Goal: Task Accomplishment & Management: Use online tool/utility

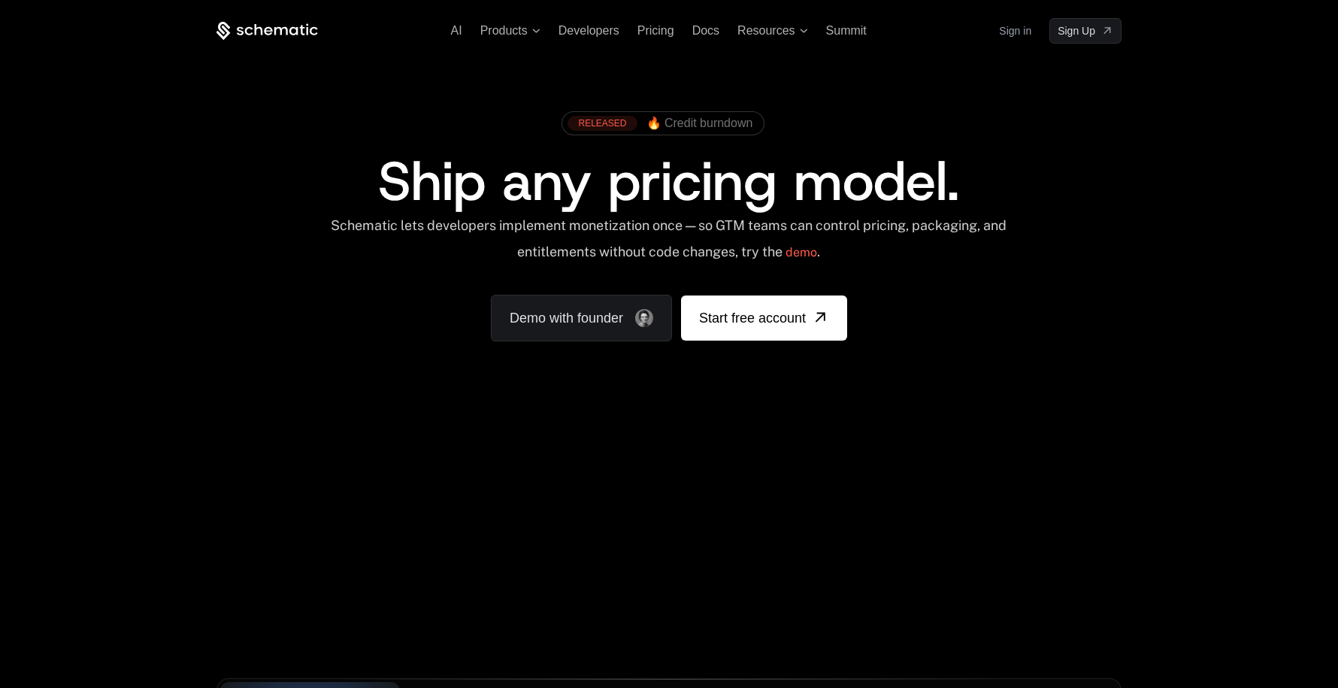
click at [1010, 32] on link "Sign in" at bounding box center [1015, 31] width 32 height 24
click at [721, 29] on ul "AI Products Developers Pricing Docs Resources Summit" at bounding box center [659, 31] width 416 height 14
click at [709, 28] on span "Docs" at bounding box center [705, 30] width 27 height 13
click at [1022, 33] on link "Sign in" at bounding box center [1015, 31] width 32 height 24
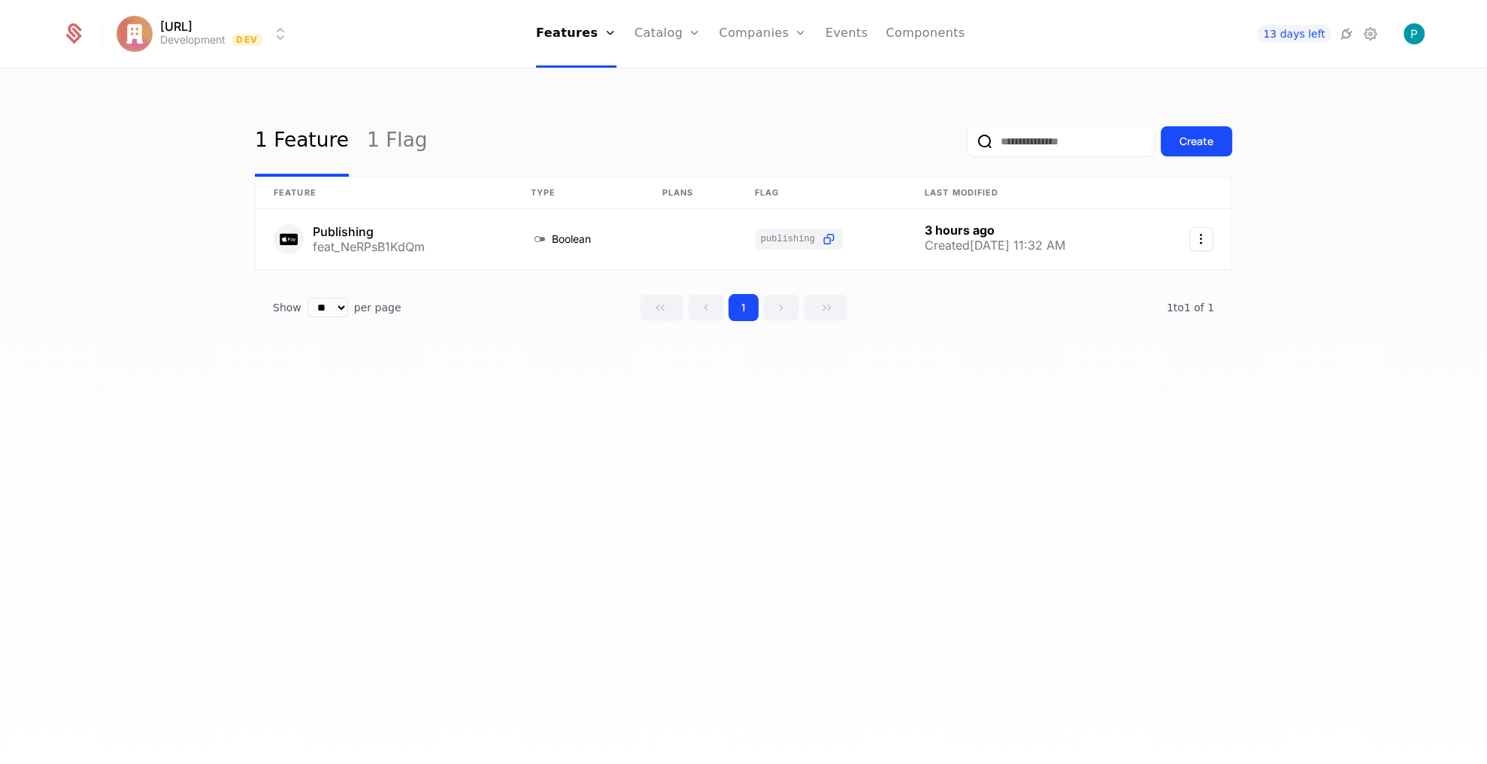
click at [926, 33] on link "Components" at bounding box center [924, 34] width 79 height 68
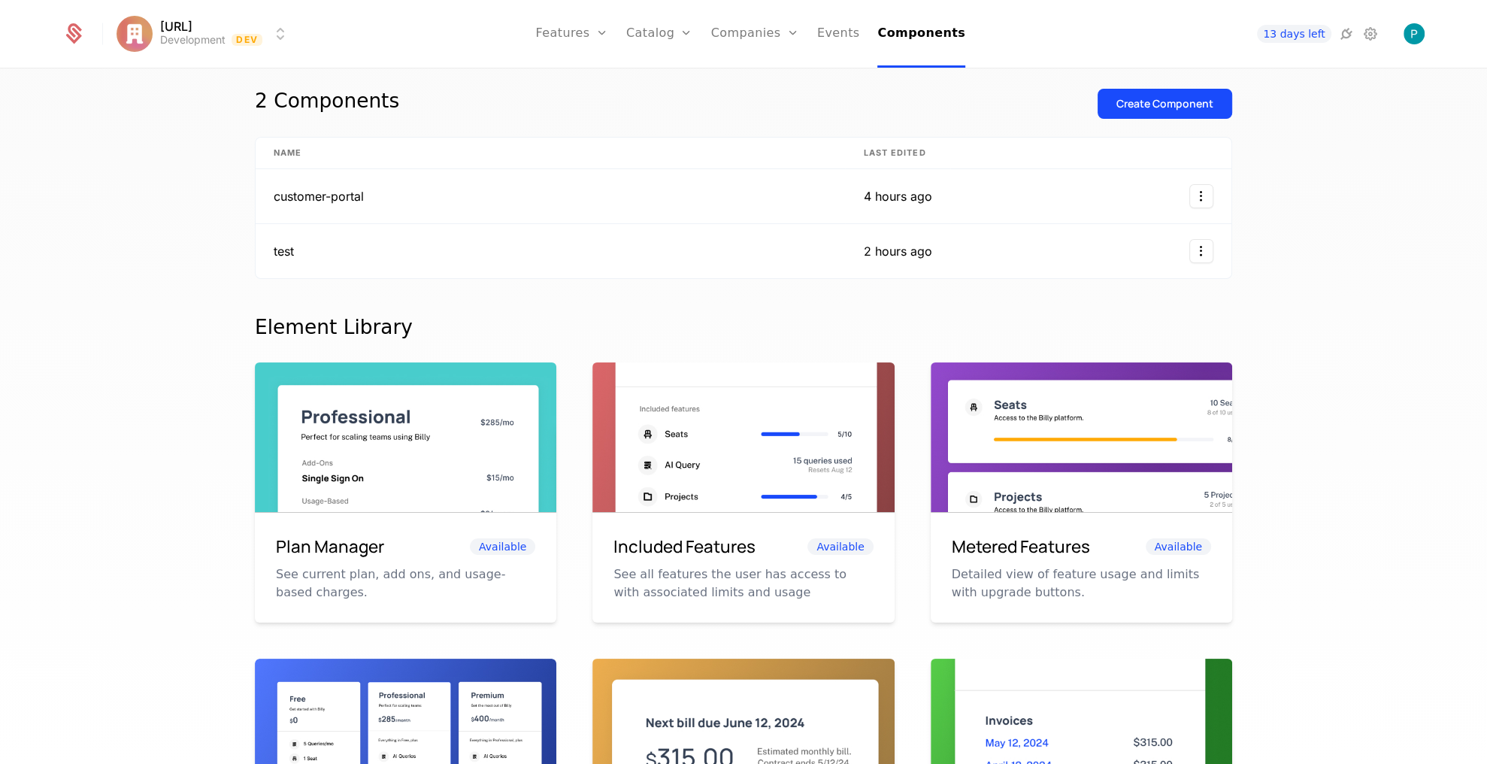
scroll to position [35, 0]
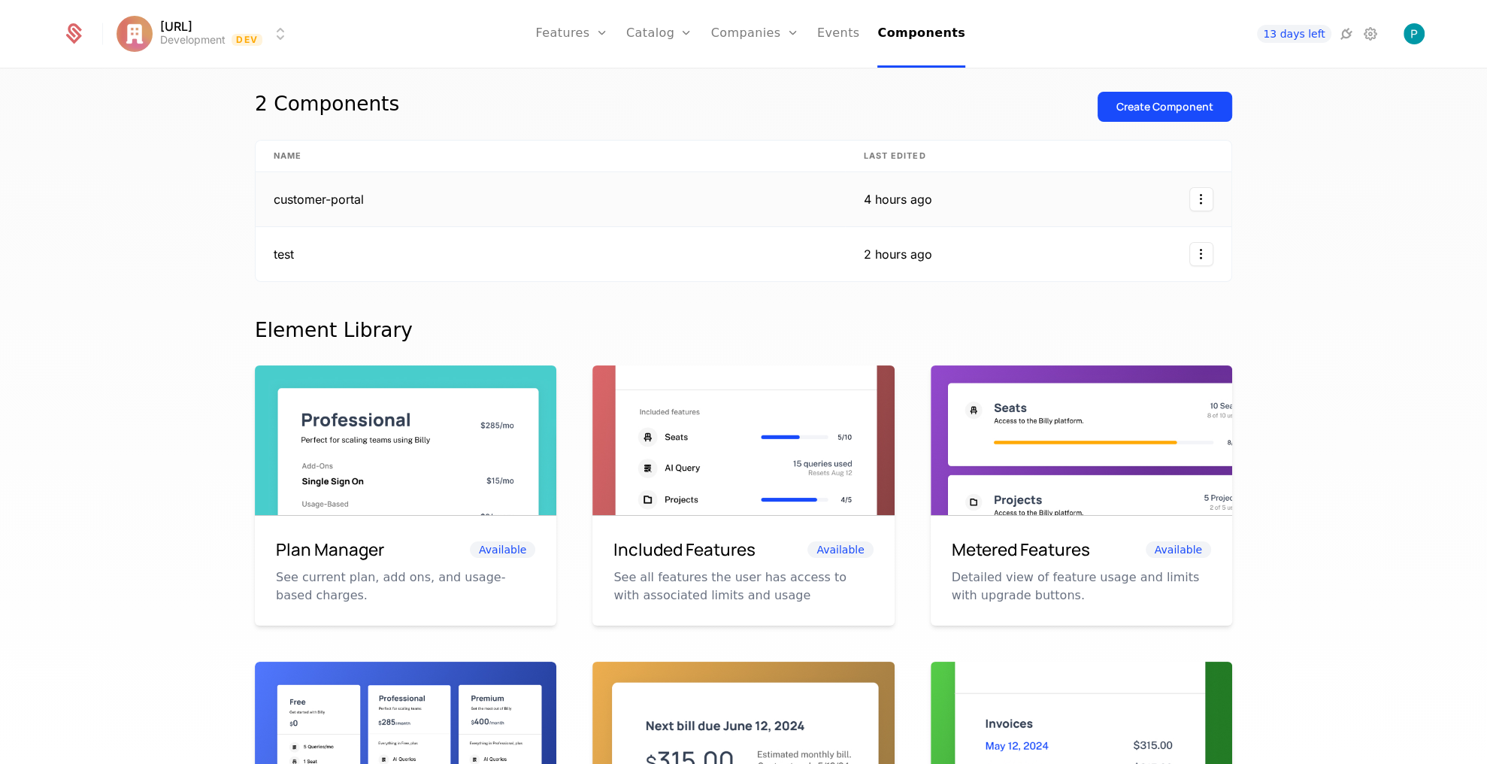
click at [1199, 194] on html "[URL] Development Dev Features Features Flags Catalog Plans Add Ons Credits Con…" at bounding box center [743, 382] width 1487 height 764
click at [1105, 271] on div "Edit" at bounding box center [1100, 269] width 38 height 21
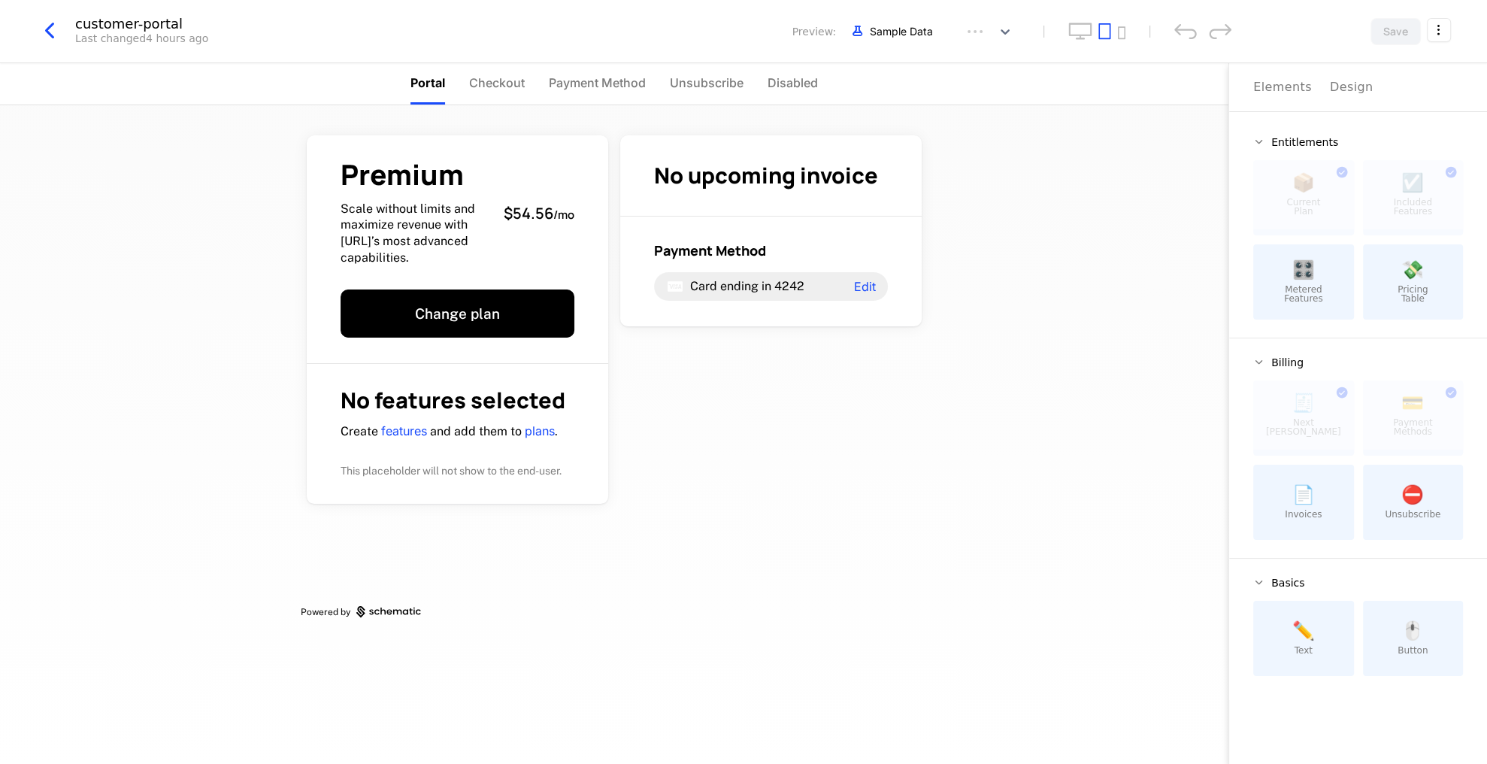
click at [1438, 34] on html "[URL] Development Dev Features Features Flags Catalog Plans Add Ons Credits Con…" at bounding box center [743, 382] width 1487 height 764
click at [1417, 126] on icon "button" at bounding box center [1419, 127] width 16 height 16
click at [1039, 177] on html "[URL] Development Dev Features Features Flags Catalog Plans Add Ons Credits Con…" at bounding box center [743, 382] width 1487 height 764
click at [377, 148] on div "Premium Scale without limits and maximize revenue with [URL]’s most advanced ca…" at bounding box center [457, 249] width 301 height 228
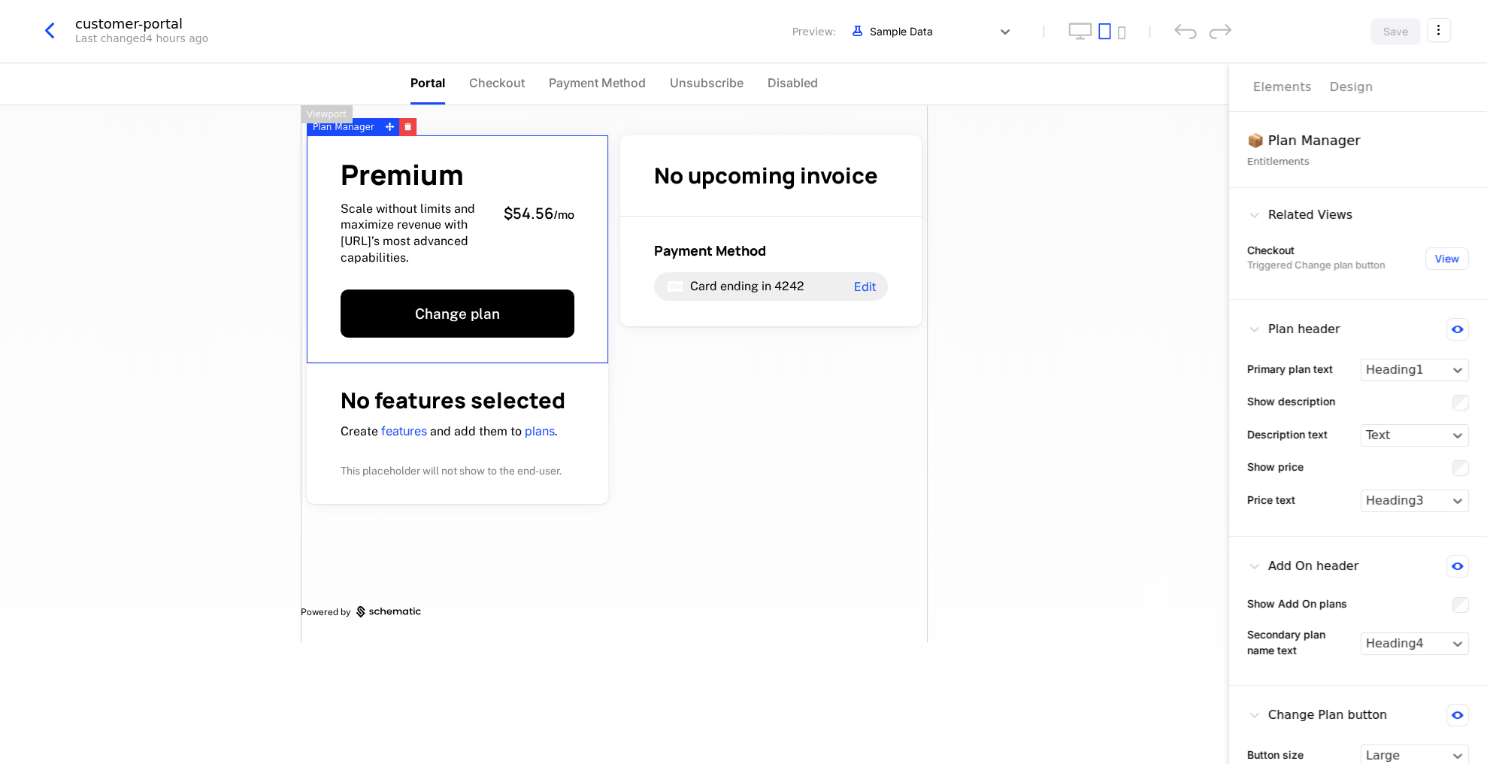
click at [57, 29] on icon "button" at bounding box center [49, 30] width 27 height 27
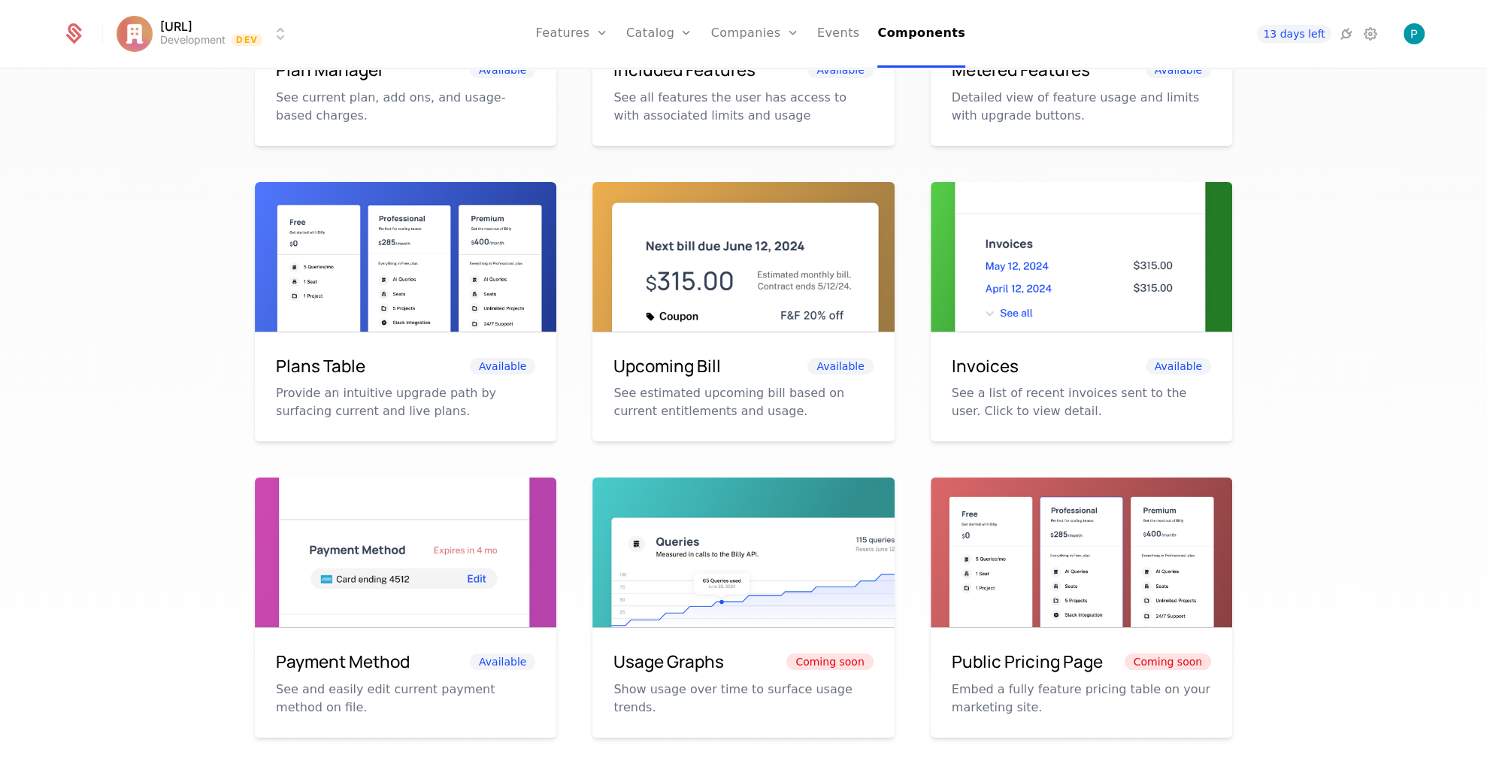
scroll to position [528, 0]
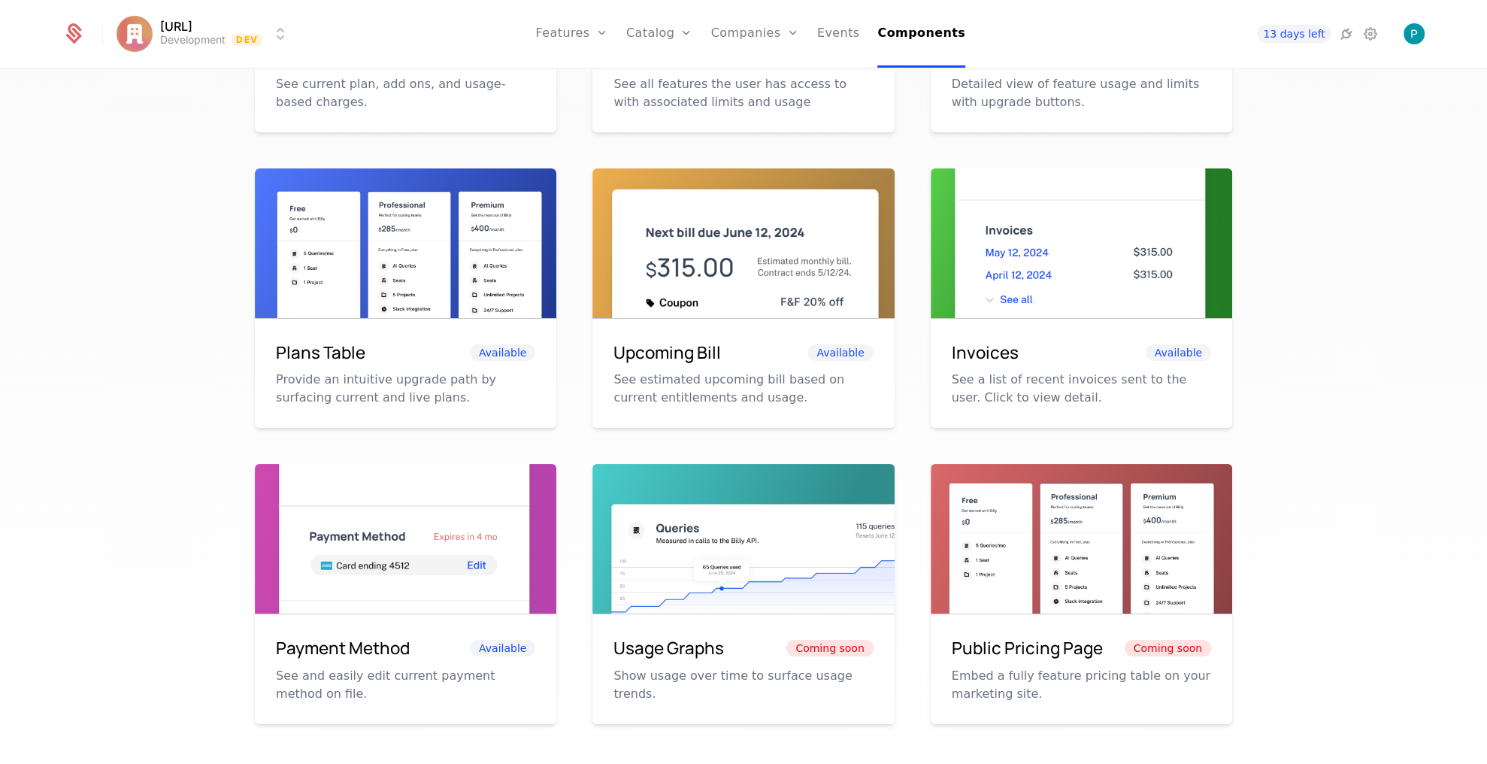
drag, startPoint x: 331, startPoint y: 354, endPoint x: 468, endPoint y: 354, distance: 136.8
click at [338, 353] on h6 "Plans Table" at bounding box center [320, 353] width 89 height 26
drag, startPoint x: 444, startPoint y: 348, endPoint x: 265, endPoint y: 342, distance: 179.7
click at [264, 340] on div "Plans Table Available Provide an intuitive upgrade path by surfacing current an…" at bounding box center [405, 374] width 301 height 110
click at [315, 356] on h6 "Plans Table" at bounding box center [320, 353] width 89 height 26
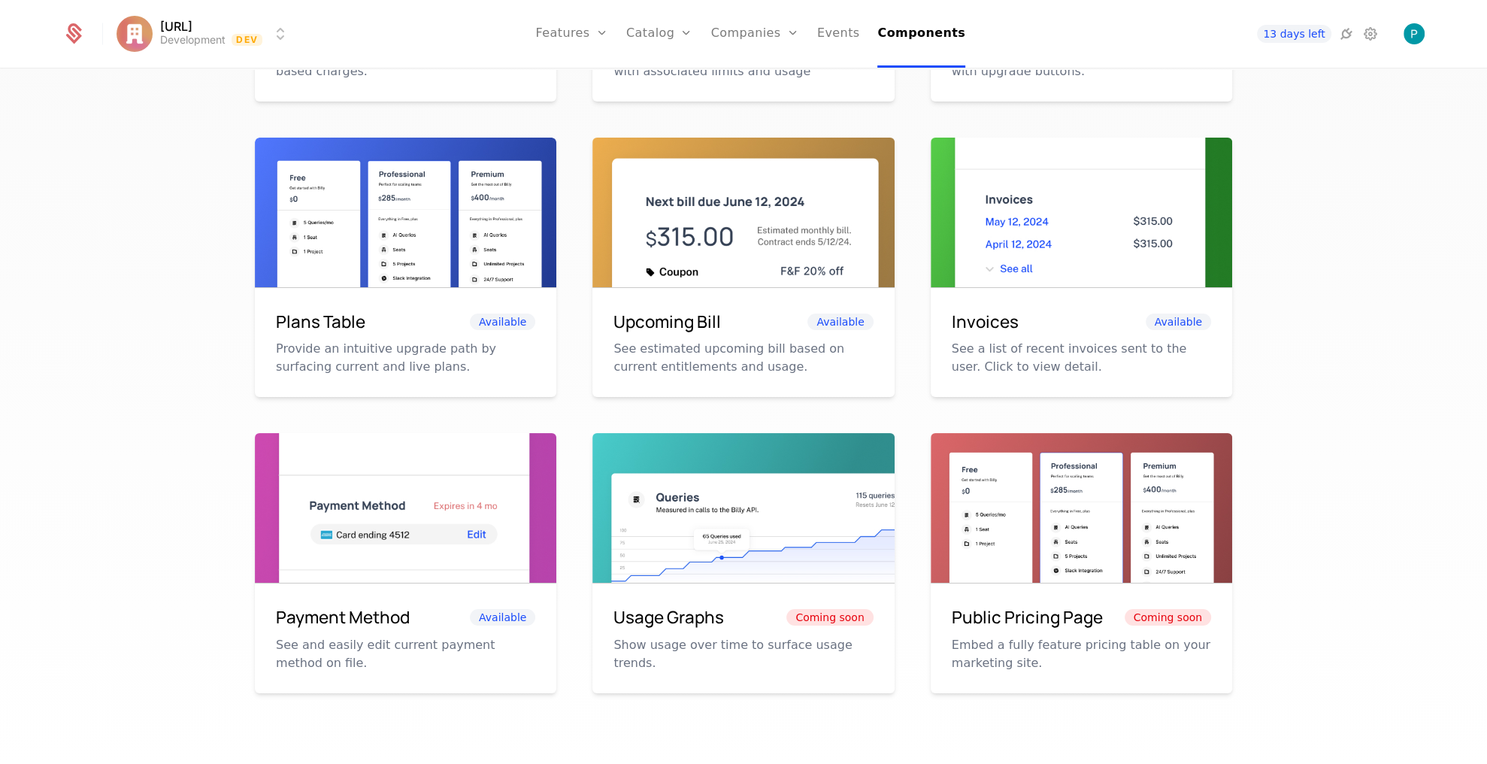
scroll to position [0, 0]
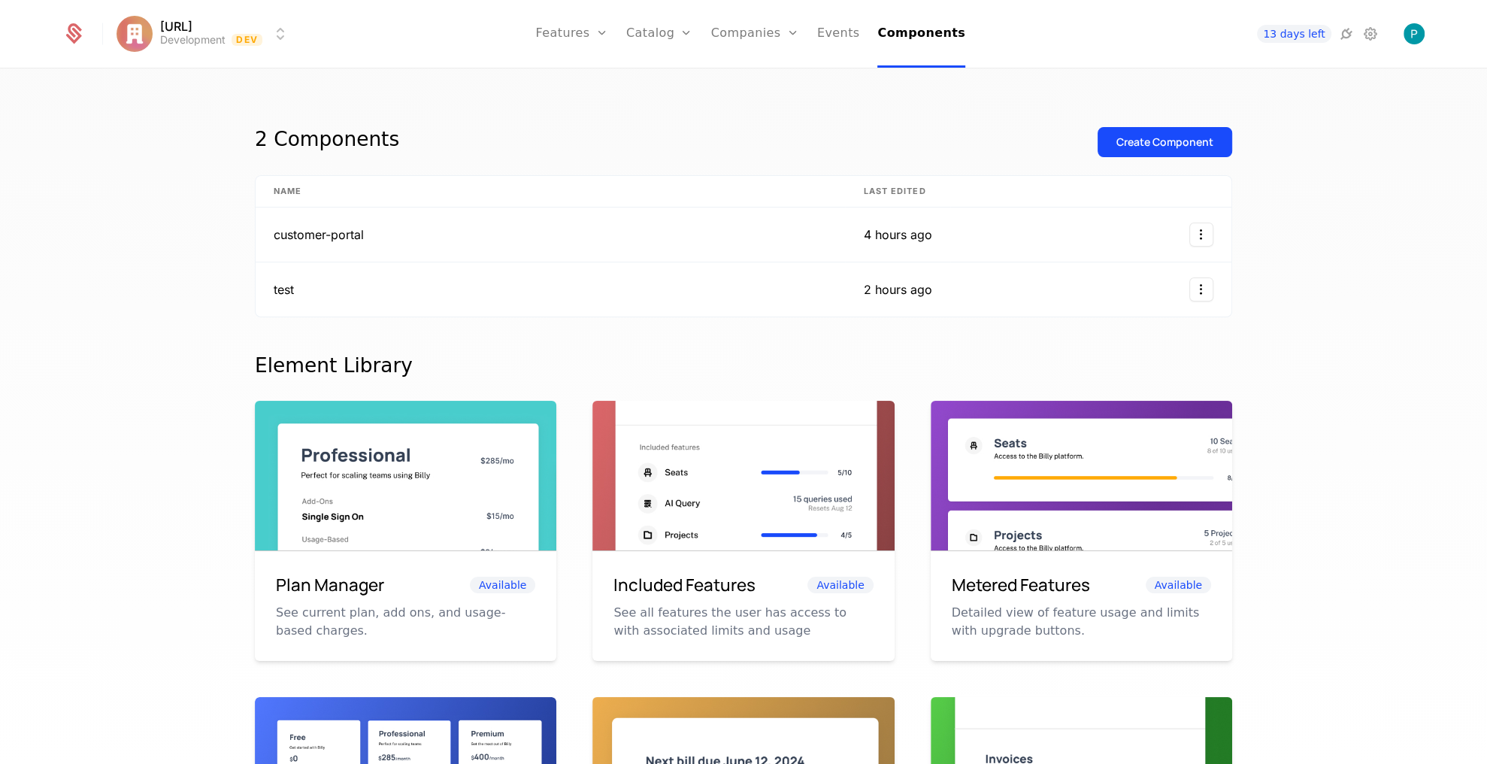
click at [1184, 139] on div "Create Component" at bounding box center [1164, 142] width 97 height 15
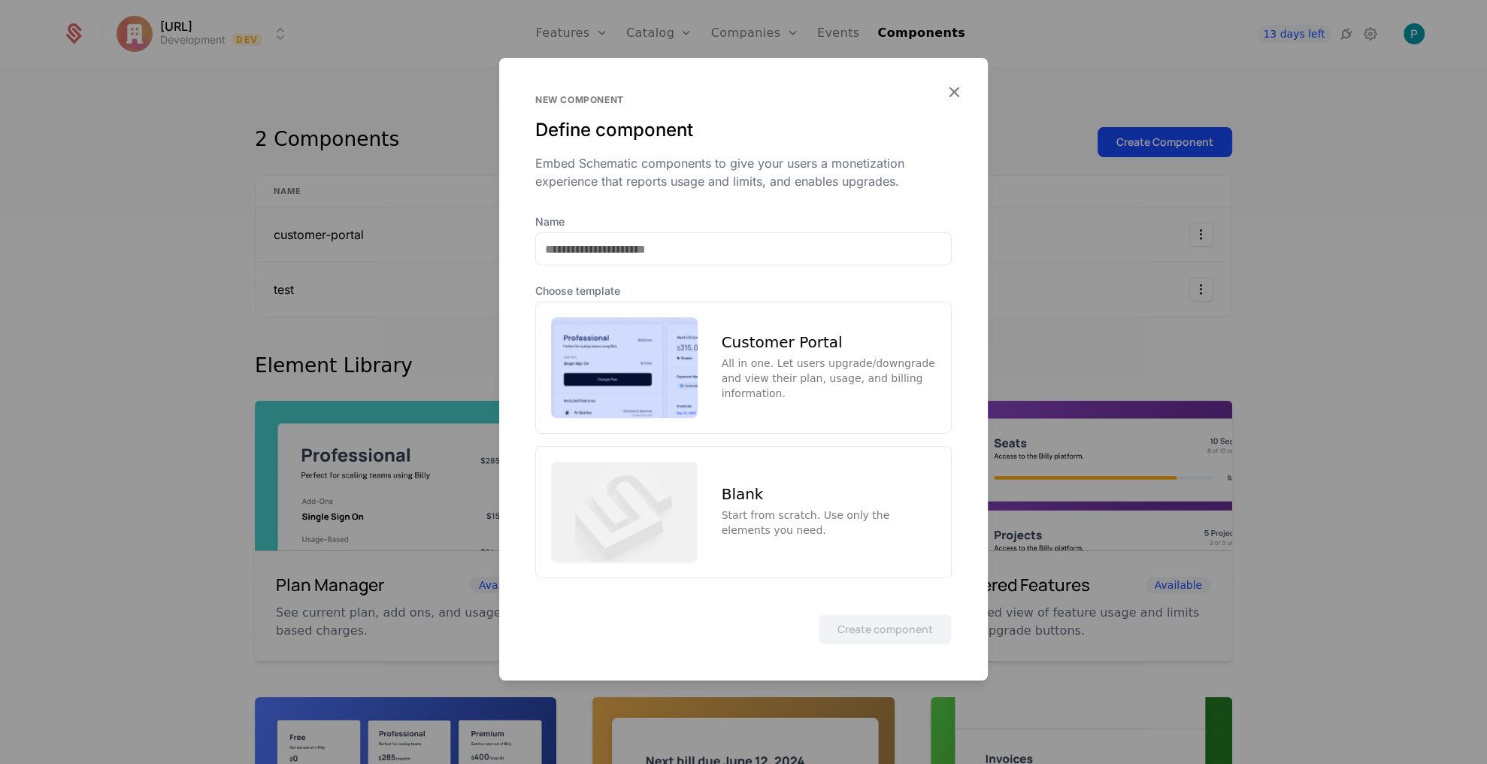
click at [620, 510] on img at bounding box center [624, 511] width 147 height 101
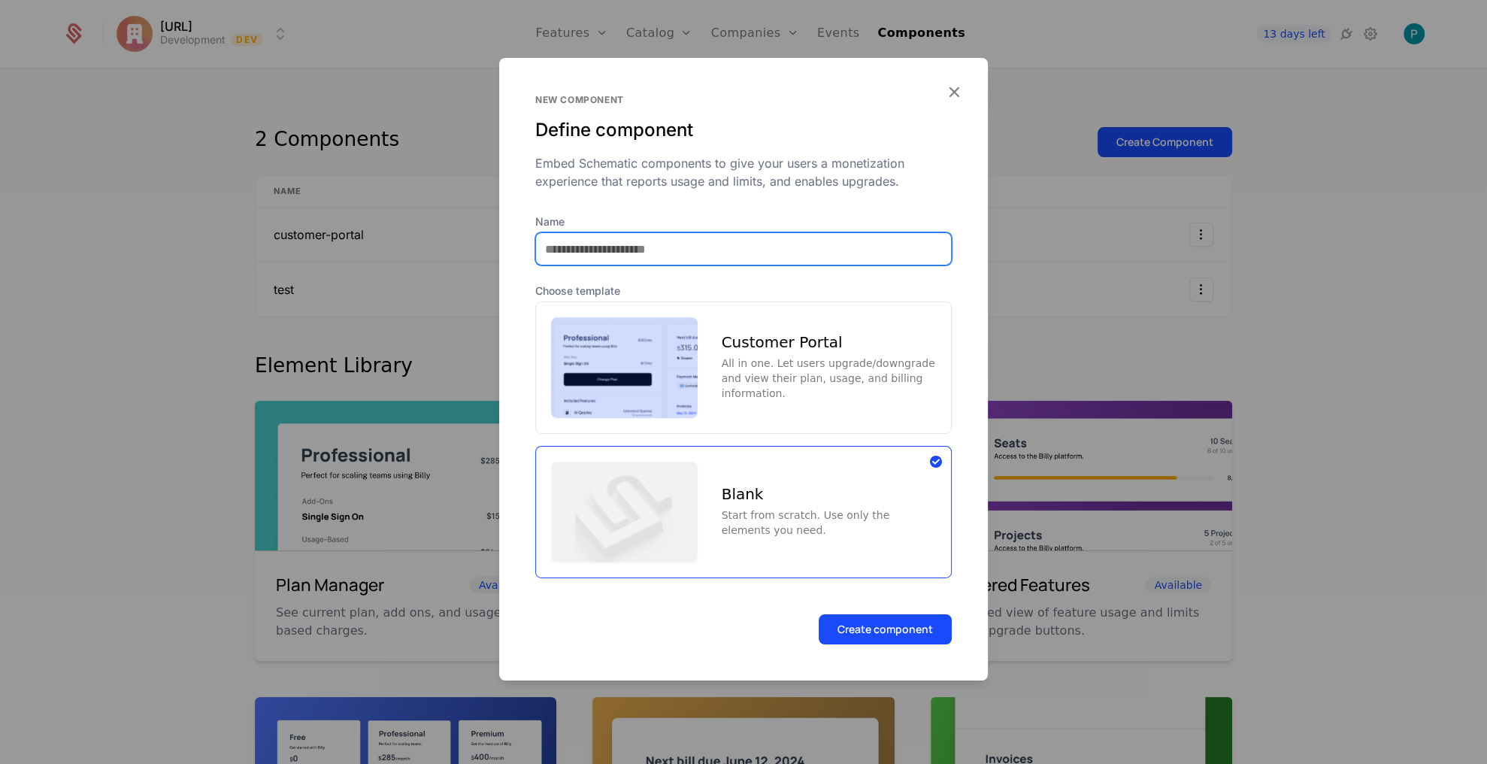
click at [676, 234] on input "Name" at bounding box center [743, 249] width 415 height 32
type input "**********"
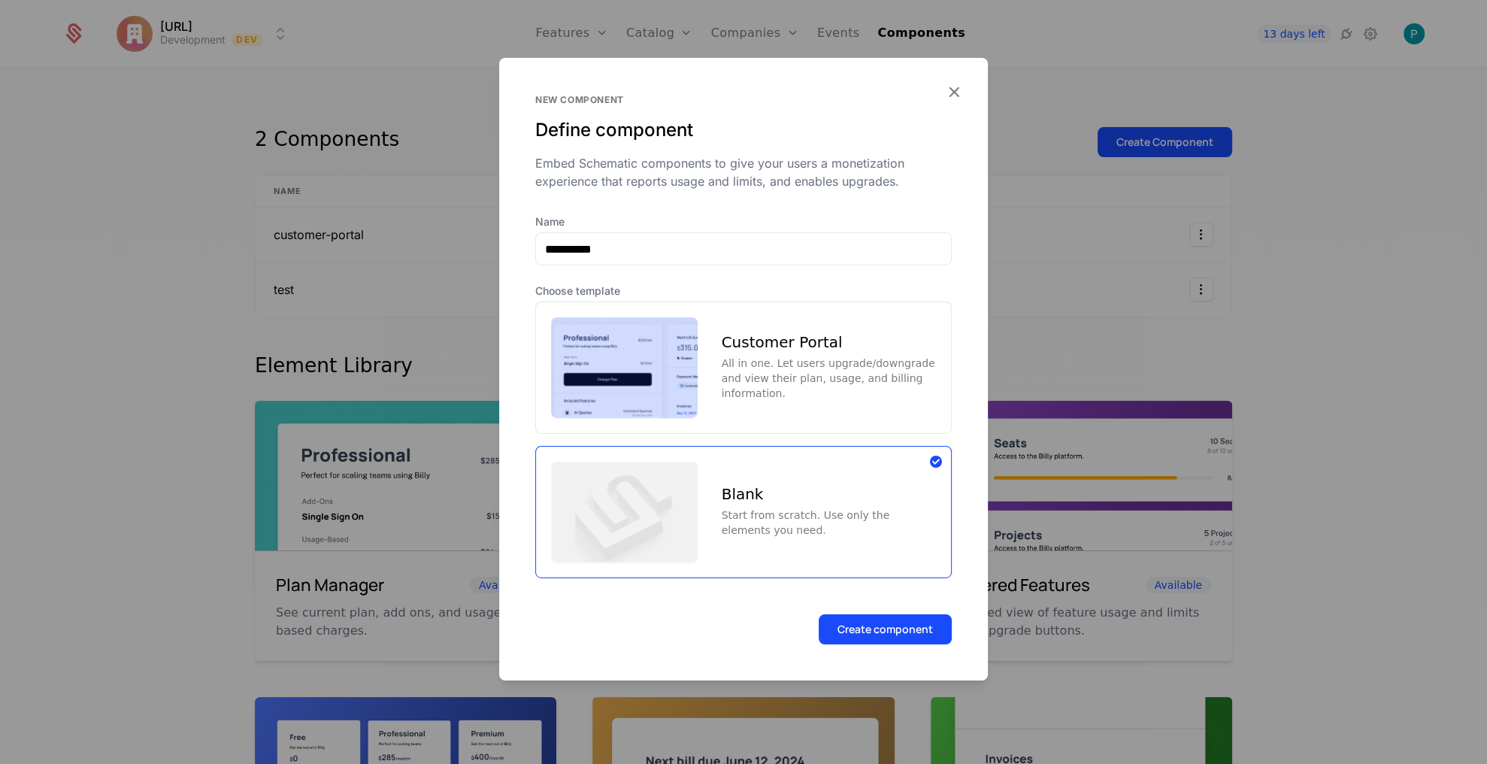
click at [871, 619] on button "Create component" at bounding box center [884, 628] width 133 height 30
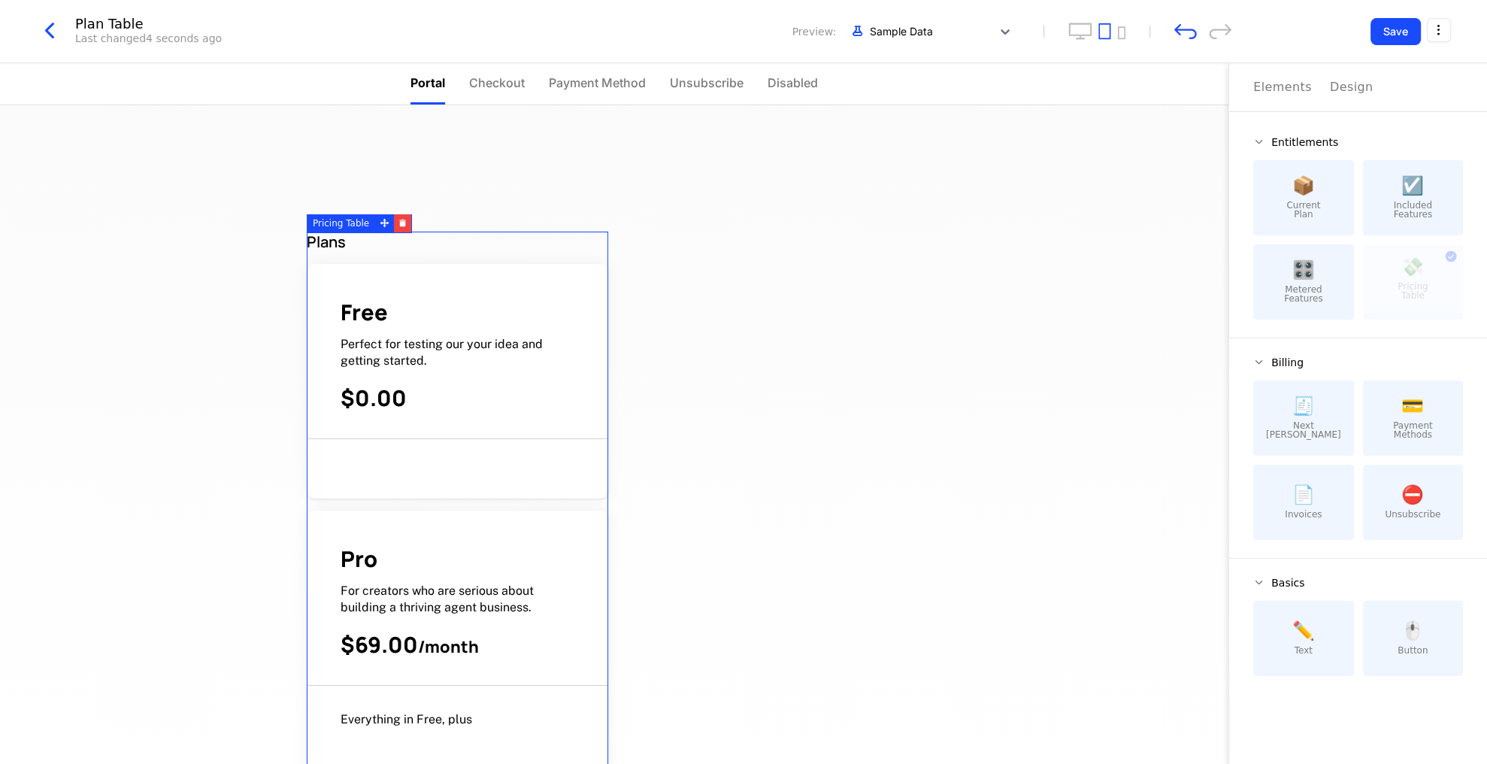
click at [381, 219] on icon at bounding box center [385, 223] width 10 height 10
click at [609, 327] on div "Plans Free Perfect for testing our your idea and getting started. $0.00 Pro For…" at bounding box center [457, 665] width 313 height 881
click at [452, 250] on div "Plans" at bounding box center [457, 241] width 301 height 20
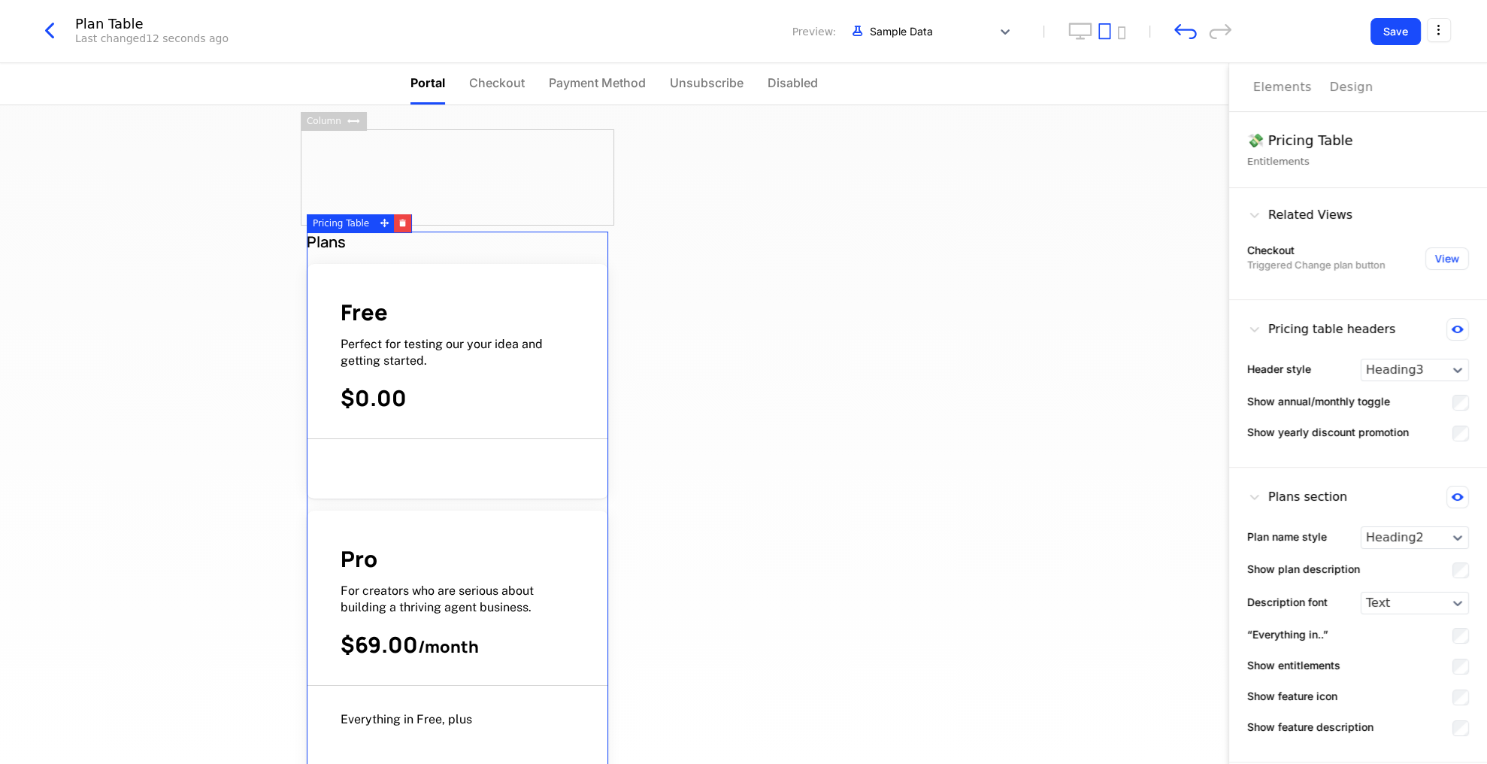
click at [394, 224] on button "button" at bounding box center [402, 223] width 17 height 18
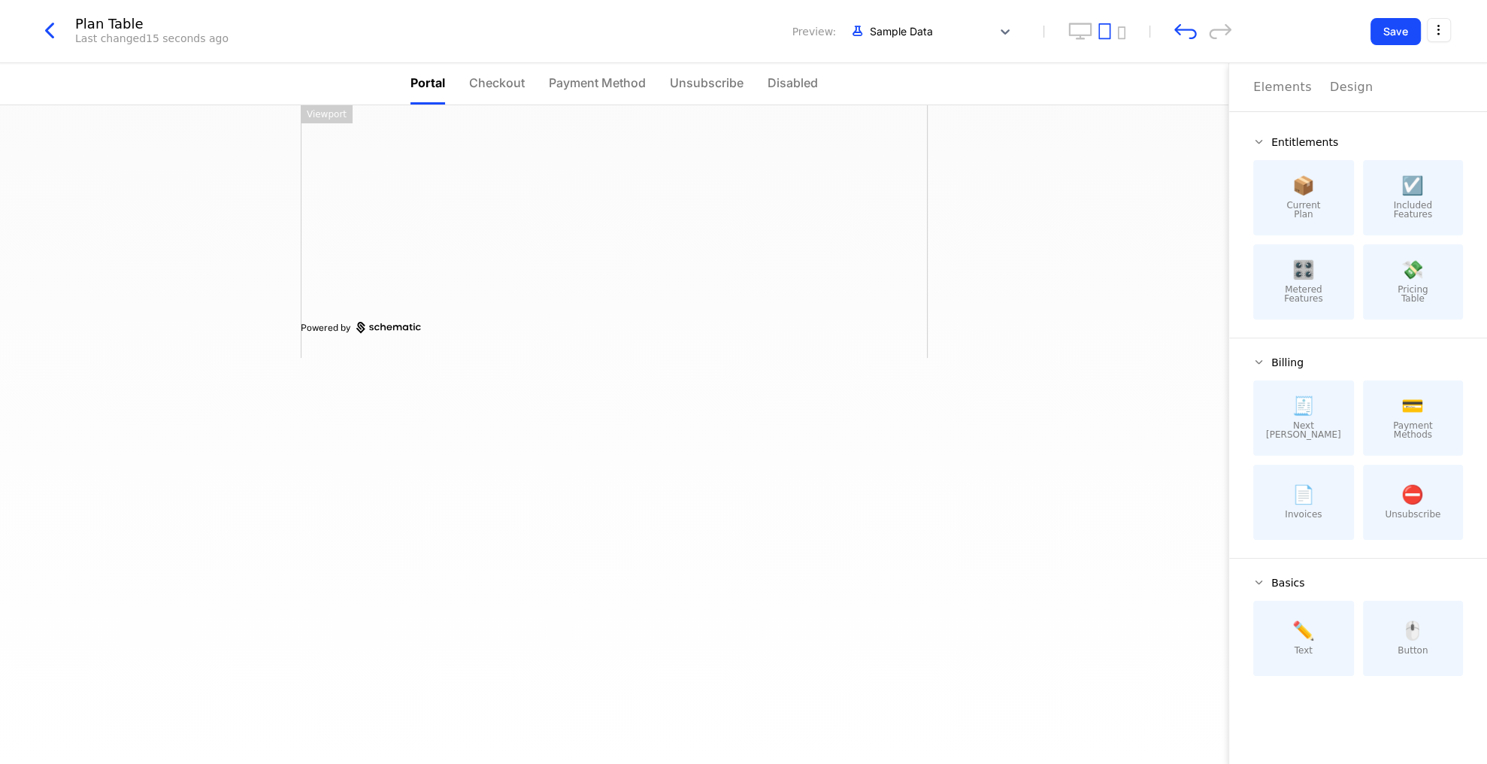
click at [1266, 83] on div "Elements" at bounding box center [1282, 87] width 59 height 18
click at [1362, 88] on div "Design" at bounding box center [1351, 87] width 44 height 18
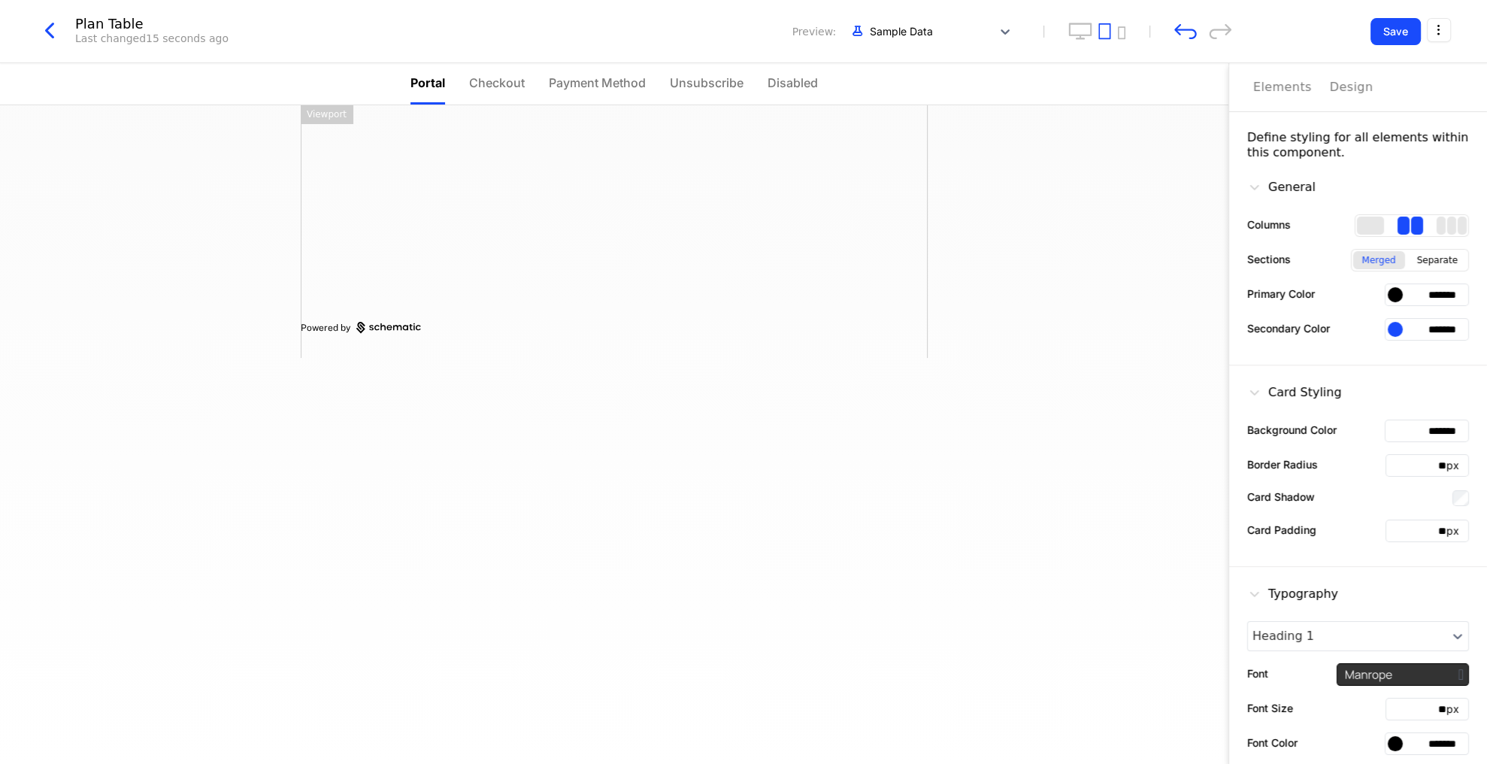
click at [1253, 86] on div "Elements" at bounding box center [1282, 87] width 59 height 18
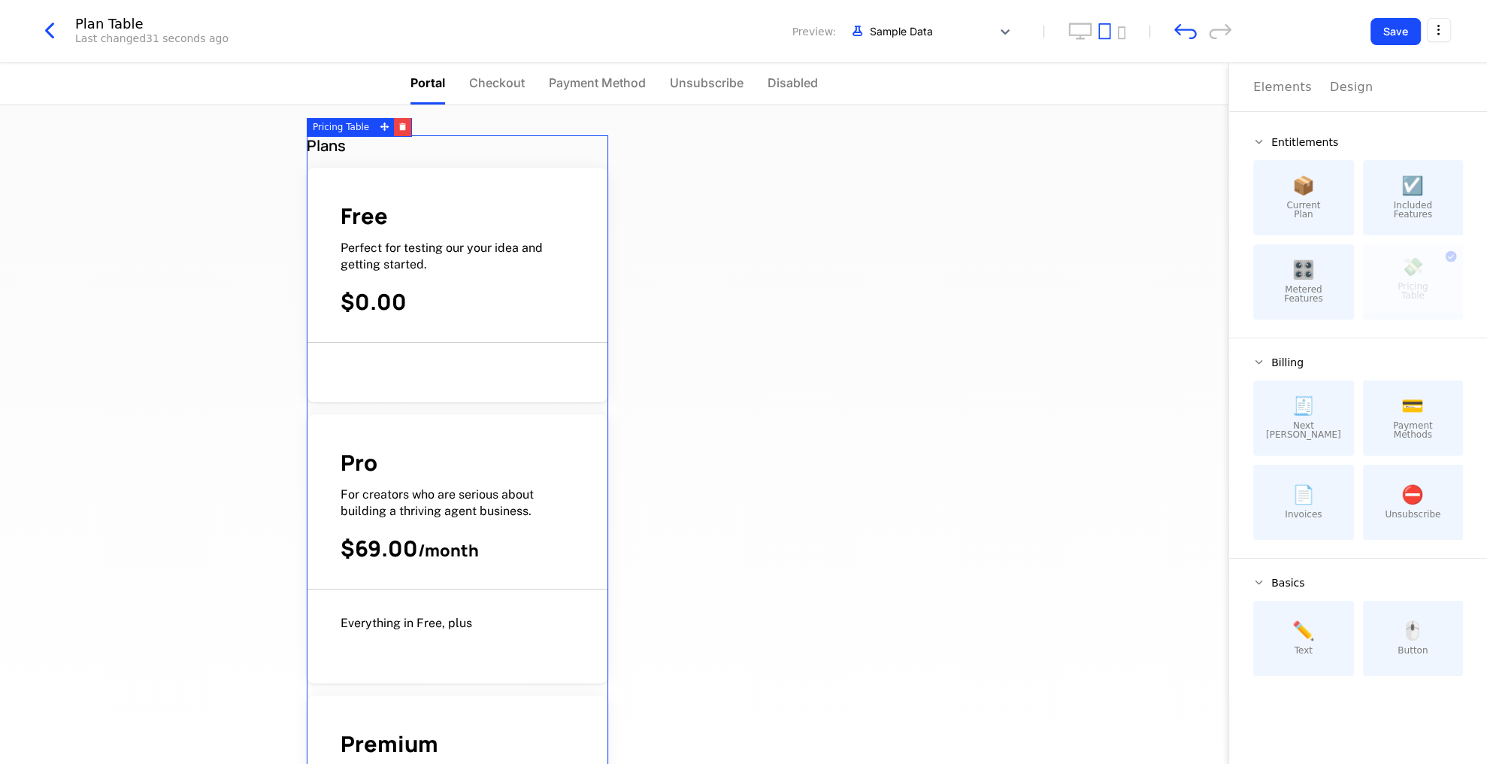
click at [401, 132] on button "button" at bounding box center [402, 127] width 17 height 18
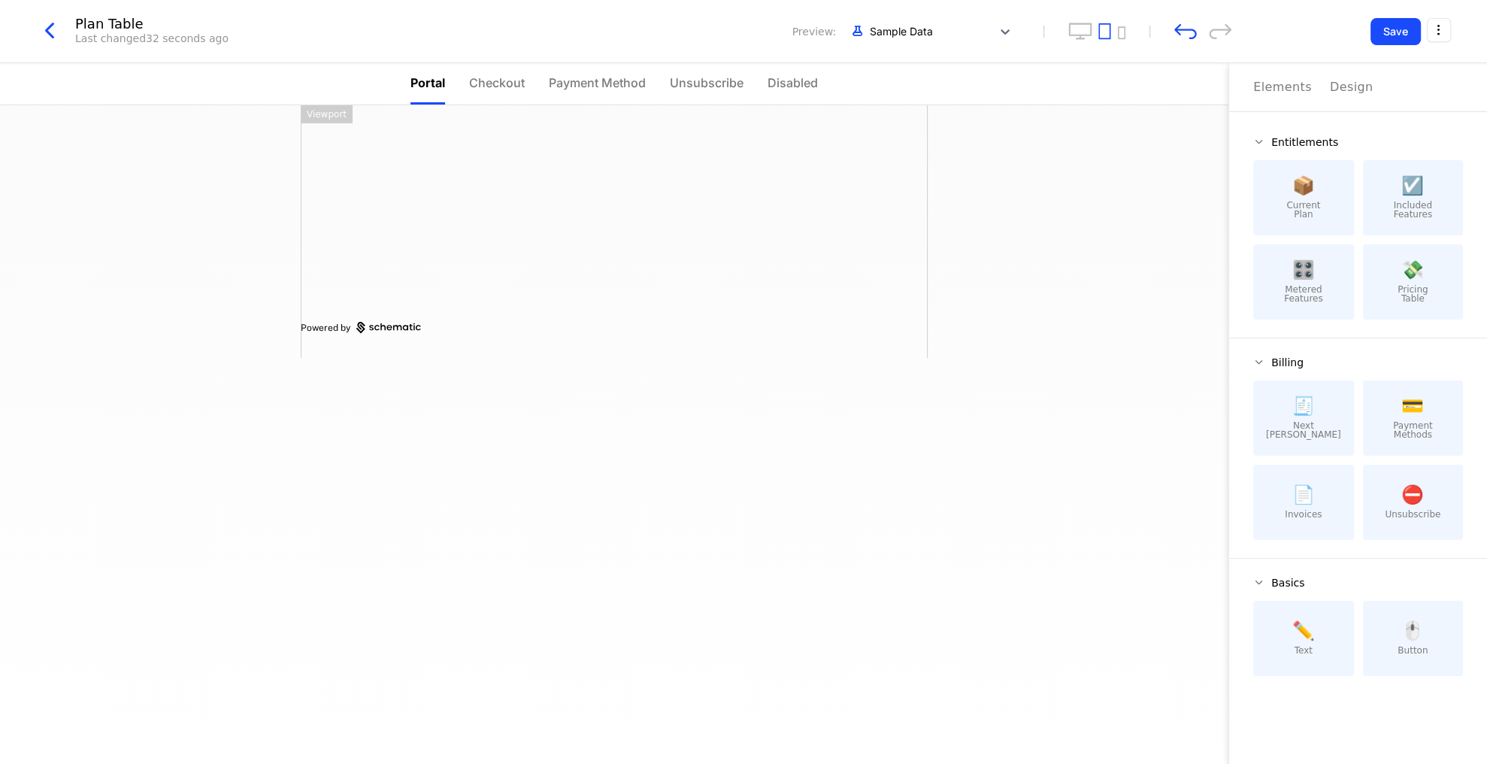
click at [1313, 298] on span "Metered Features" at bounding box center [1303, 294] width 39 height 18
click at [328, 153] on div at bounding box center [457, 177] width 313 height 96
click at [361, 286] on div at bounding box center [457, 273] width 313 height 96
click at [1081, 26] on icon "desktop" at bounding box center [1080, 31] width 24 height 17
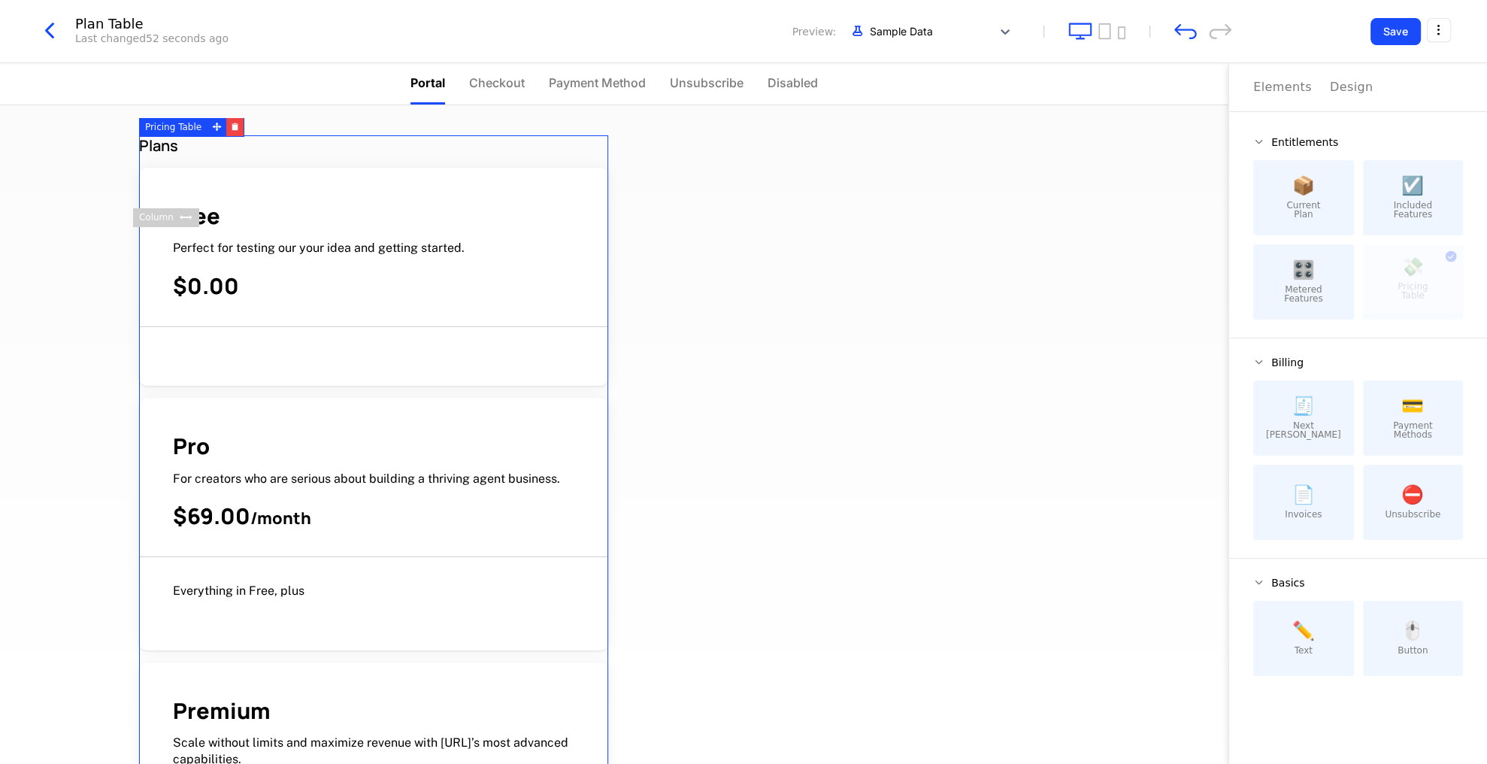
click at [277, 589] on span "Everything in Free, plus" at bounding box center [239, 590] width 132 height 14
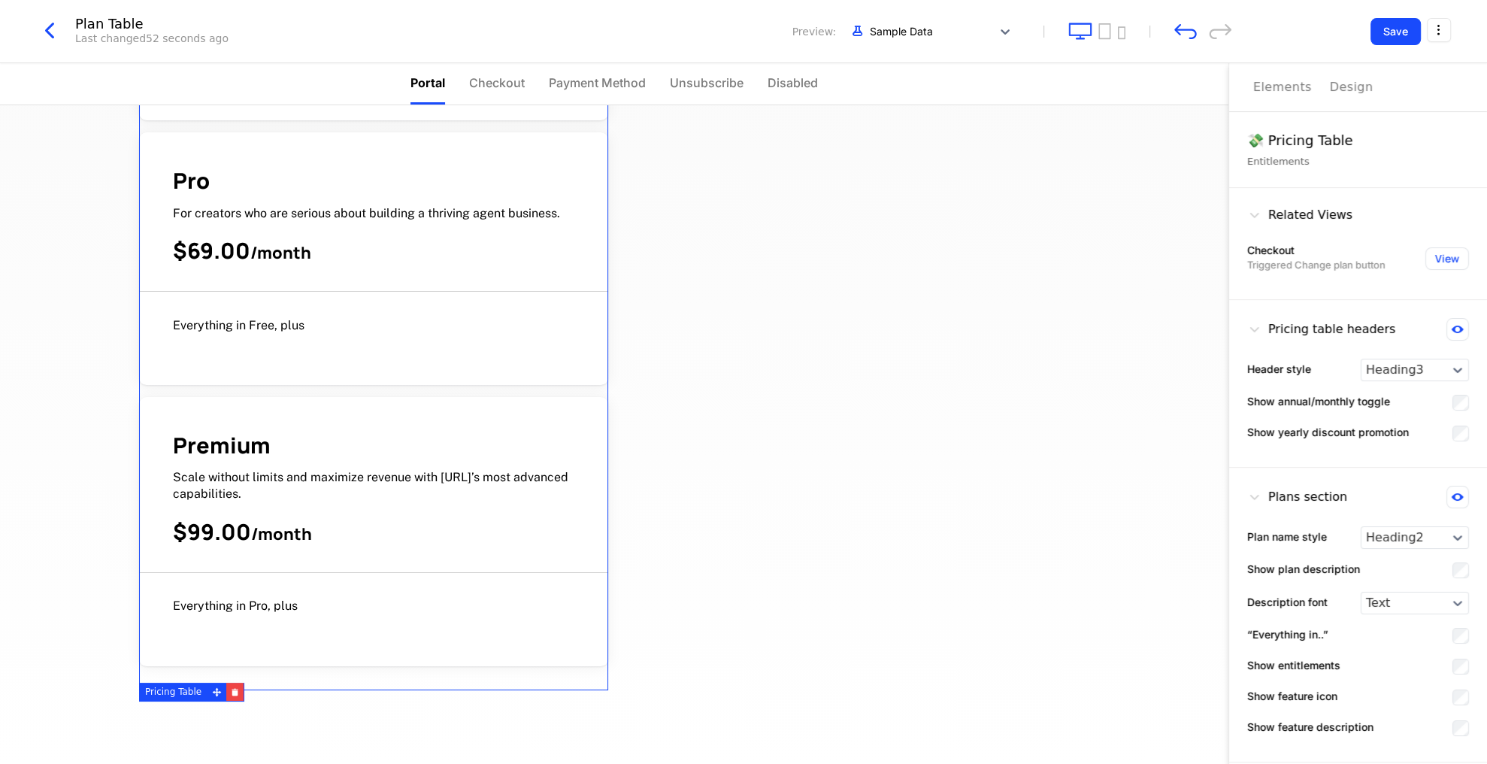
scroll to position [274, 0]
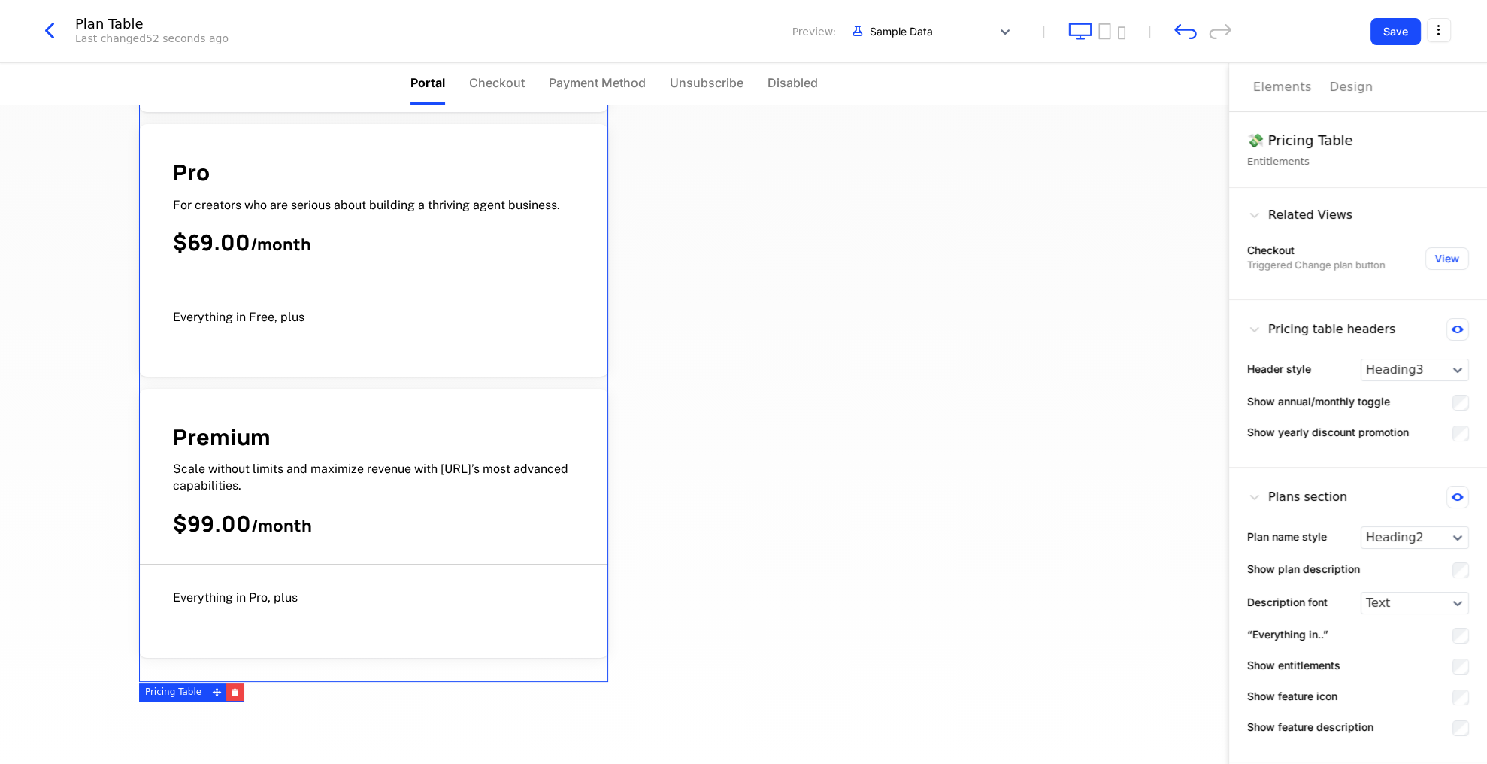
click at [310, 528] on div "$99.00 / month" at bounding box center [373, 523] width 401 height 29
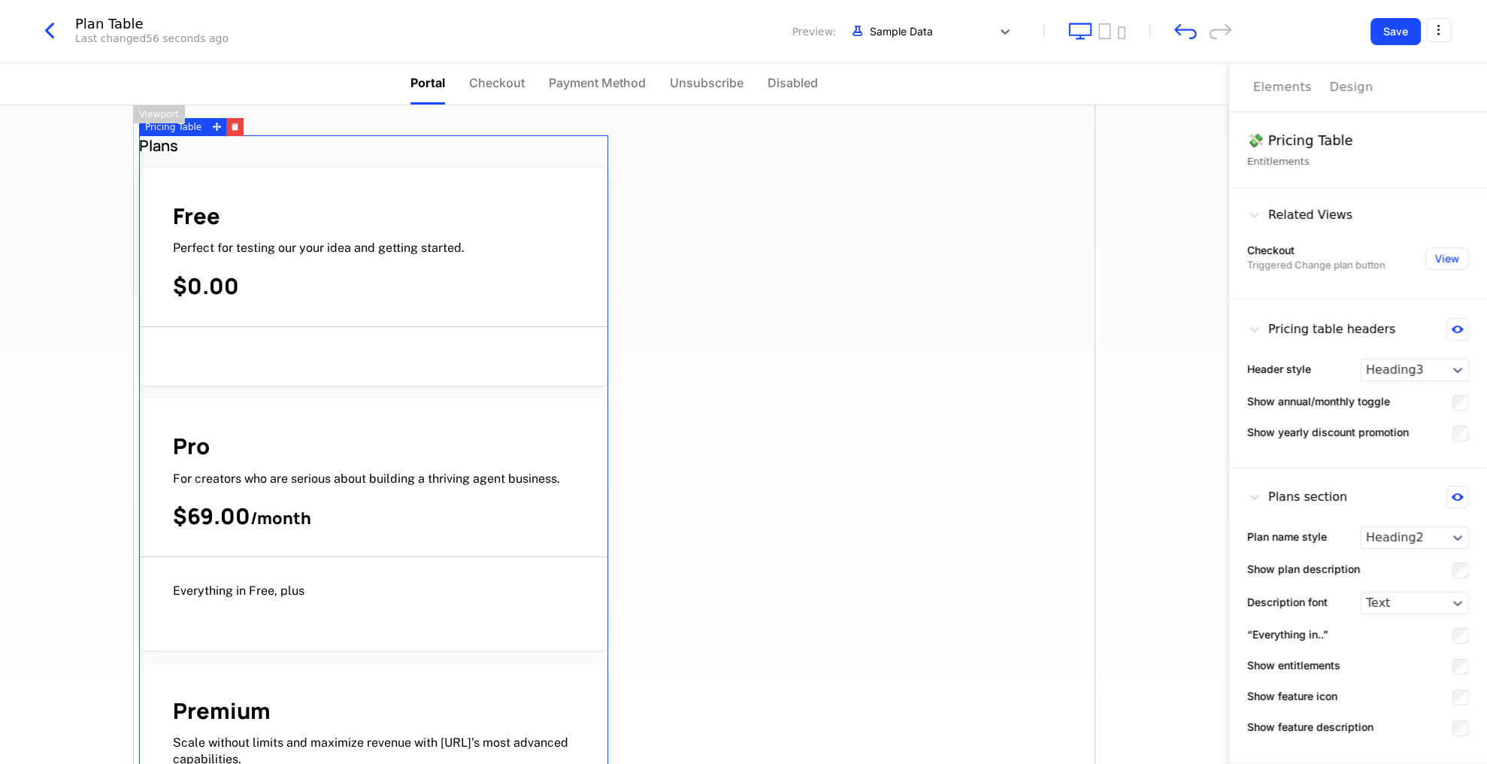
click at [1443, 258] on button "View" at bounding box center [1447, 258] width 44 height 23
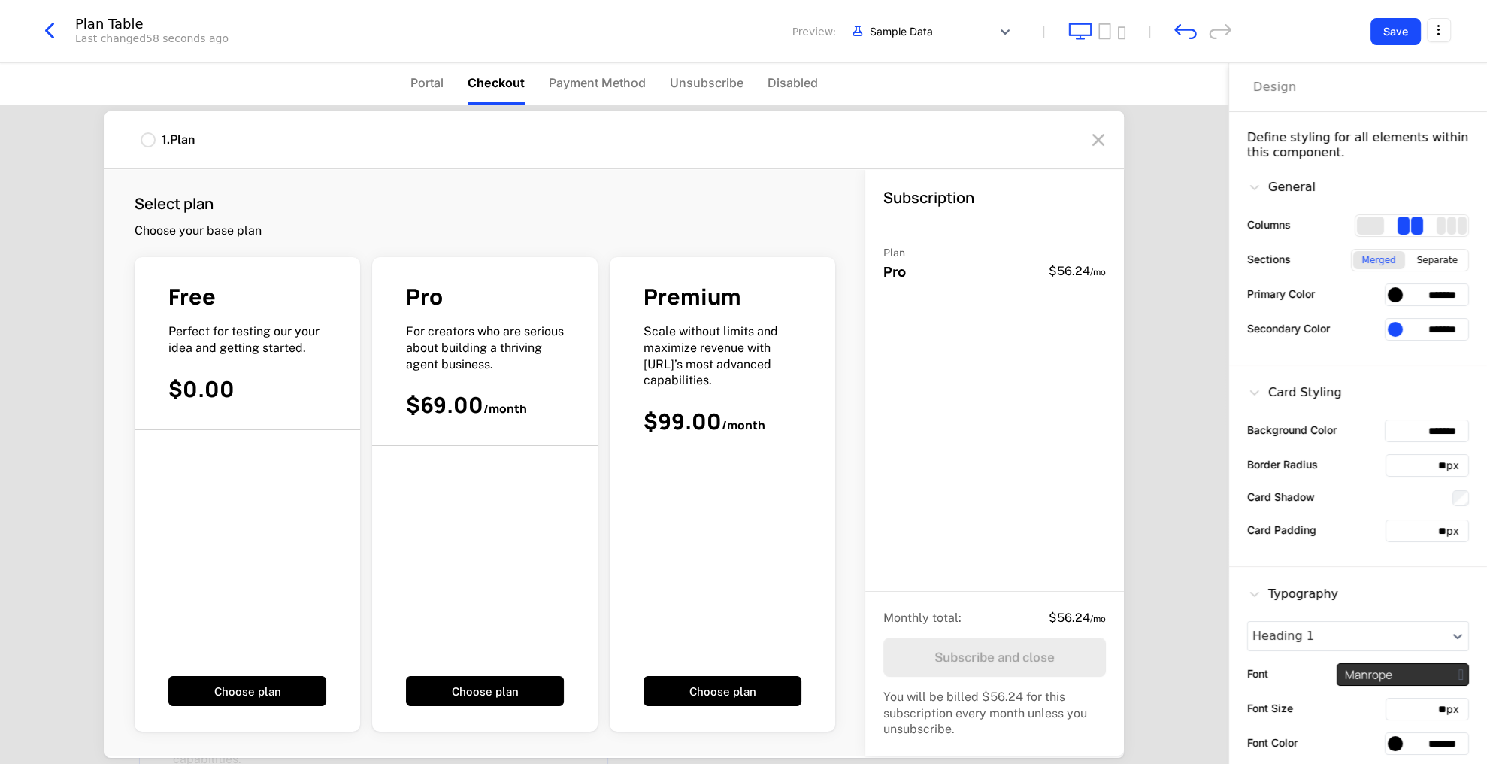
click at [1096, 142] on icon at bounding box center [1098, 140] width 24 height 24
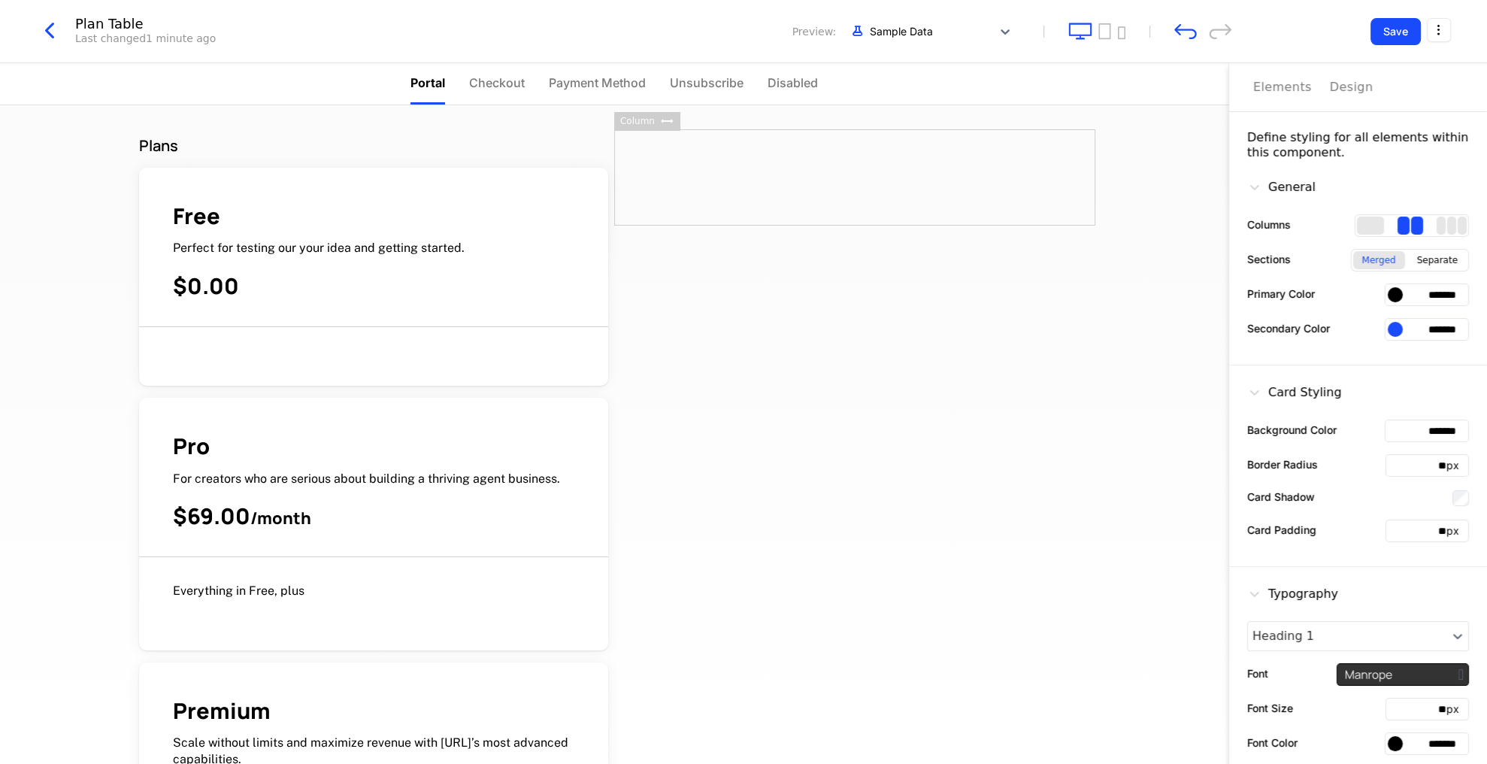
click at [1395, 29] on button "Save" at bounding box center [1395, 31] width 50 height 27
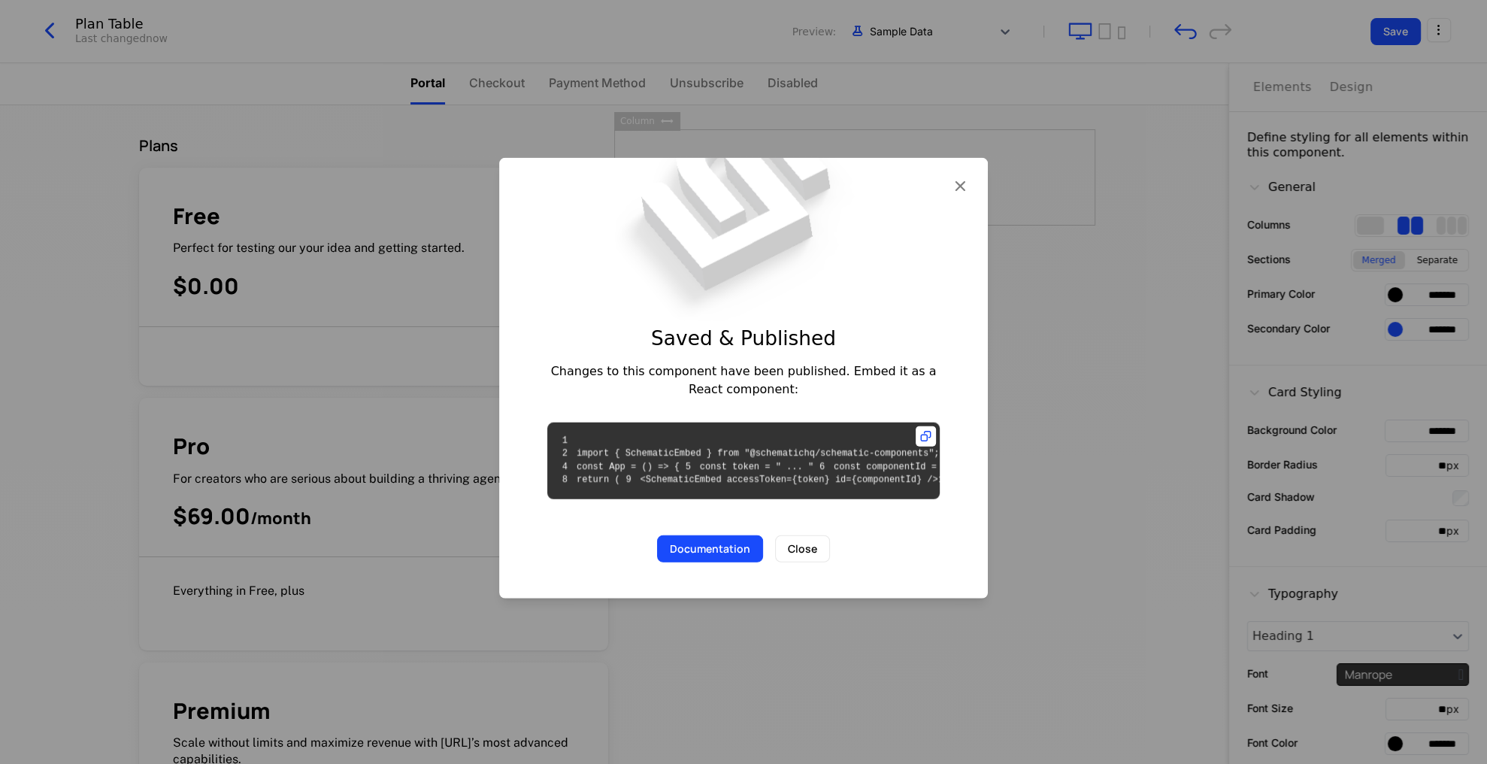
click at [1432, 35] on div at bounding box center [743, 382] width 1487 height 764
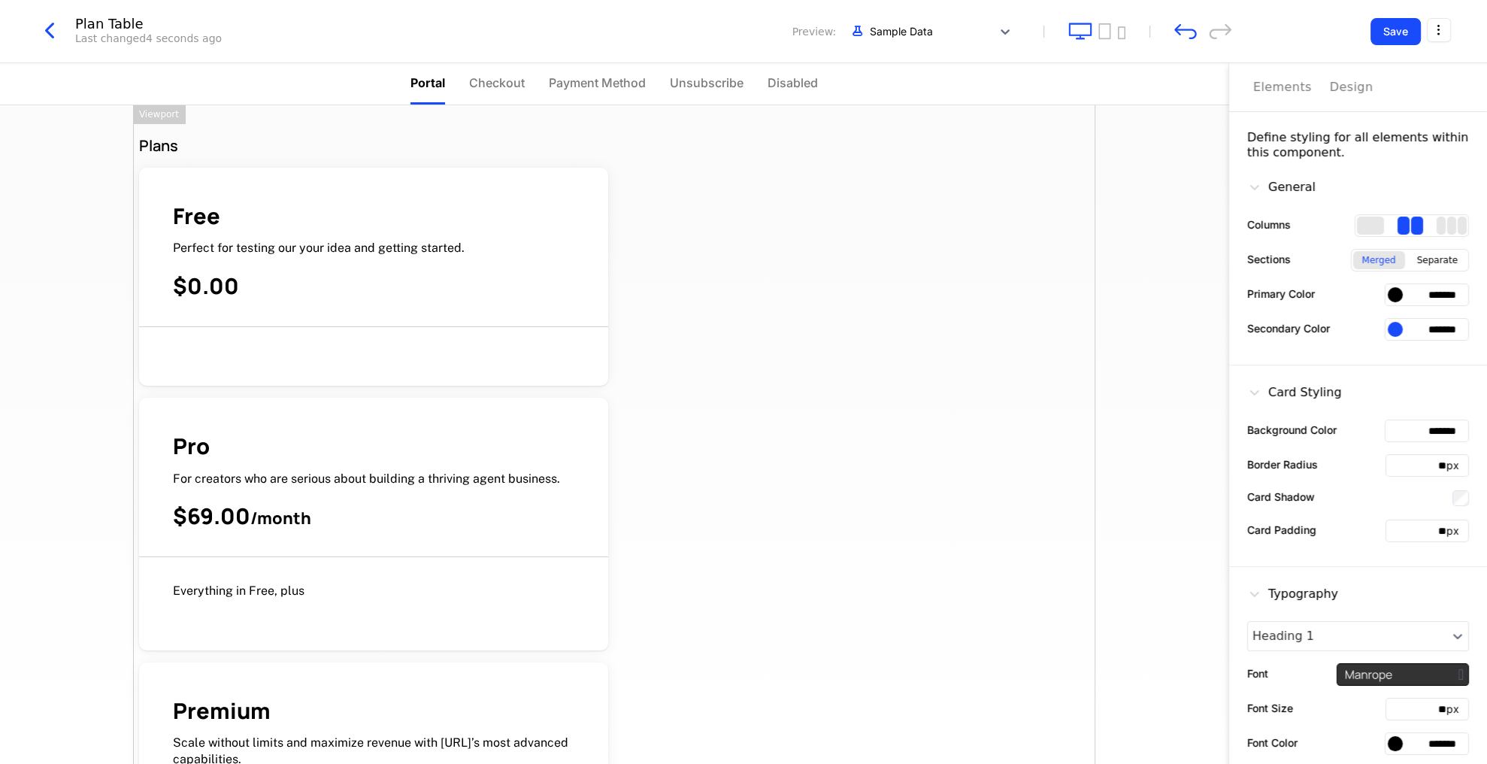
click at [1428, 35] on html "[URL] Development Dev Features Features Flags Catalog Plans Add Ons Credits Con…" at bounding box center [743, 382] width 1487 height 764
click at [1417, 125] on icon "button" at bounding box center [1419, 127] width 16 height 16
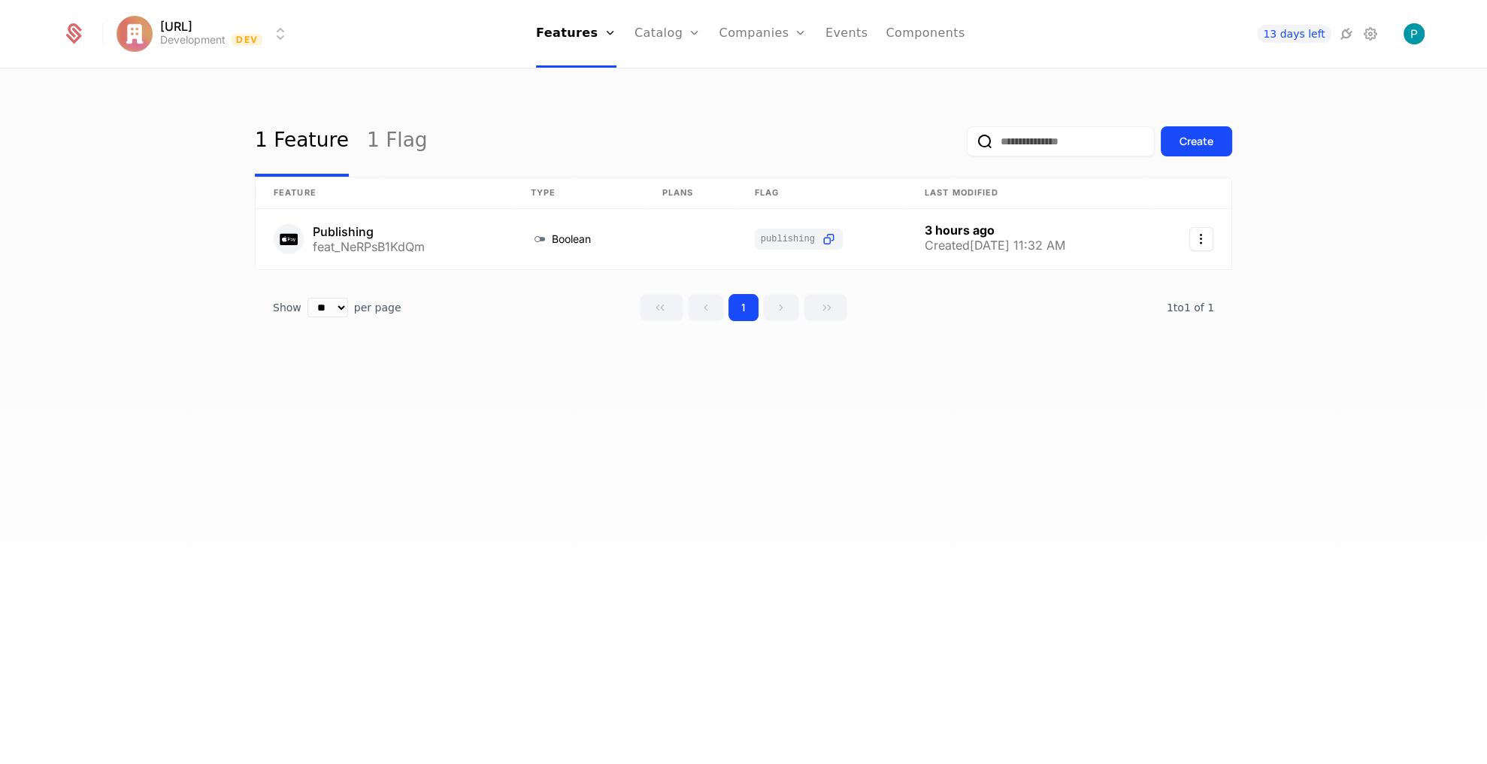
click at [690, 162] on div "Plans Add Ons Credits Configuration" at bounding box center [690, 110] width 113 height 120
click at [695, 152] on link "Configuration" at bounding box center [690, 146] width 77 height 12
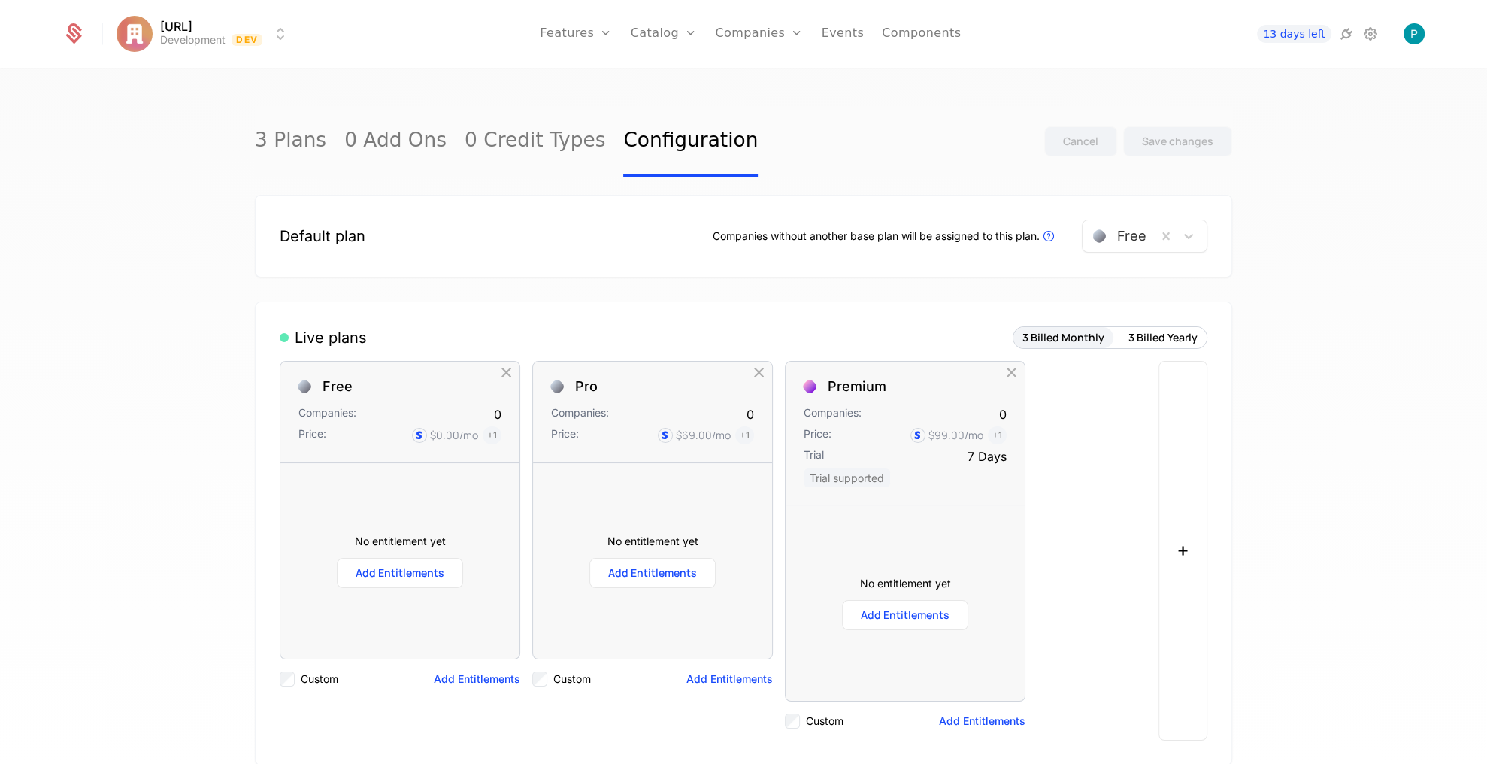
click at [943, 29] on link "Components" at bounding box center [921, 34] width 79 height 68
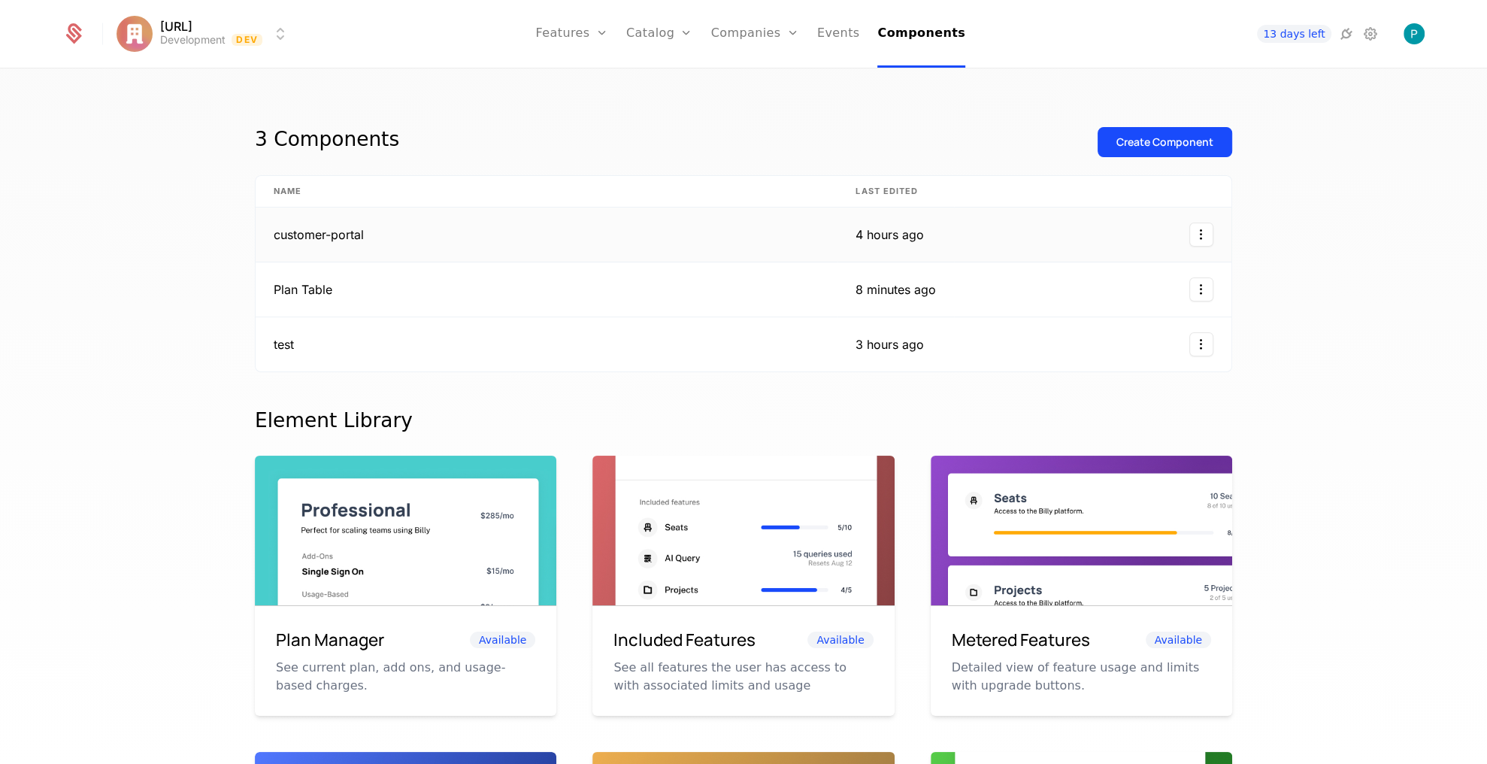
click at [1211, 231] on html "Appy.AI Development Dev Features Features Flags Catalog Plans Add Ons Credits C…" at bounding box center [743, 382] width 1487 height 764
click at [1115, 312] on div "Edit" at bounding box center [1100, 305] width 38 height 21
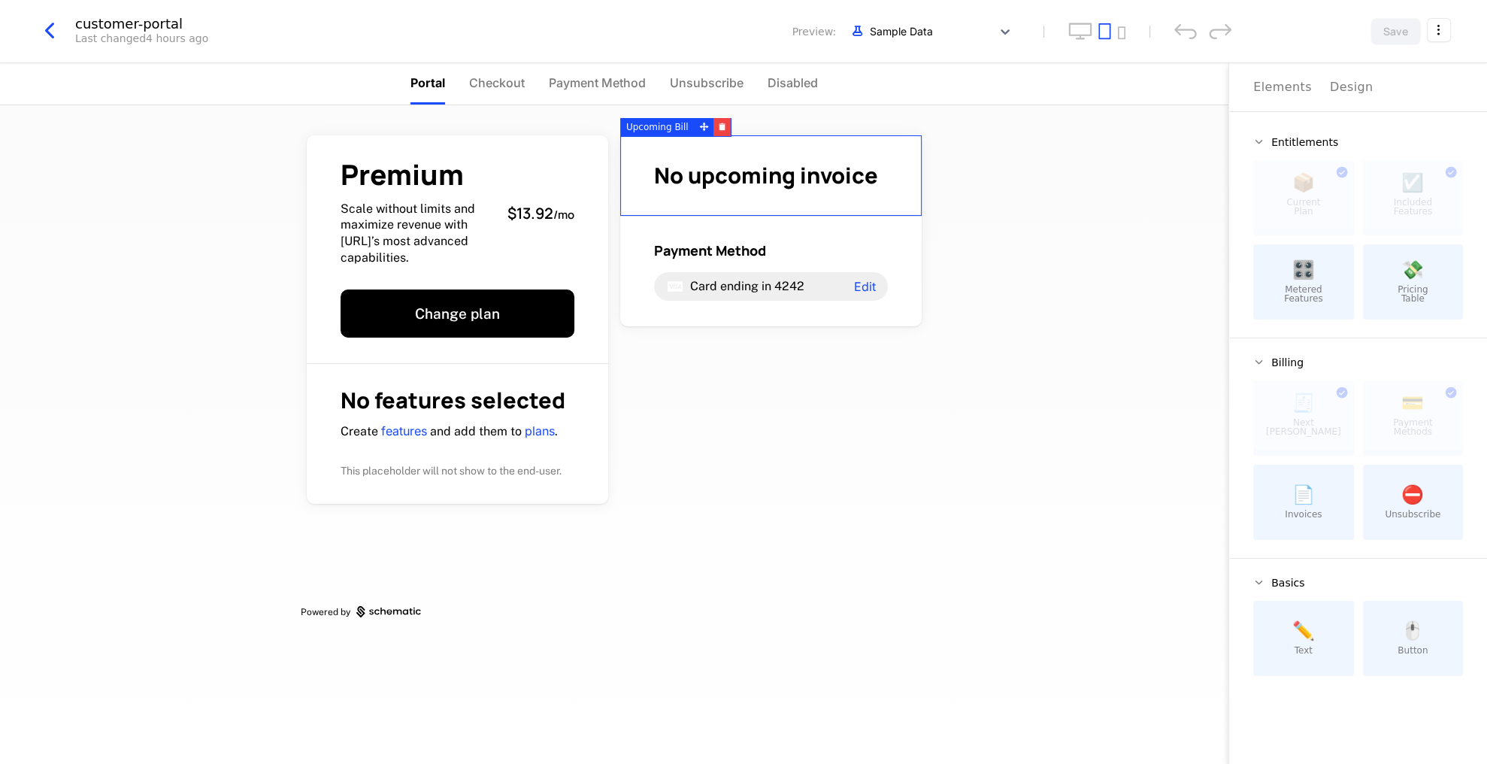
click at [721, 123] on button "button" at bounding box center [721, 127] width 17 height 18
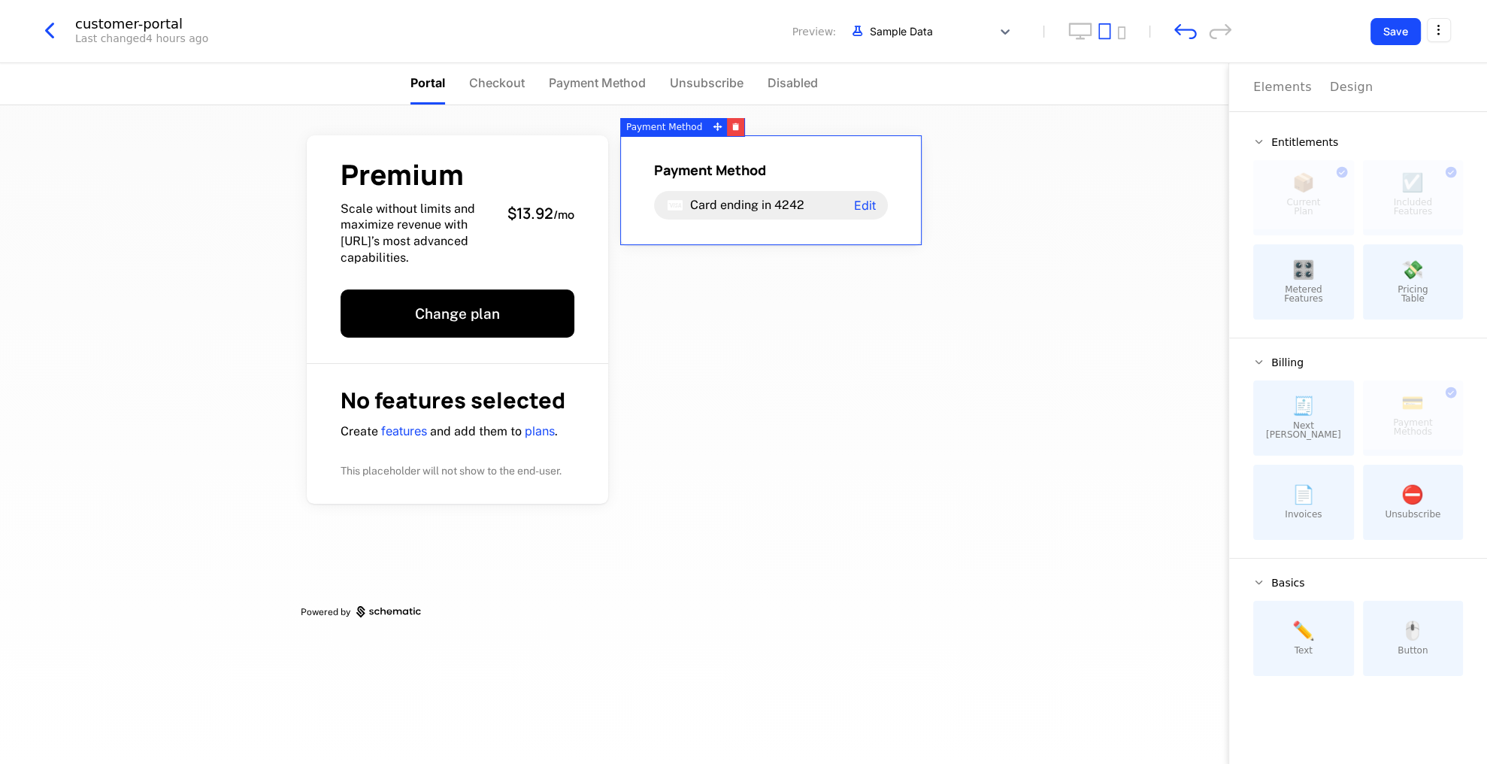
drag, startPoint x: 733, startPoint y: 124, endPoint x: 607, endPoint y: 128, distance: 125.6
click at [731, 125] on icon "button" at bounding box center [735, 126] width 8 height 8
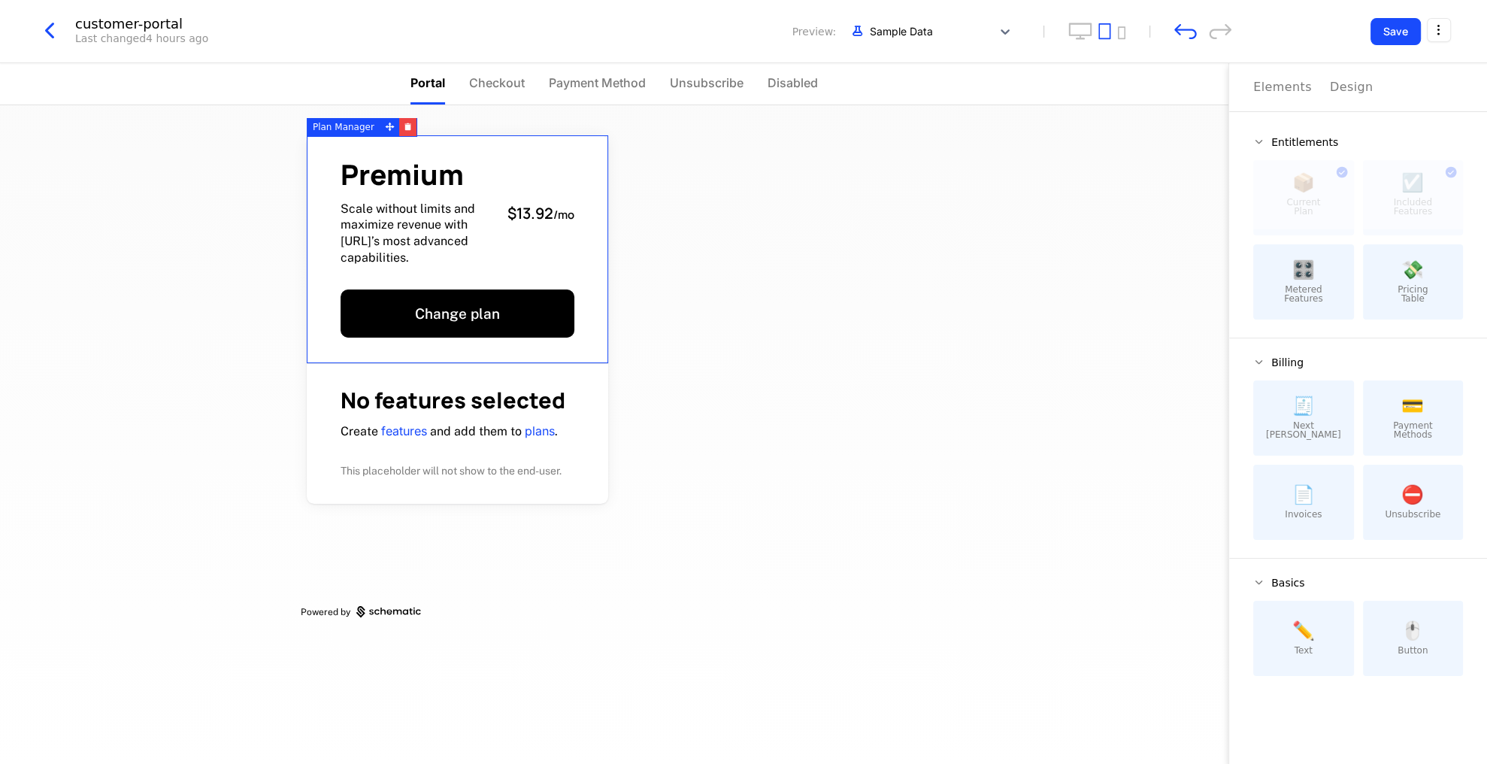
click at [405, 127] on icon "button" at bounding box center [408, 128] width 6 height 5
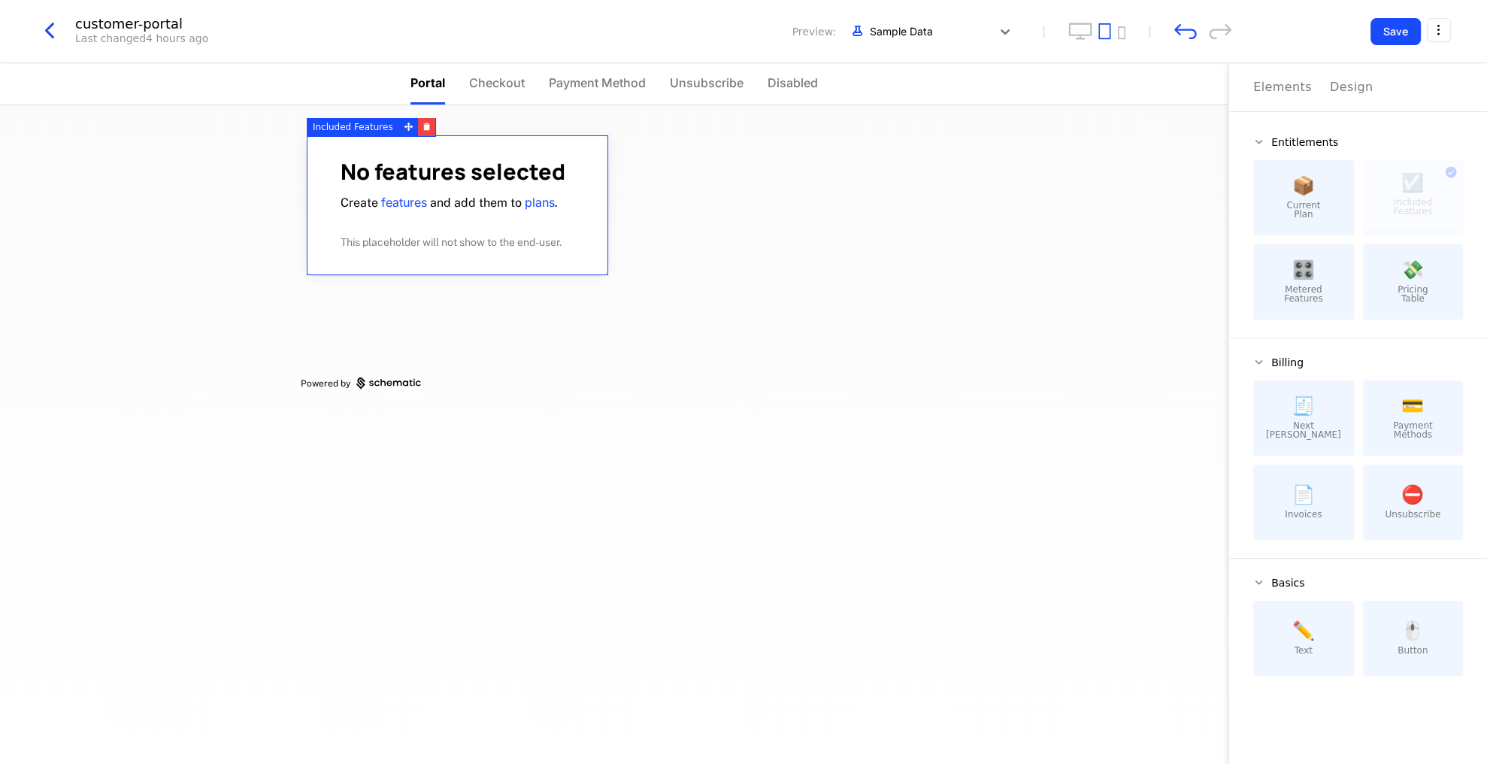
click at [423, 130] on icon "button" at bounding box center [426, 126] width 8 height 8
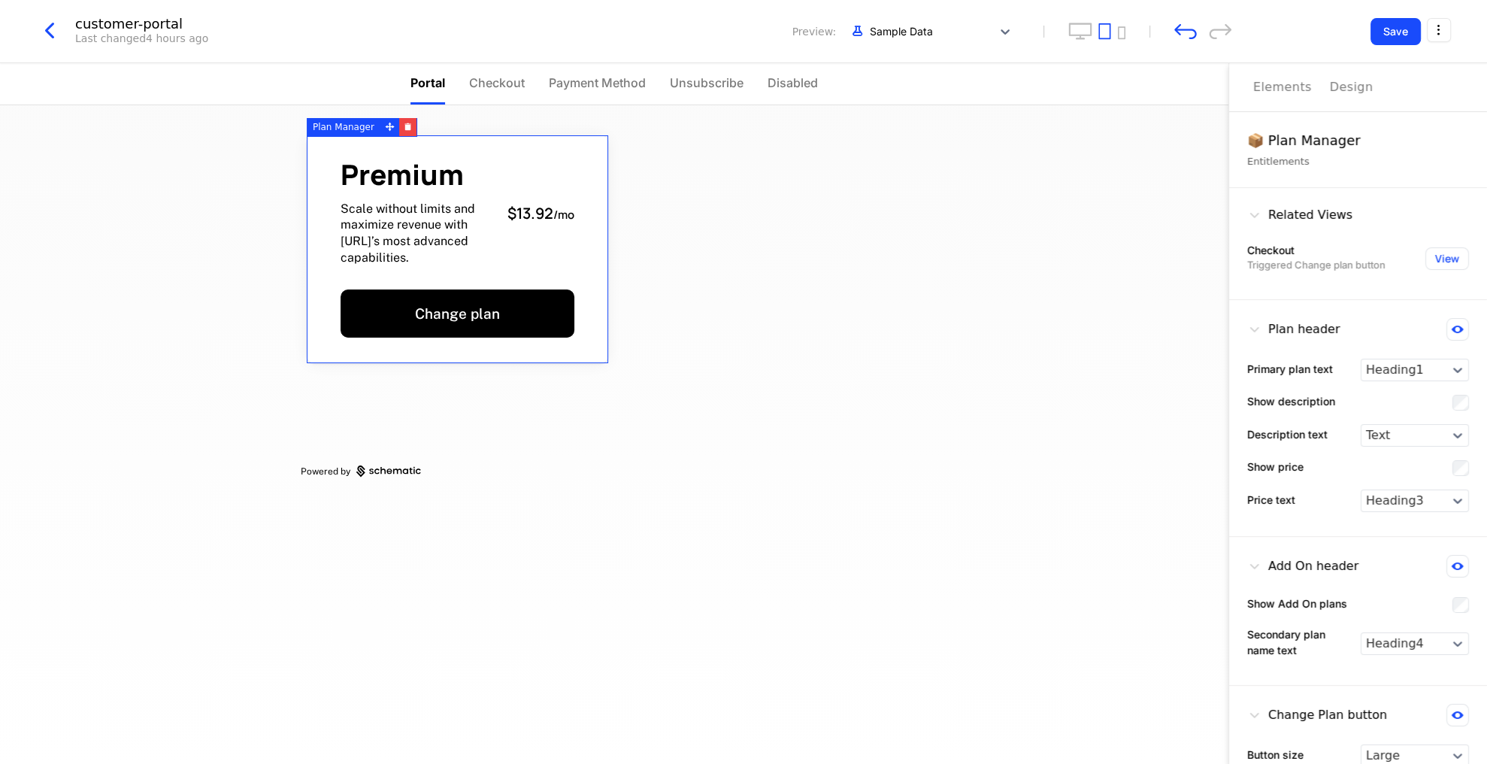
click at [478, 231] on span "Scale without limits and maximize revenue with [URL]’s most advanced capabiliti…" at bounding box center [417, 233] width 155 height 65
click at [1438, 260] on button "View" at bounding box center [1447, 258] width 44 height 23
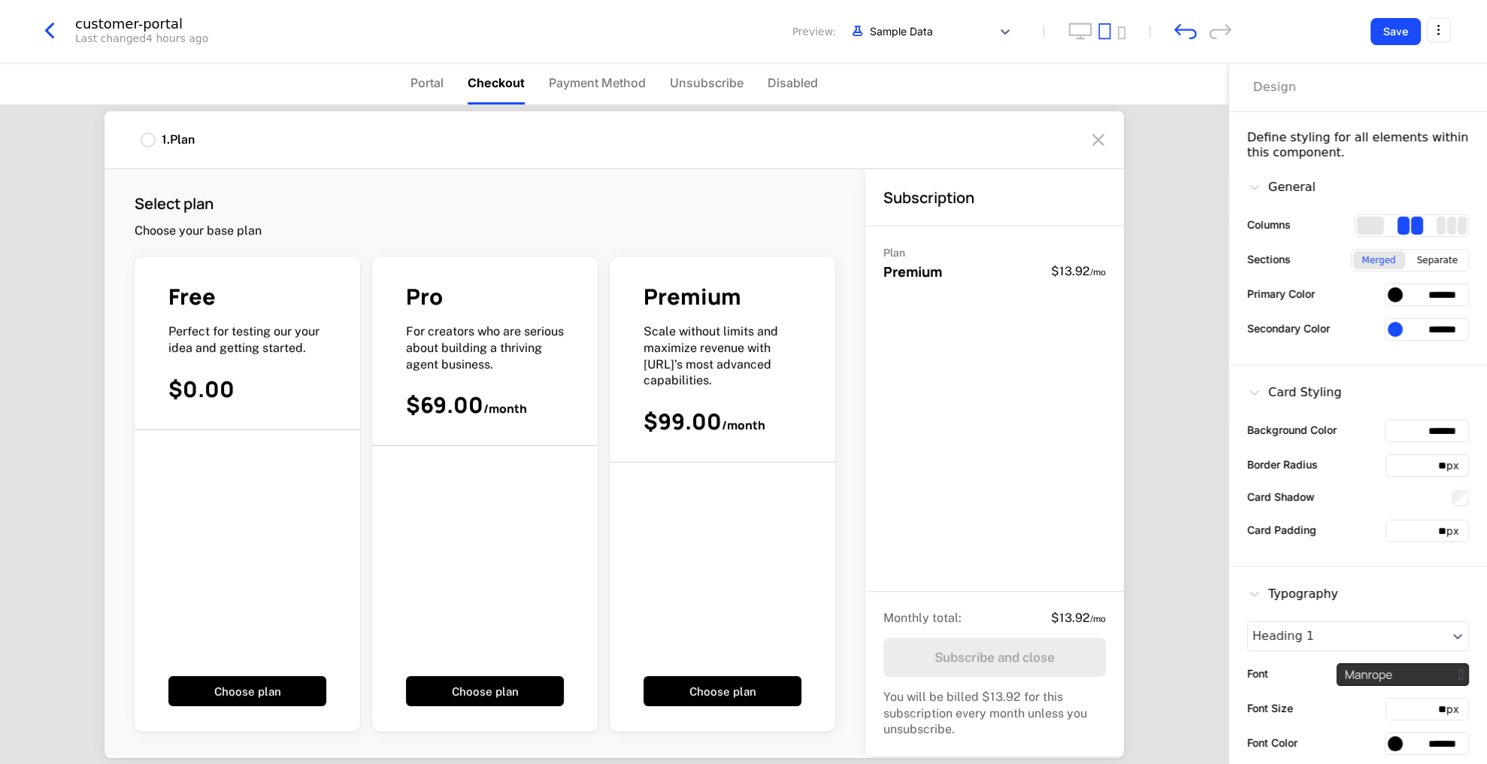
click at [1123, 150] on div "1 . Plan" at bounding box center [613, 140] width 1019 height 58
click at [1092, 144] on icon at bounding box center [1098, 140] width 24 height 24
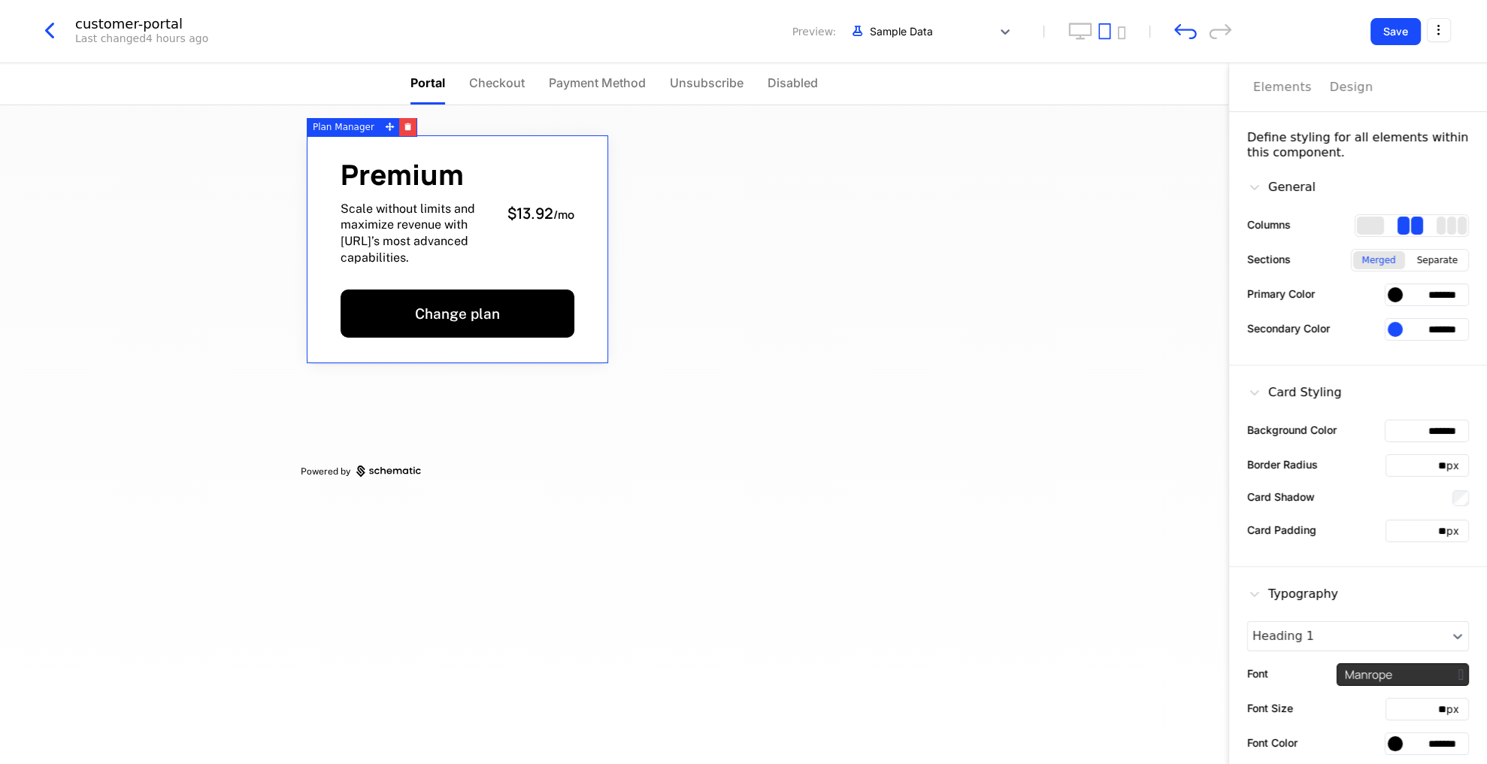
click at [528, 247] on div "Premium Scale without limits and maximize revenue with Appy.AI’s most advanced …" at bounding box center [457, 213] width 234 height 104
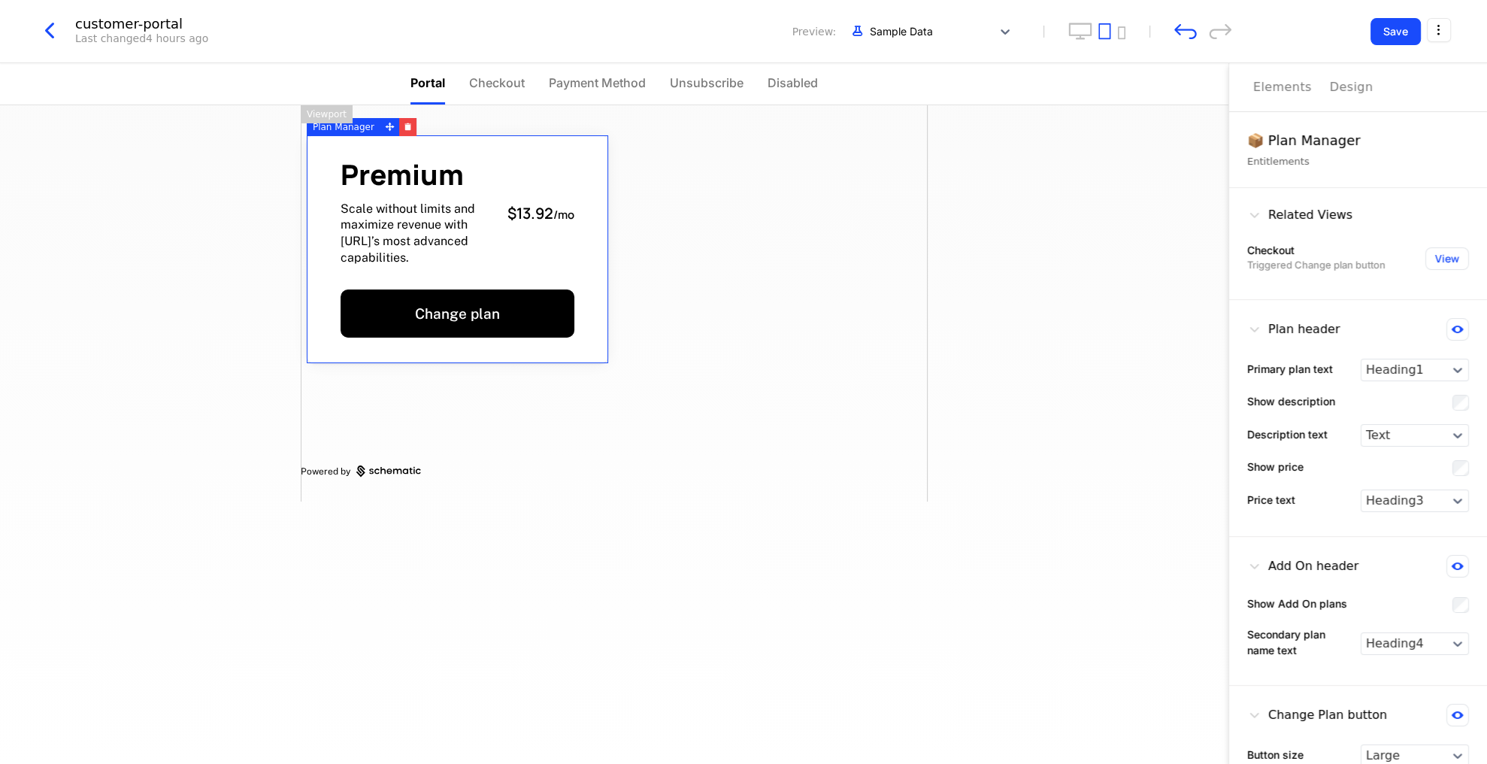
click at [1333, 88] on div "Design" at bounding box center [1351, 87] width 44 height 18
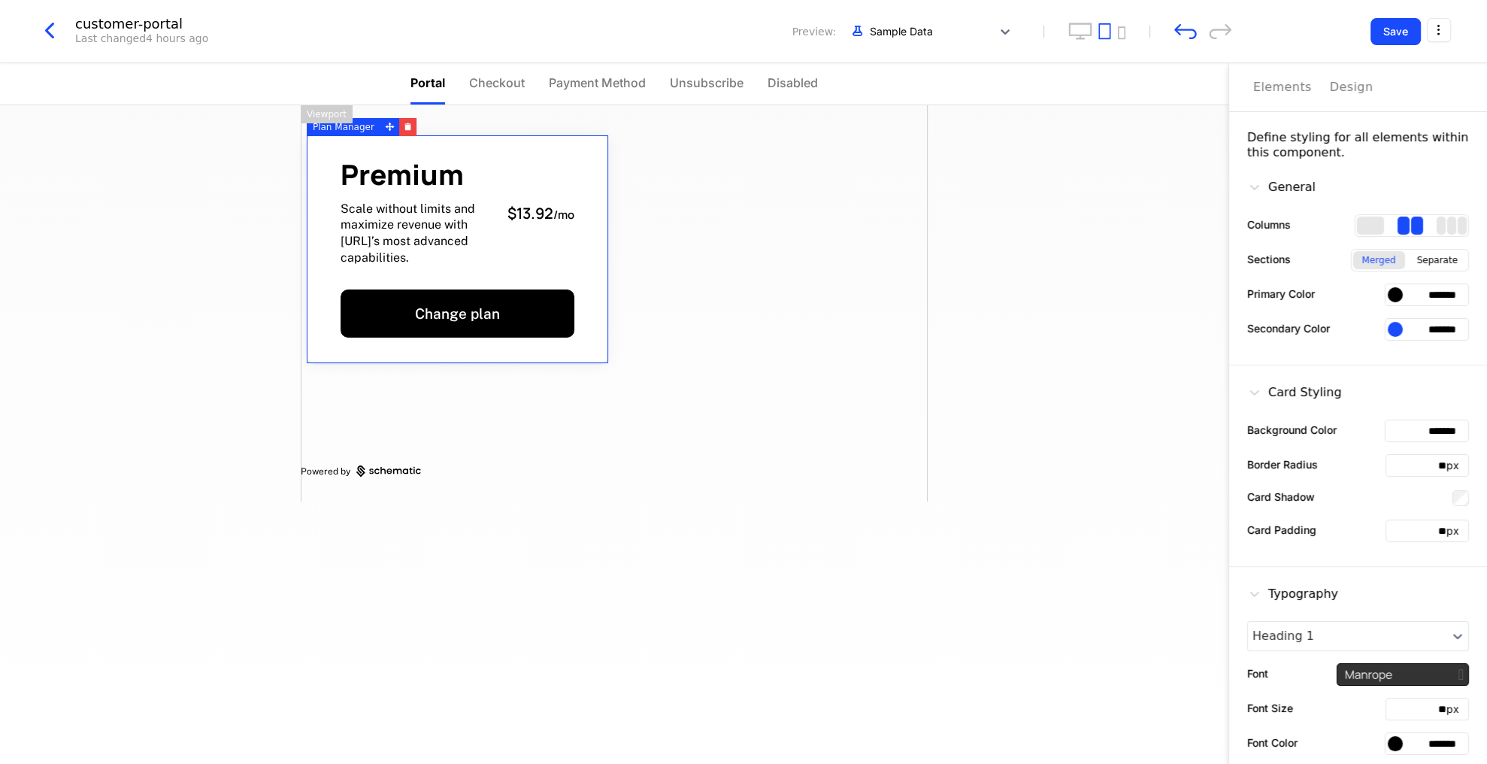
click at [1454, 225] on div "3 columns" at bounding box center [1451, 225] width 9 height 18
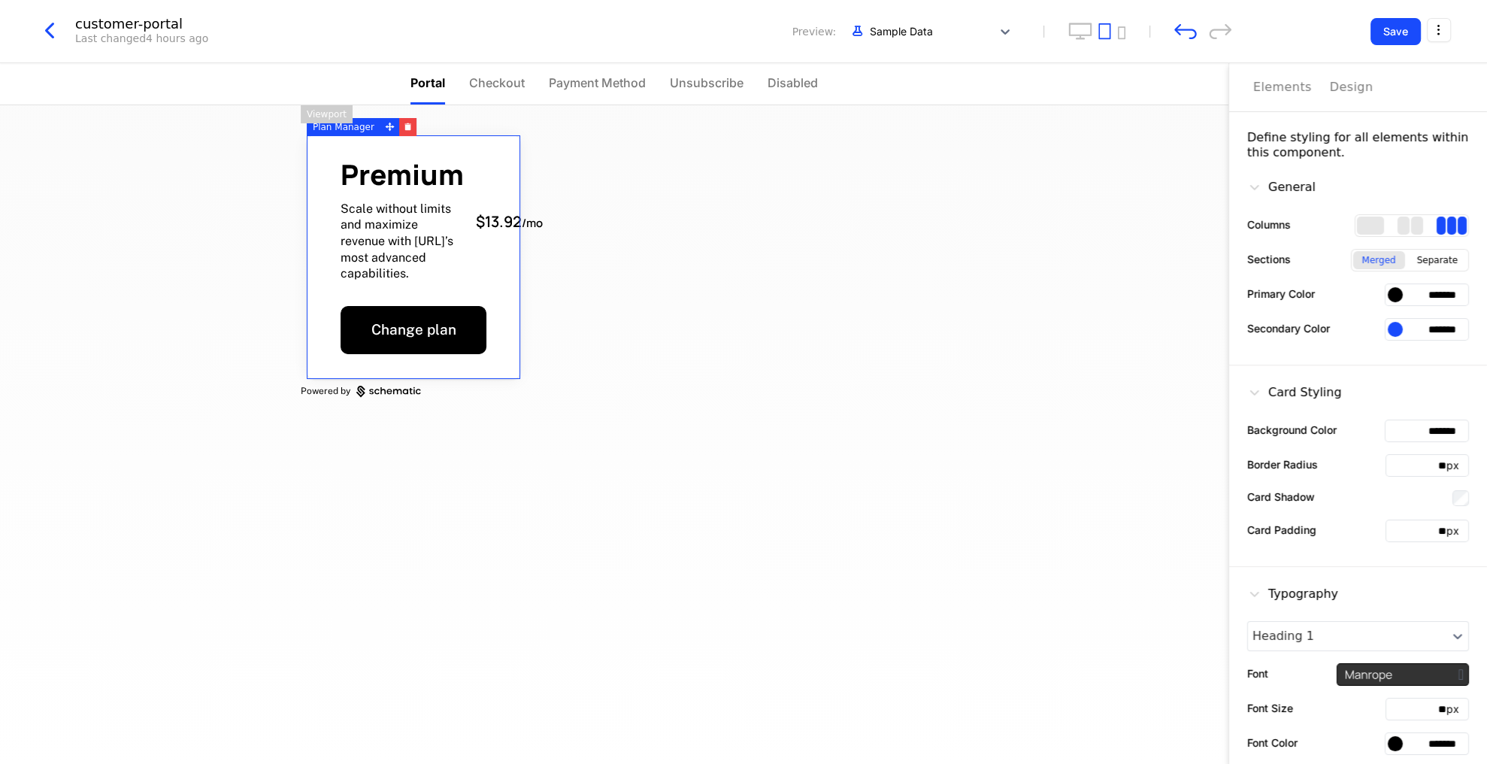
click at [1411, 225] on div "2 columns" at bounding box center [1417, 225] width 12 height 18
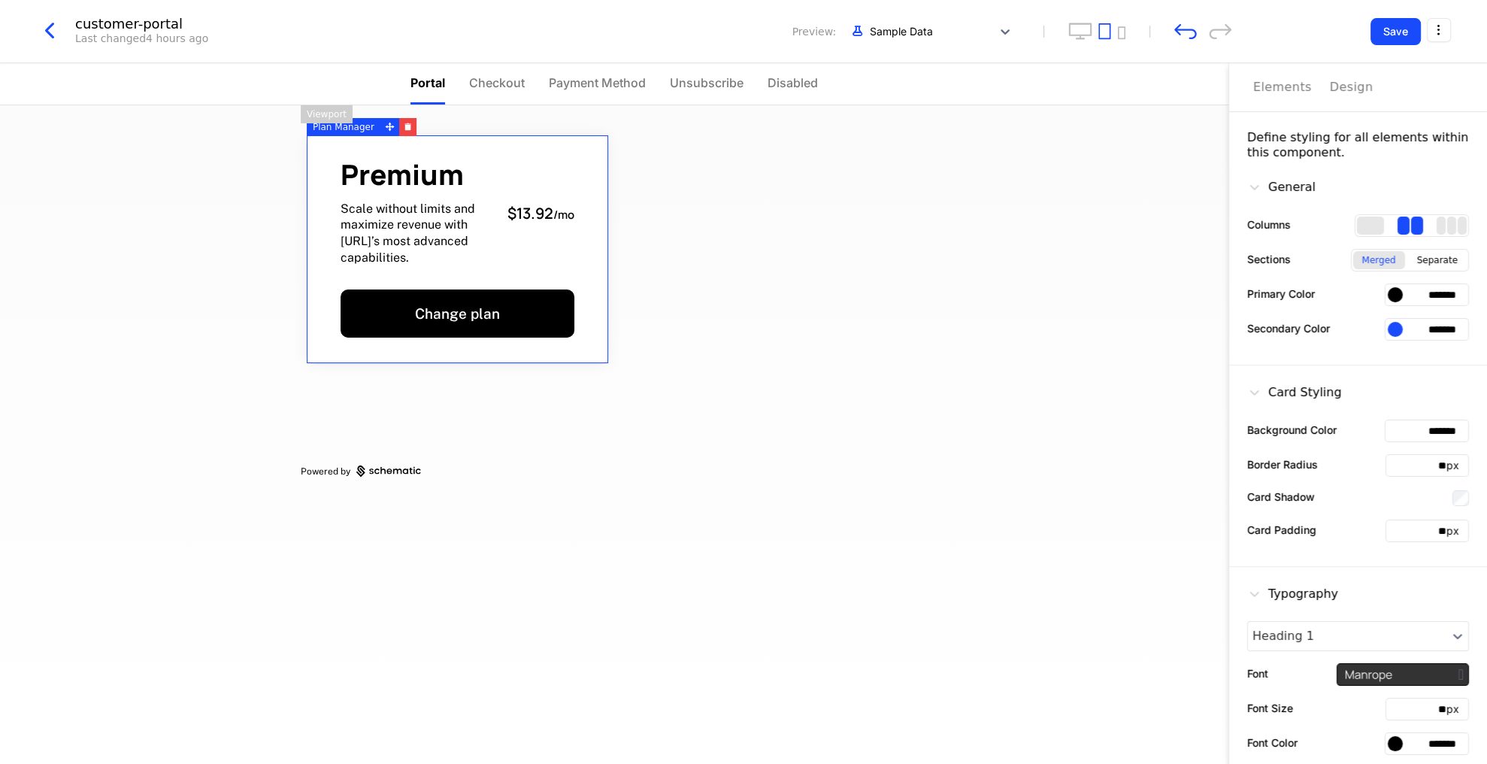
drag, startPoint x: 1364, startPoint y: 223, endPoint x: 1378, endPoint y: 224, distance: 13.5
click at [1365, 224] on div "1 columns" at bounding box center [1370, 225] width 27 height 18
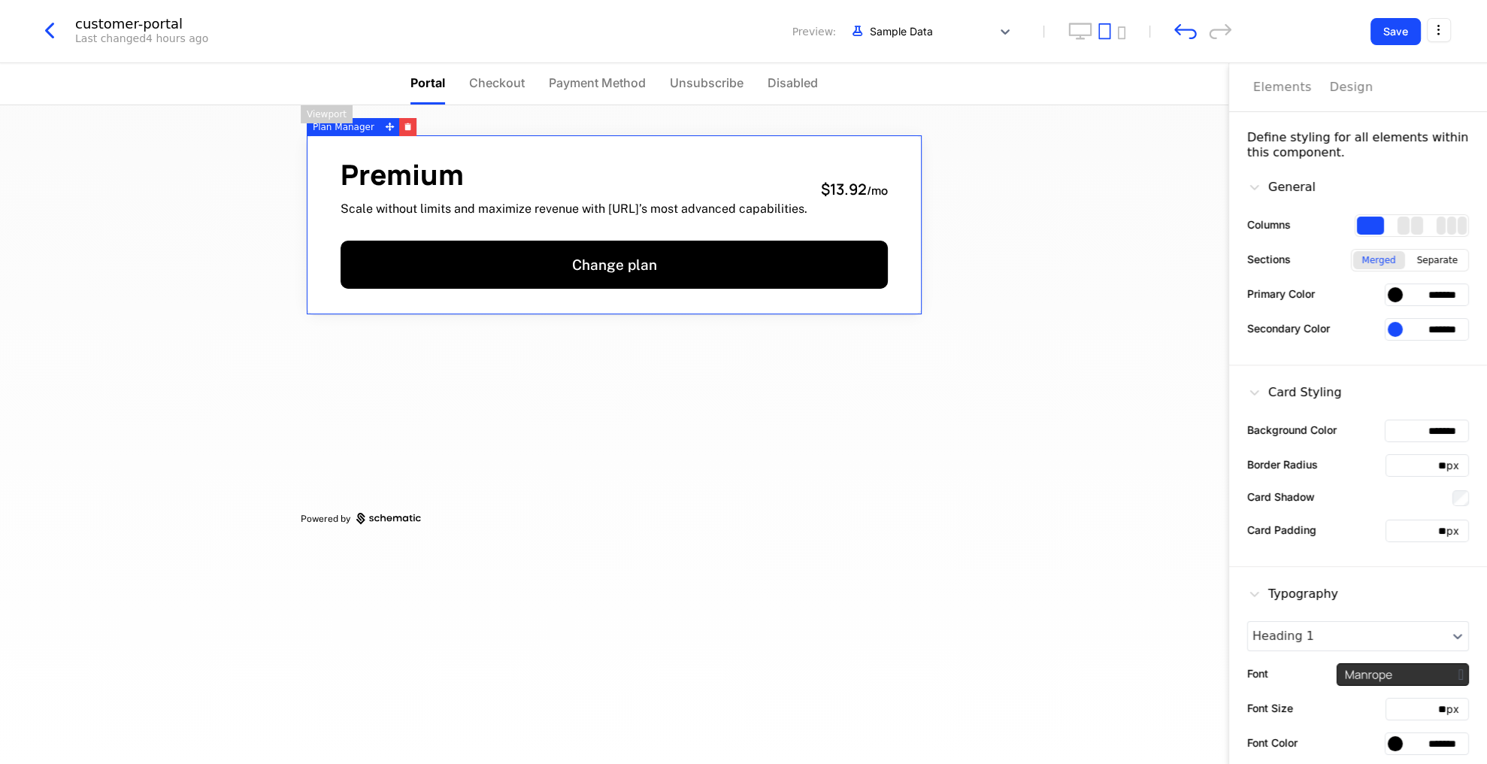
click at [1402, 224] on div "2 columns" at bounding box center [1403, 225] width 12 height 18
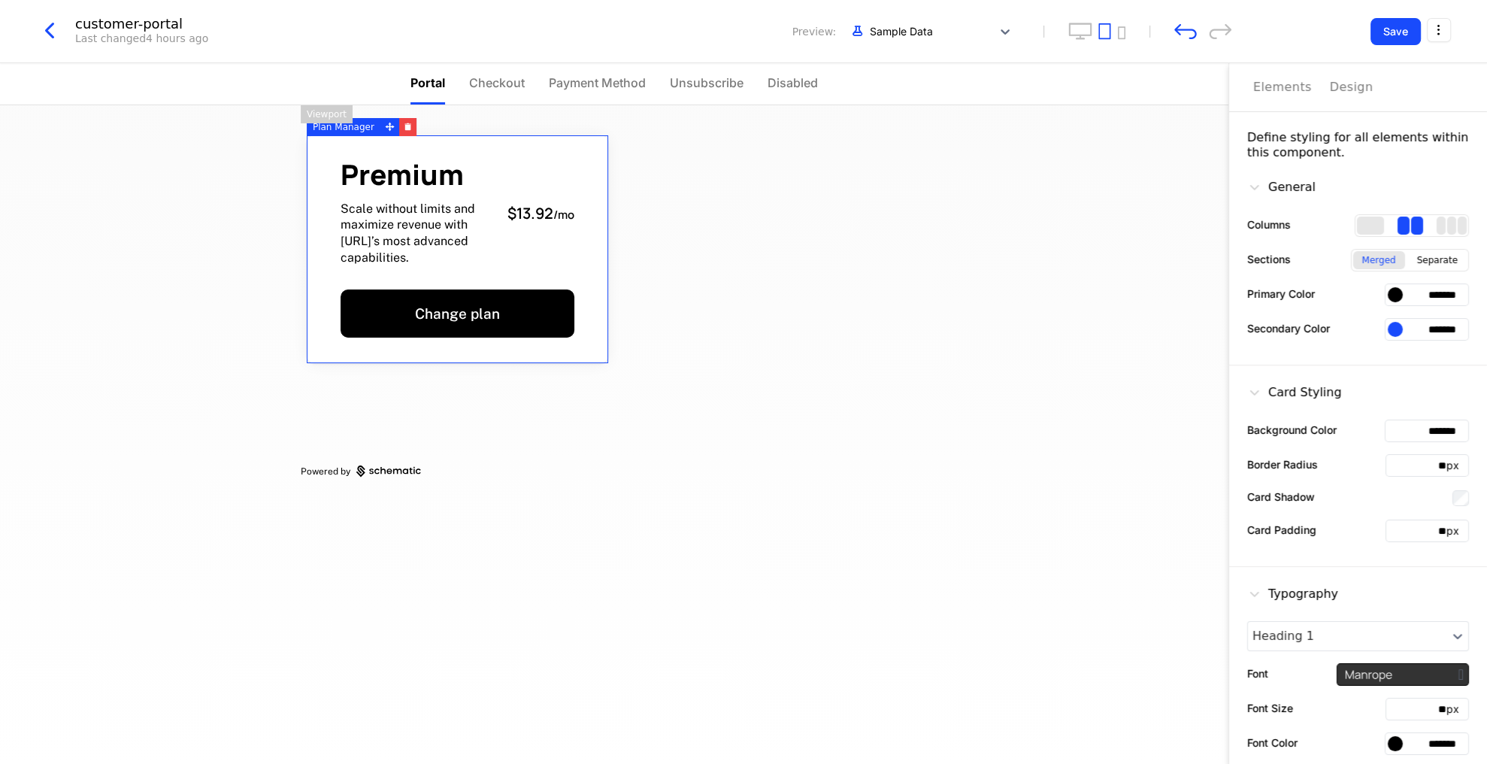
click at [1448, 222] on div "3 columns" at bounding box center [1451, 225] width 9 height 18
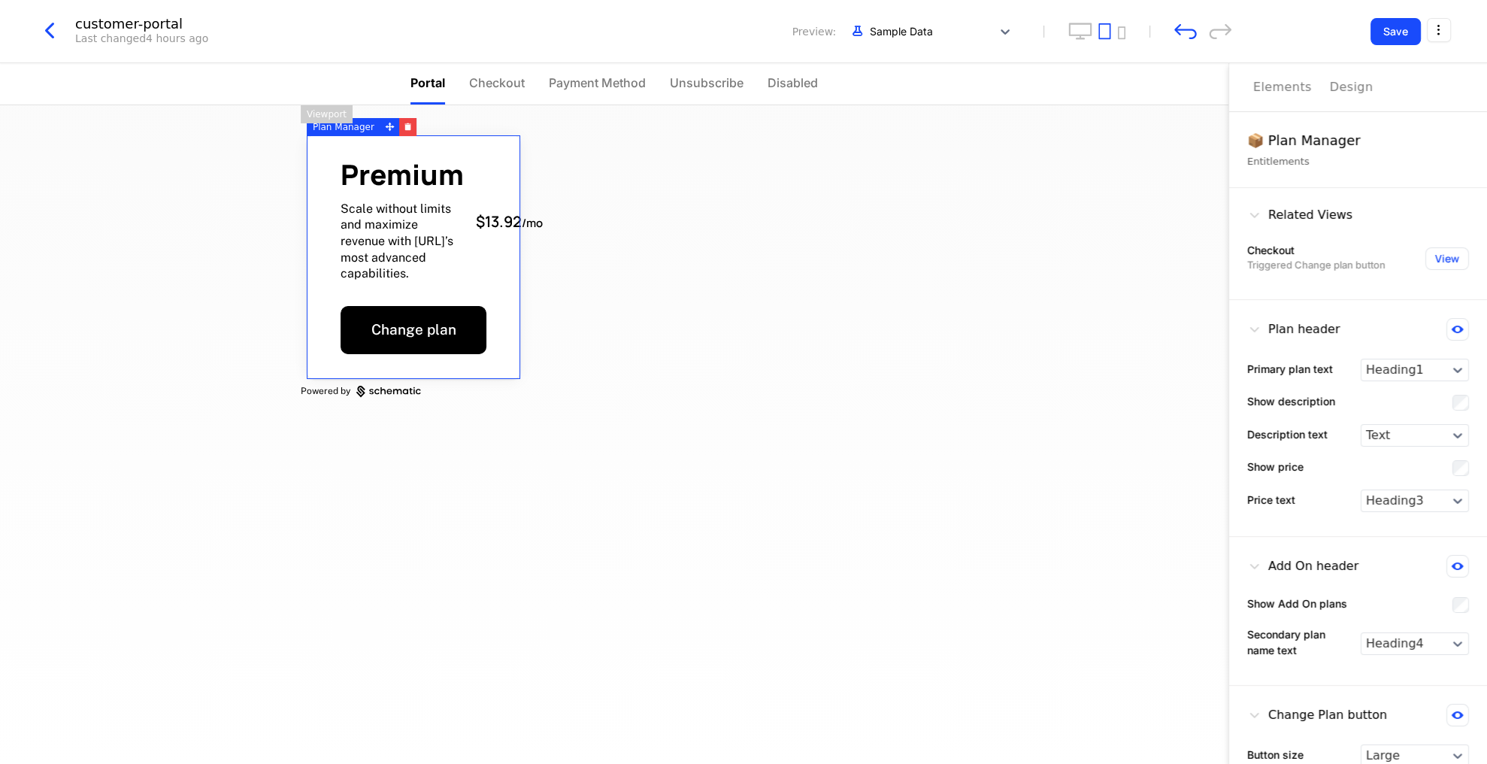
click at [1279, 85] on div "Elements" at bounding box center [1282, 87] width 59 height 18
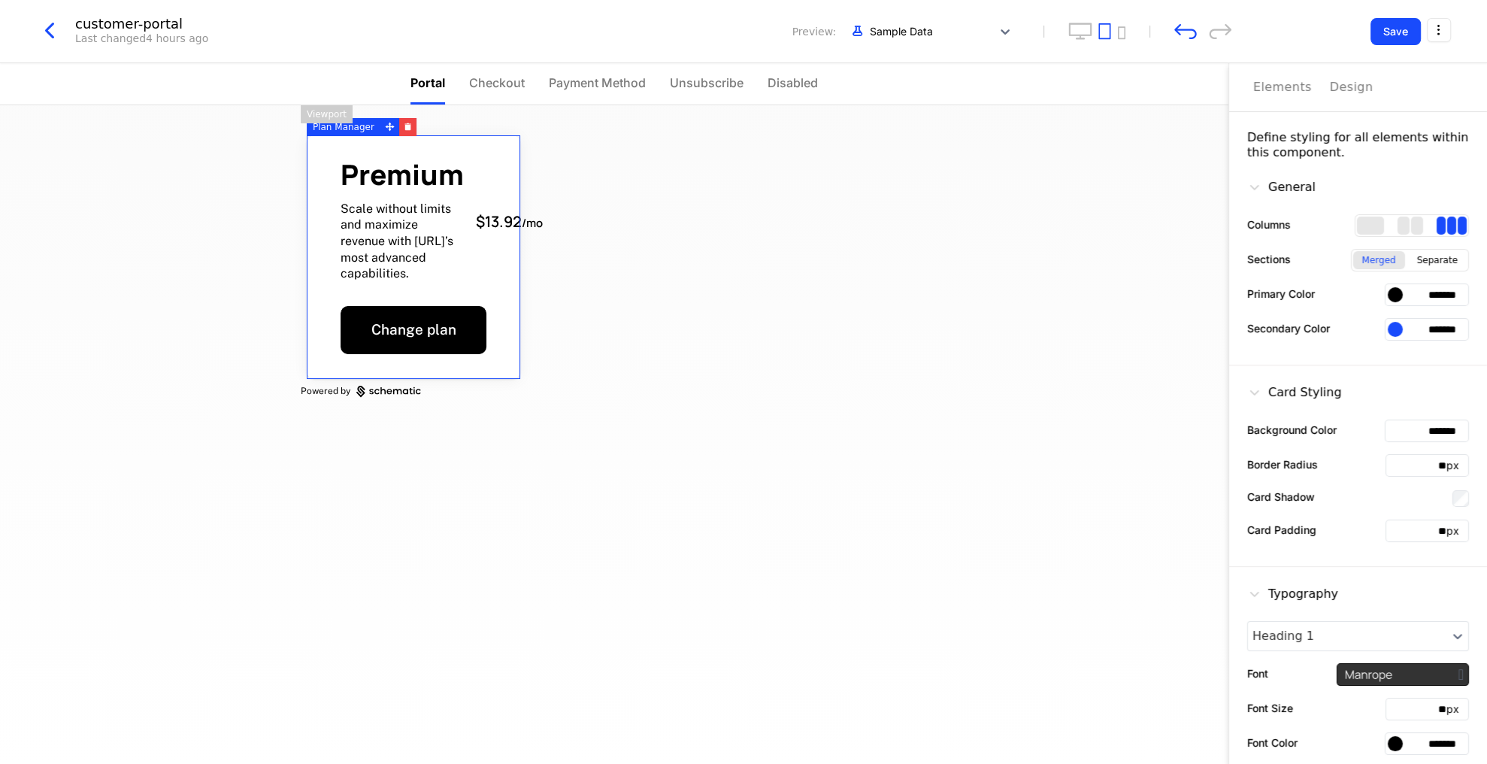
click at [1332, 79] on div "Design" at bounding box center [1351, 87] width 44 height 18
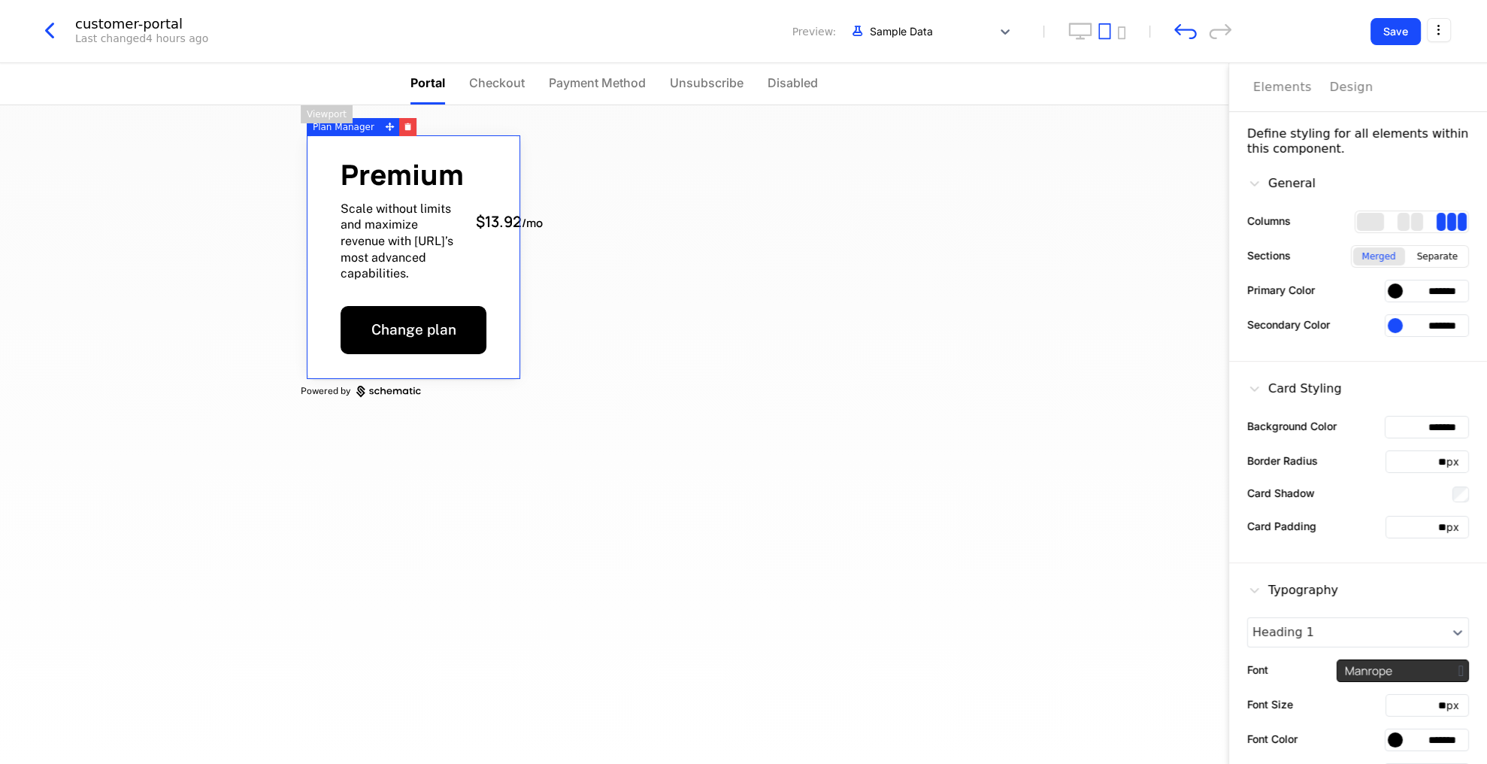
scroll to position [177, 0]
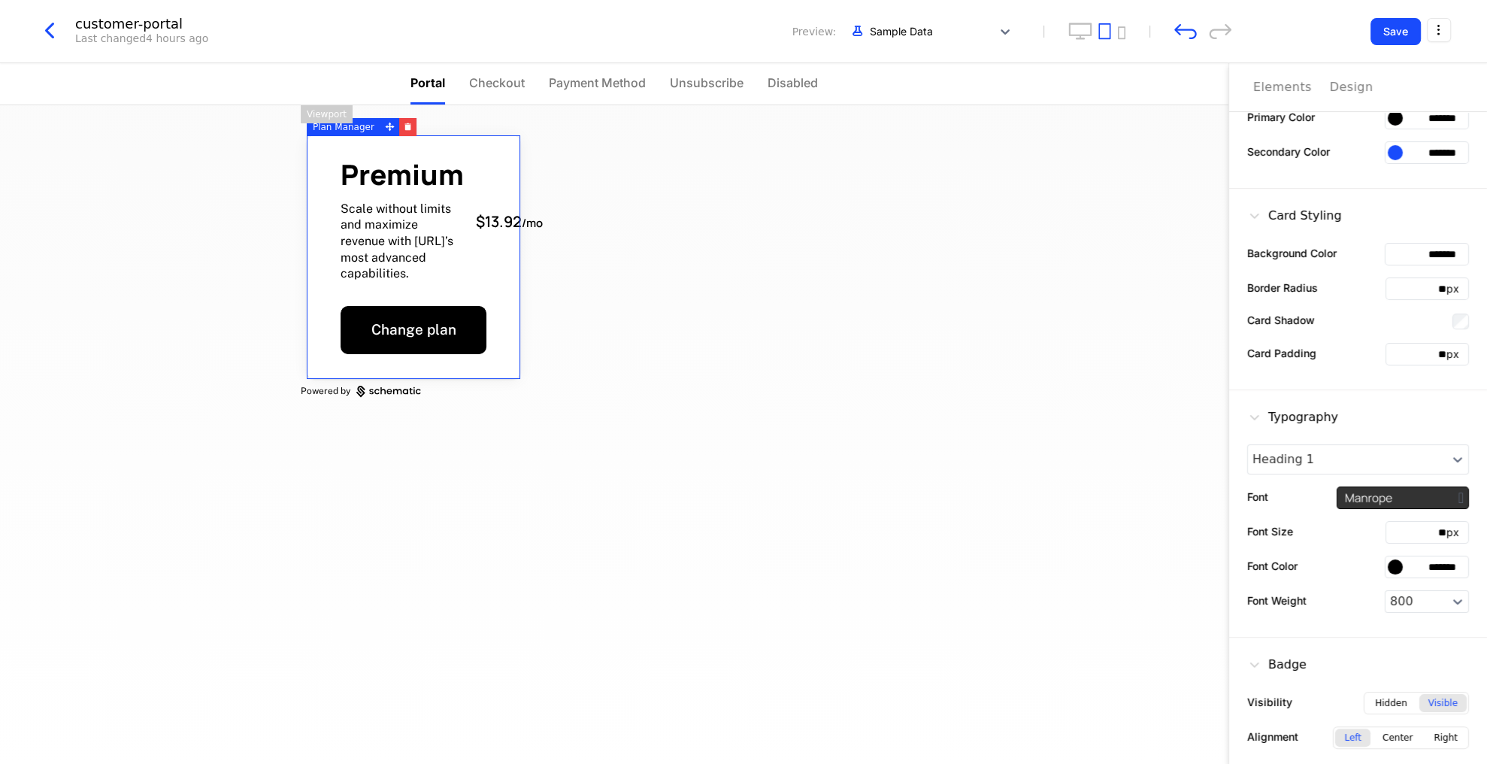
click at [1390, 694] on div "Hidden" at bounding box center [1391, 703] width 50 height 18
click at [1435, 694] on div "Visible" at bounding box center [1442, 703] width 47 height 18
click at [1399, 694] on div "Hidden" at bounding box center [1391, 703] width 50 height 18
click at [1411, 728] on div "Center" at bounding box center [1397, 737] width 48 height 18
click at [1405, 728] on div "Center" at bounding box center [1397, 737] width 48 height 18
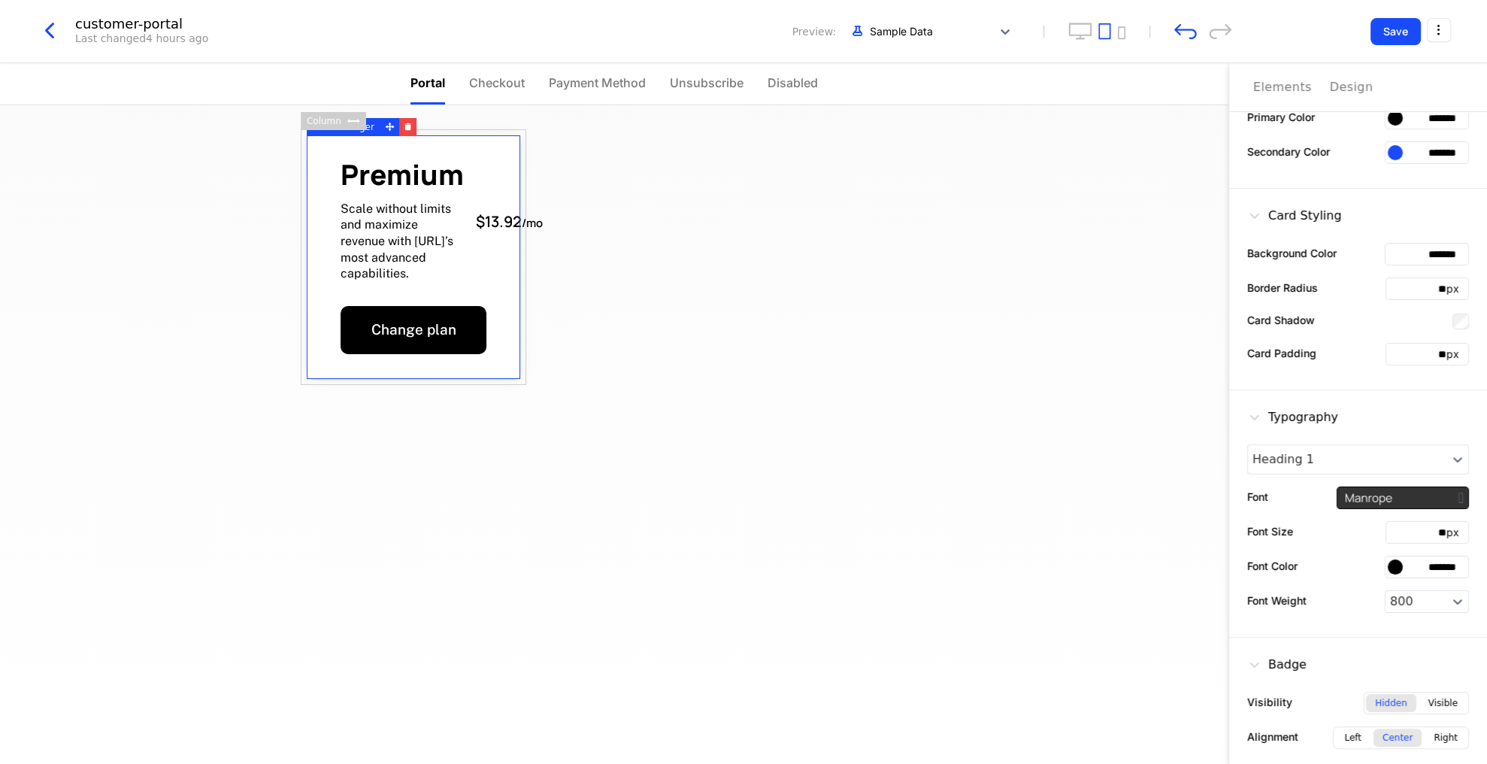
scroll to position [0, 0]
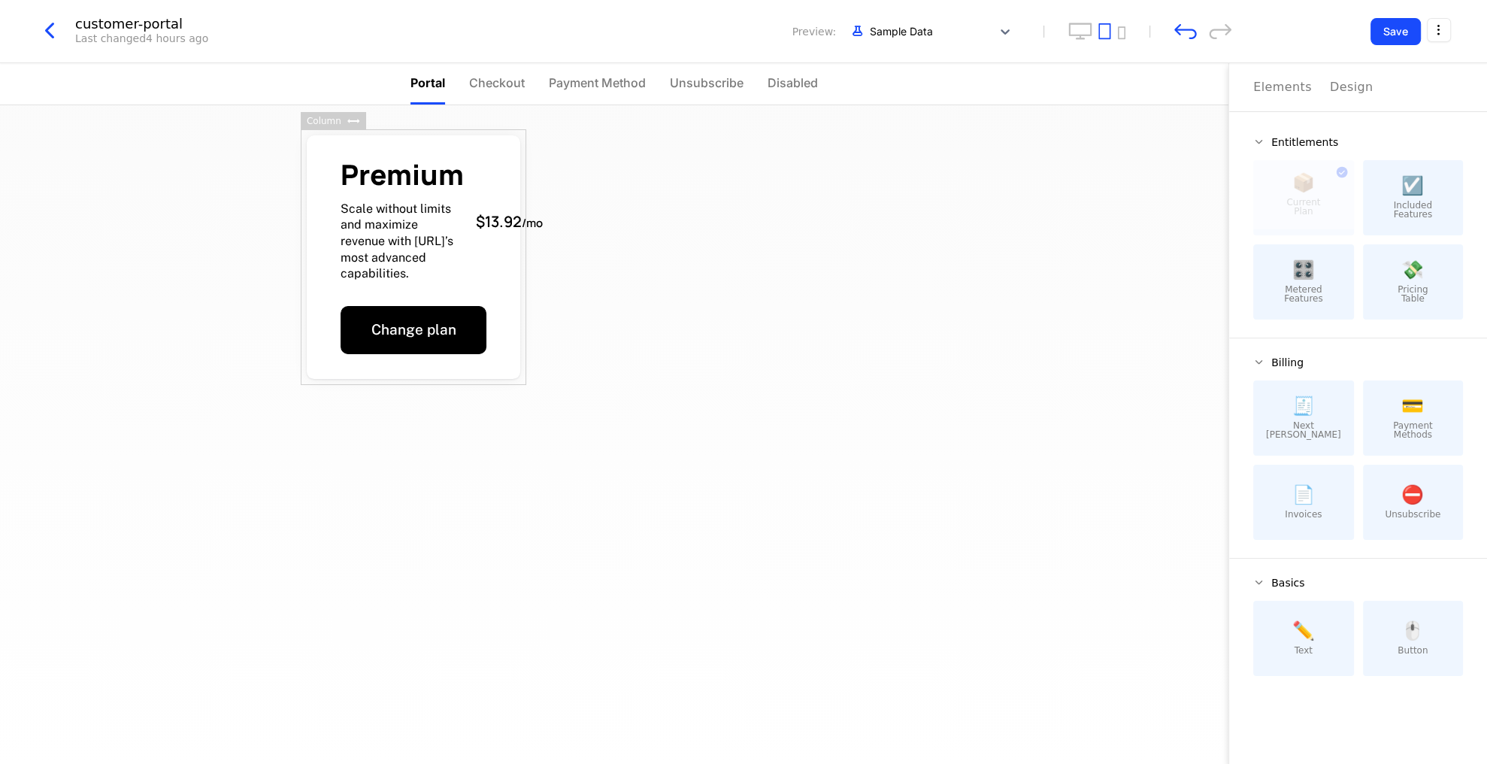
click at [520, 274] on div "Premium Scale without limits and maximize revenue with Appy.AI’s most advanced …" at bounding box center [413, 257] width 225 height 256
click at [1414, 203] on span "Included Features" at bounding box center [1412, 210] width 39 height 18
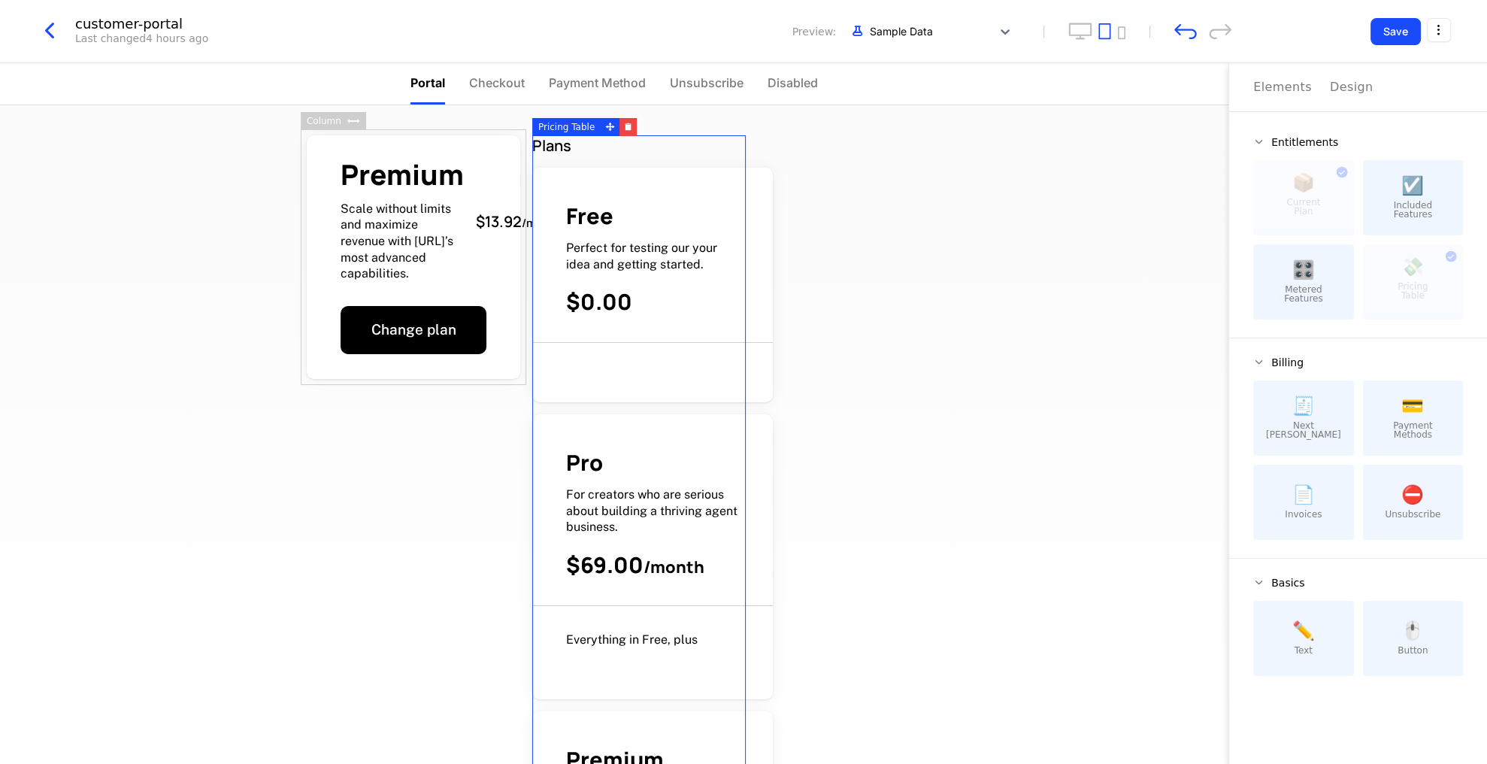
click at [625, 122] on icon "button" at bounding box center [628, 126] width 8 height 8
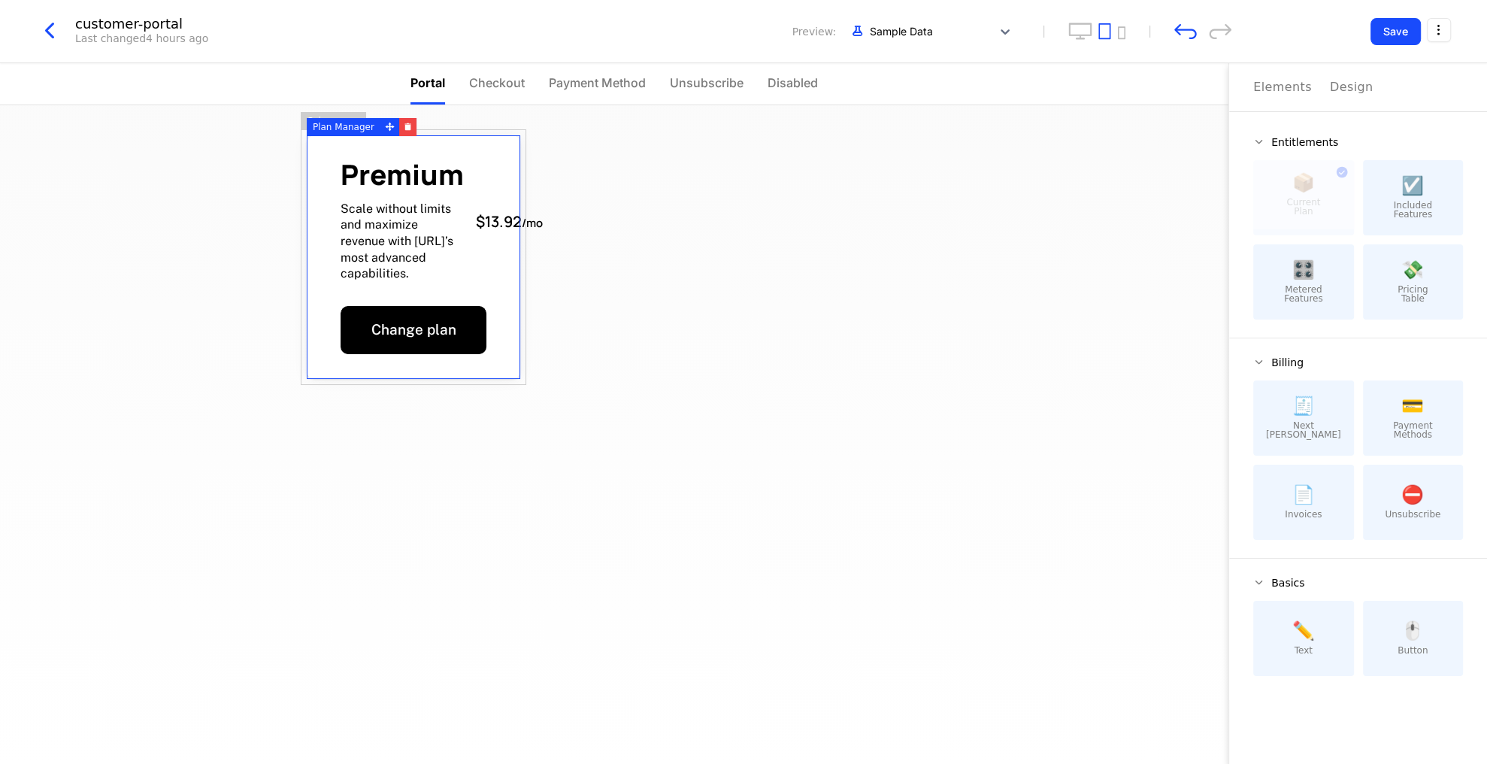
click at [404, 122] on icon "button" at bounding box center [408, 126] width 8 height 8
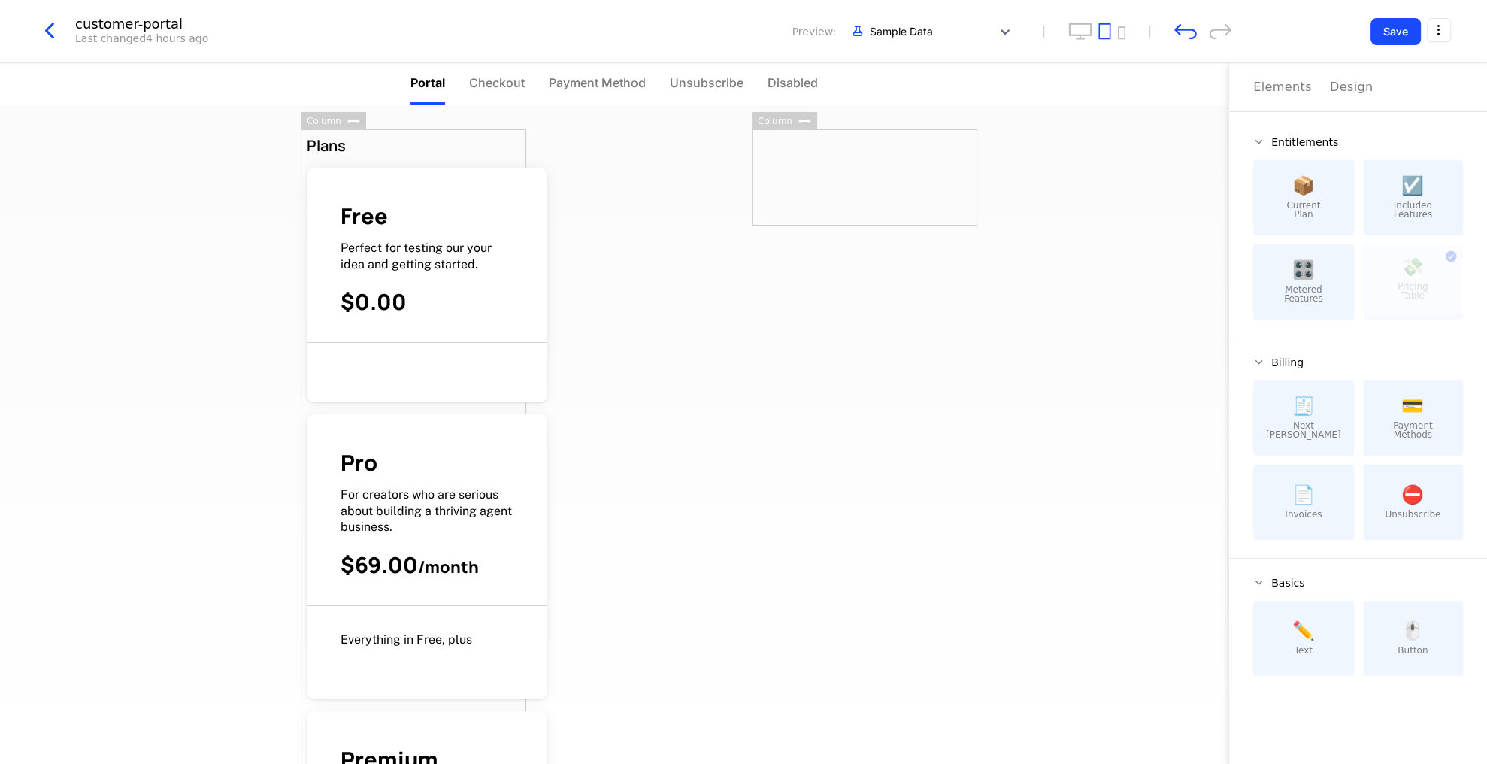
click at [1332, 72] on button "Design" at bounding box center [1351, 87] width 44 height 48
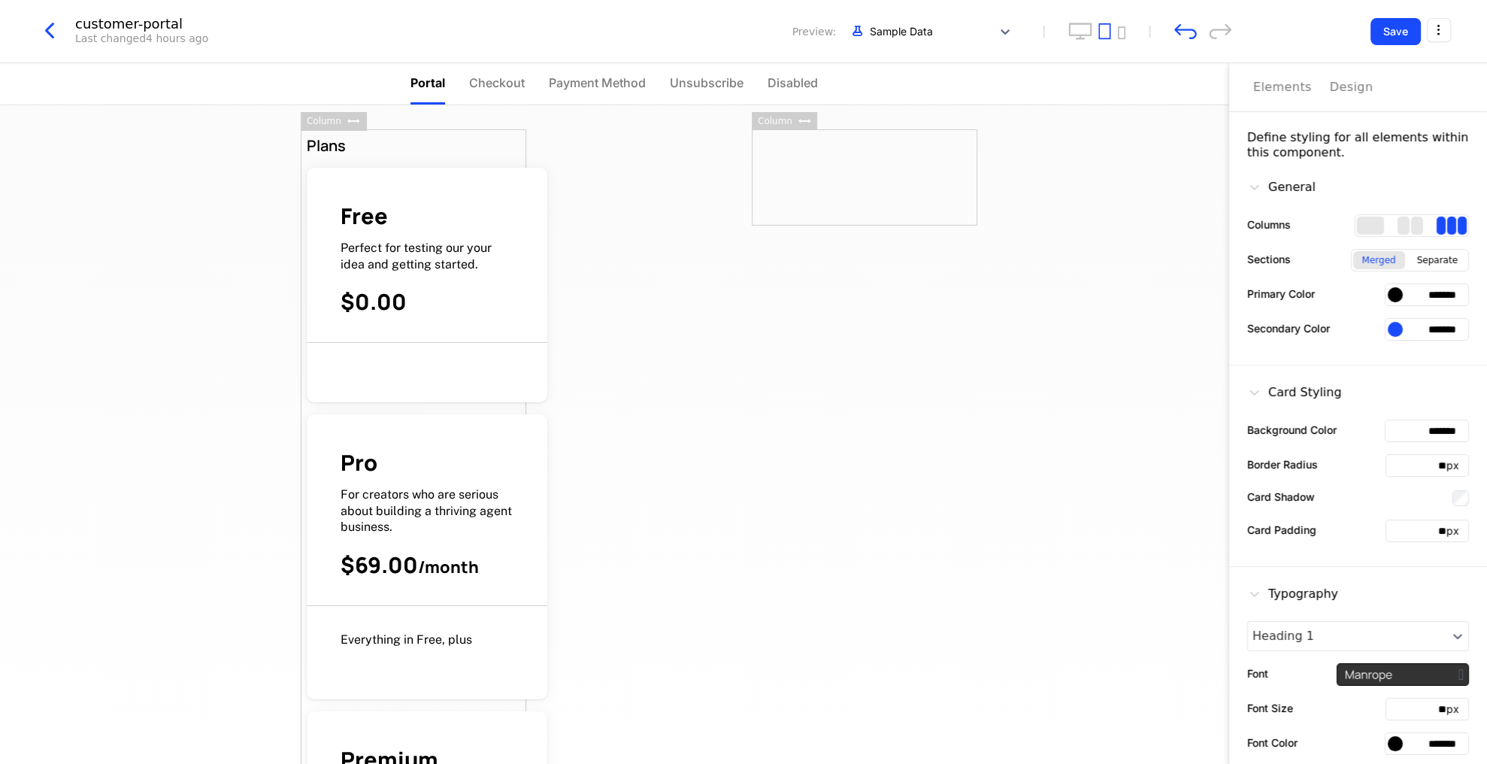
click at [1370, 218] on div "1 columns" at bounding box center [1370, 225] width 27 height 18
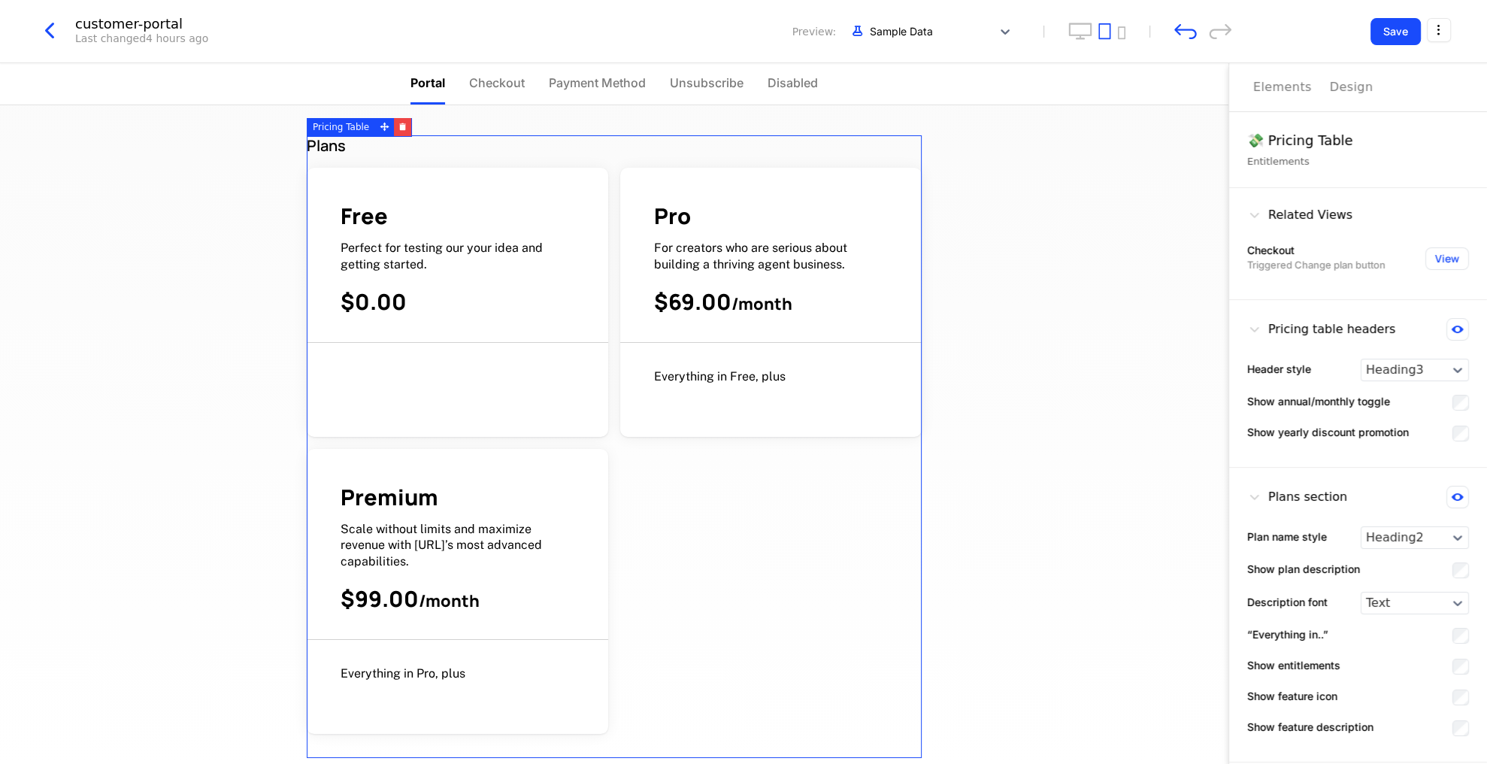
click at [507, 225] on div "Free" at bounding box center [457, 215] width 234 height 29
click at [1392, 35] on button "Save" at bounding box center [1395, 31] width 50 height 27
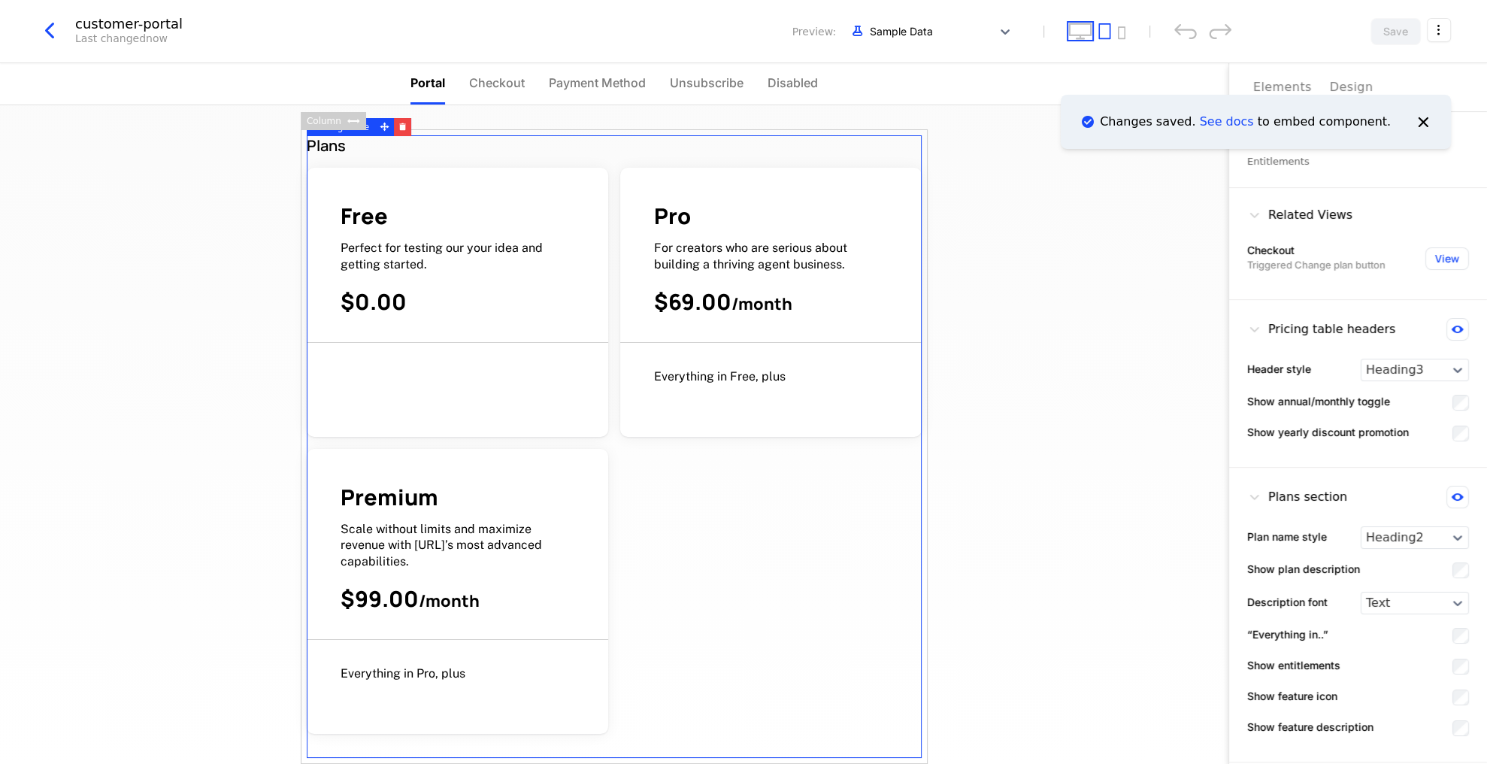
click at [1079, 35] on icon "desktop" at bounding box center [1080, 31] width 24 height 17
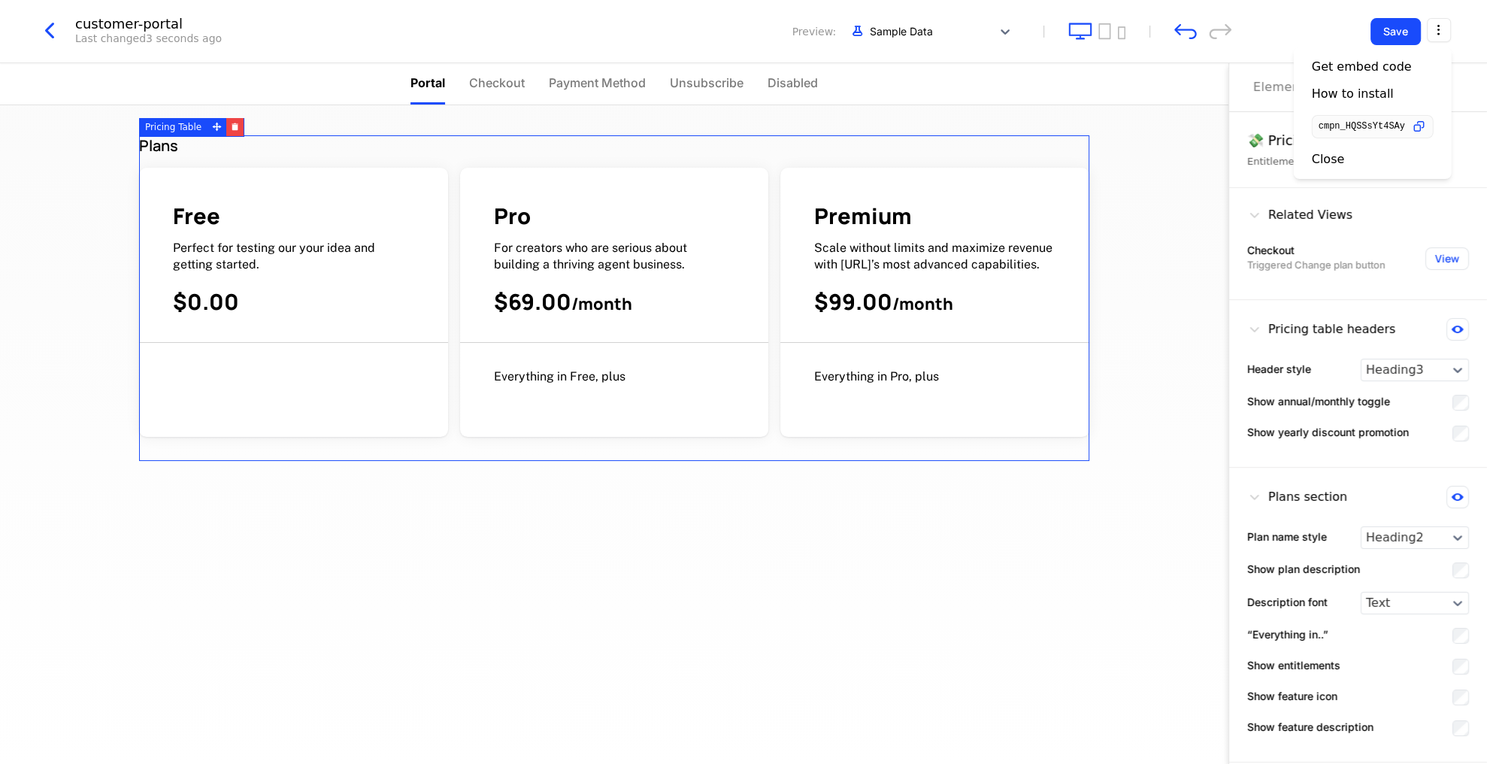
click at [1435, 31] on html "Appy.AI Development Dev Features Features Flags Catalog Plans Add Ons Credits C…" at bounding box center [743, 382] width 1487 height 764
click at [1419, 127] on icon "button" at bounding box center [1419, 127] width 16 height 16
click at [617, 301] on sub "/ month" at bounding box center [601, 303] width 61 height 23
click at [1054, 349] on div "Everything in Pro, plus" at bounding box center [934, 372] width 309 height 59
click at [624, 269] on span "For creators who are serious about building a thriving agent business." at bounding box center [590, 255] width 193 height 31
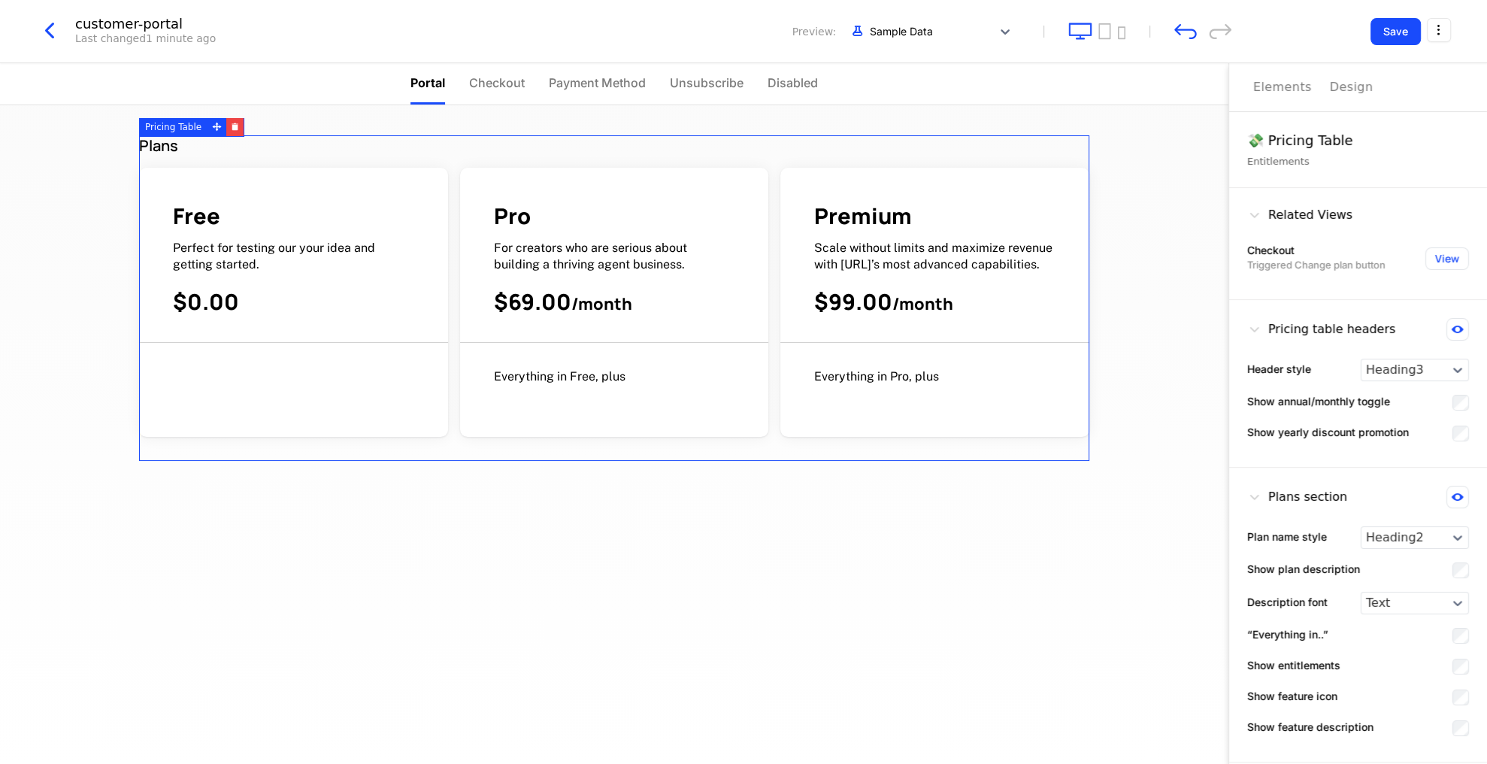
click at [278, 239] on div "Free Perfect for testing our your idea and getting started. $0.00" at bounding box center [293, 271] width 309 height 141
click at [1445, 253] on button "View" at bounding box center [1447, 258] width 44 height 23
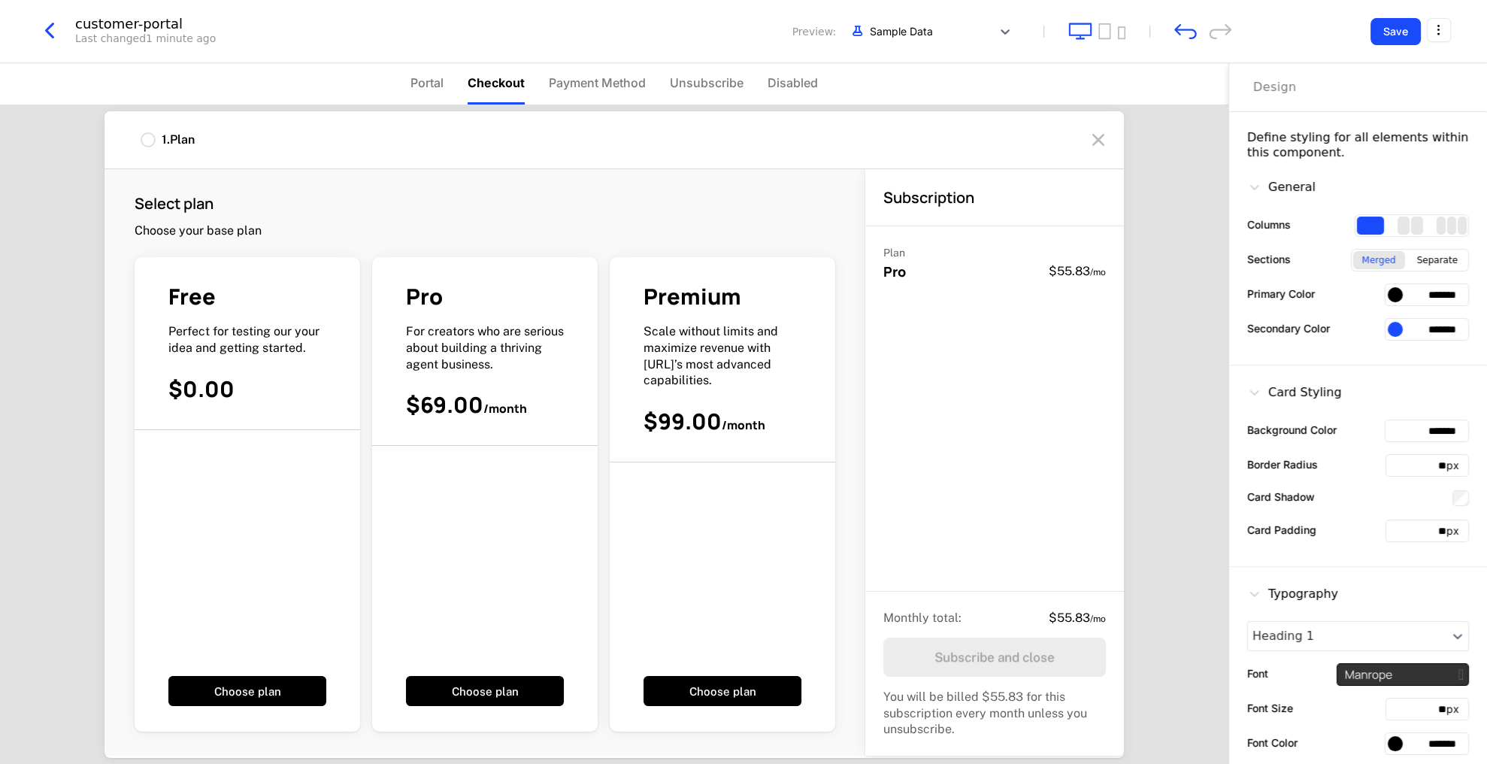
click at [1096, 135] on icon at bounding box center [1098, 140] width 24 height 24
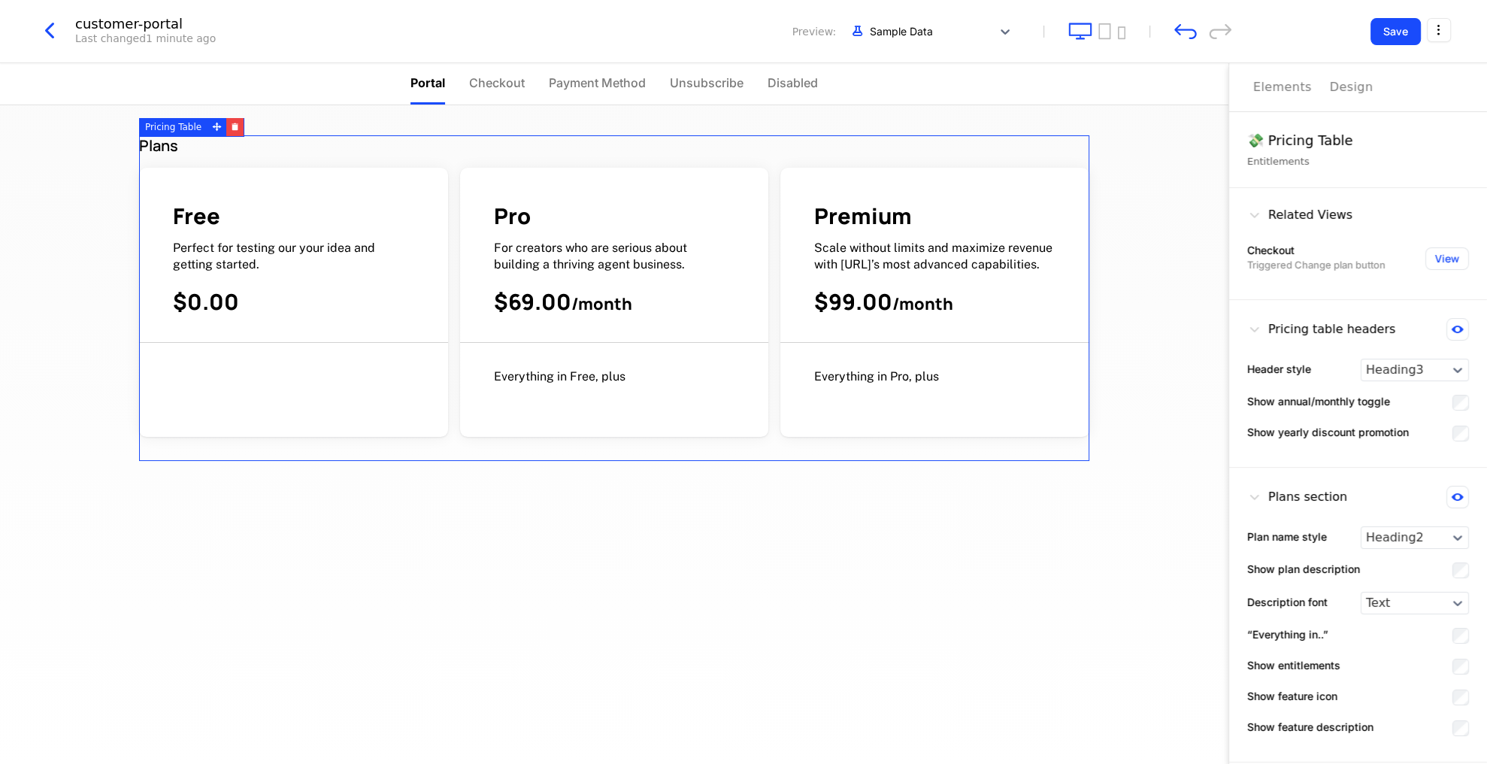
click at [311, 237] on div "Free Perfect for testing our your idea and getting started. $0.00" at bounding box center [293, 271] width 309 height 141
click at [497, 87] on span "Checkout" at bounding box center [497, 83] width 56 height 18
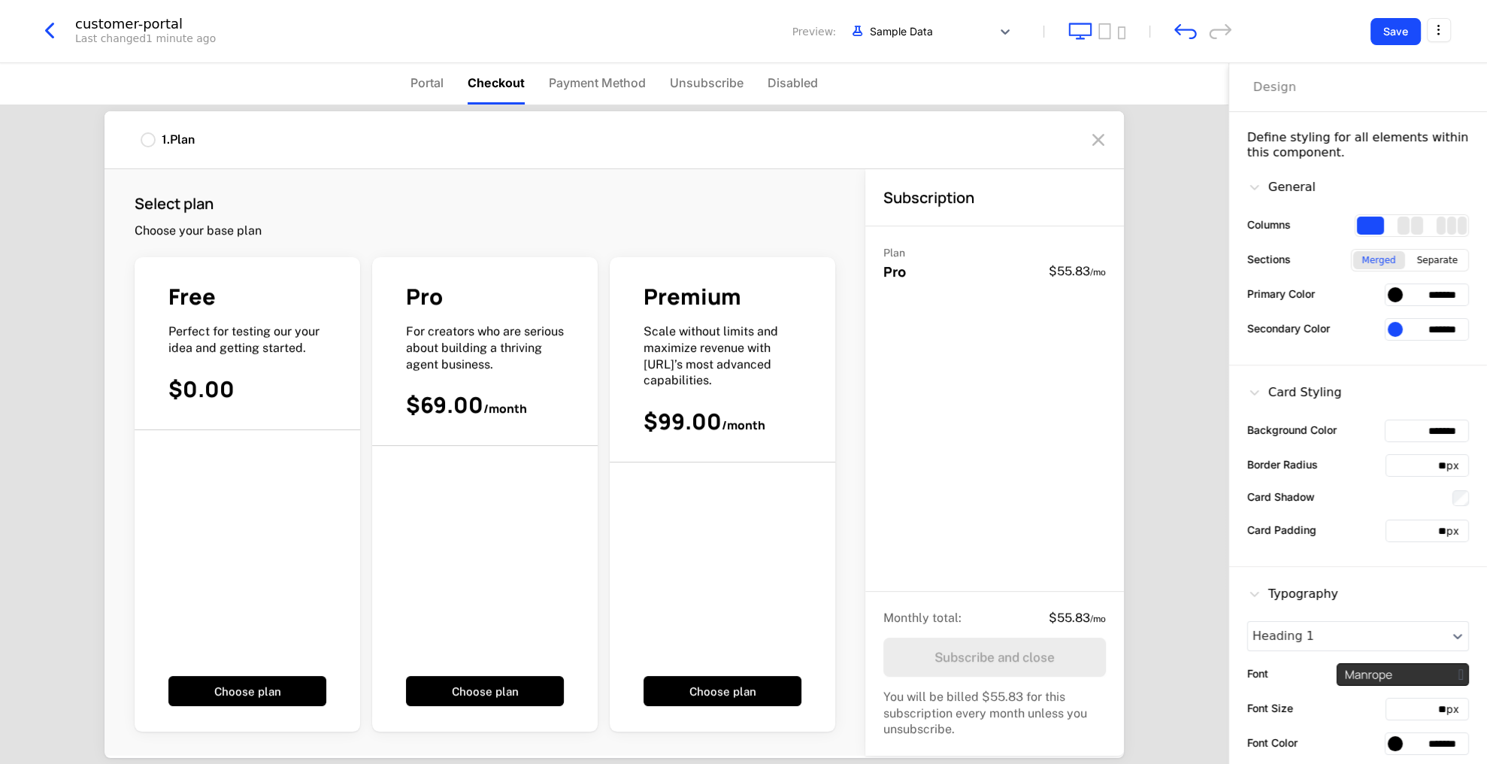
click at [594, 80] on span "Payment Method" at bounding box center [597, 83] width 97 height 18
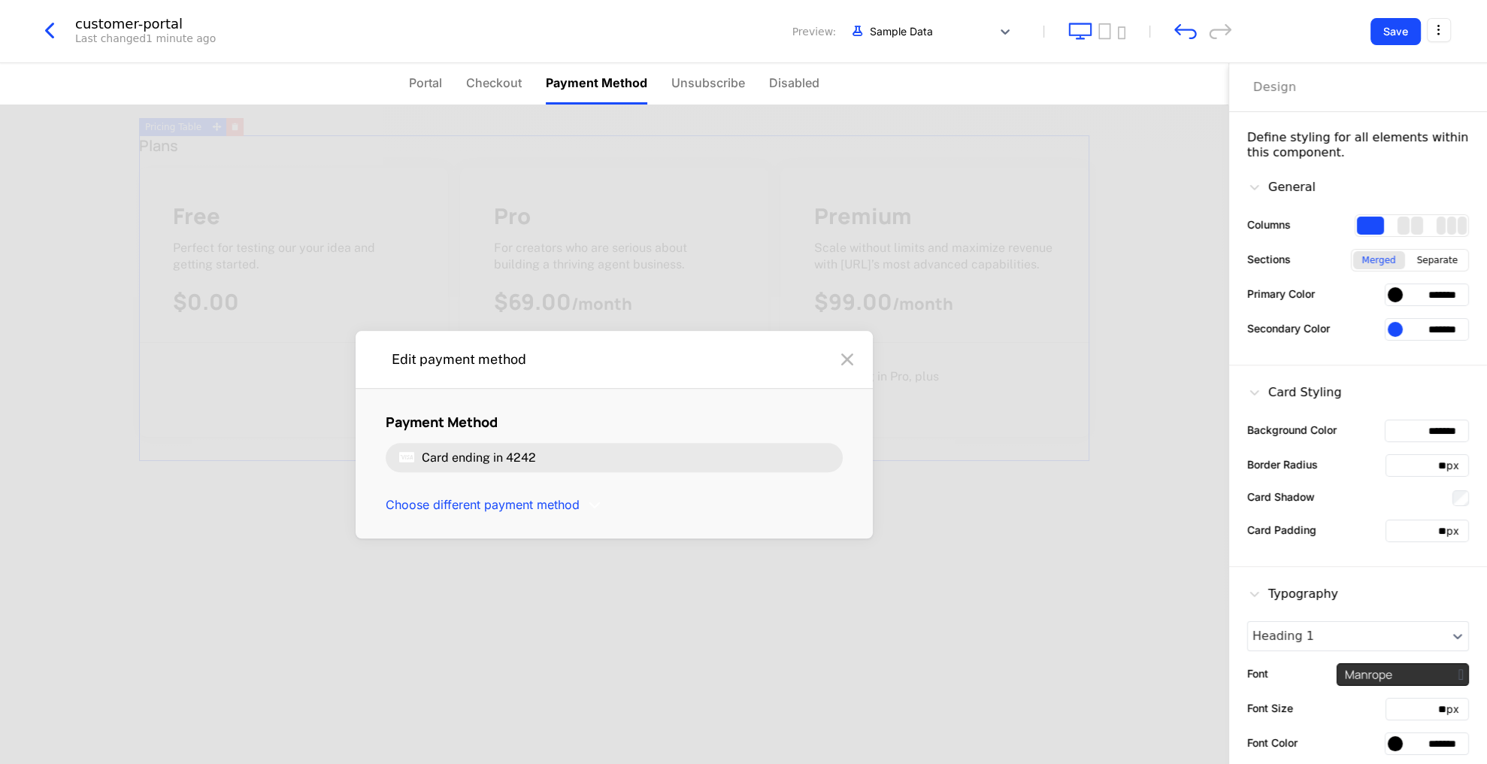
click at [430, 86] on span "Portal" at bounding box center [425, 83] width 33 height 18
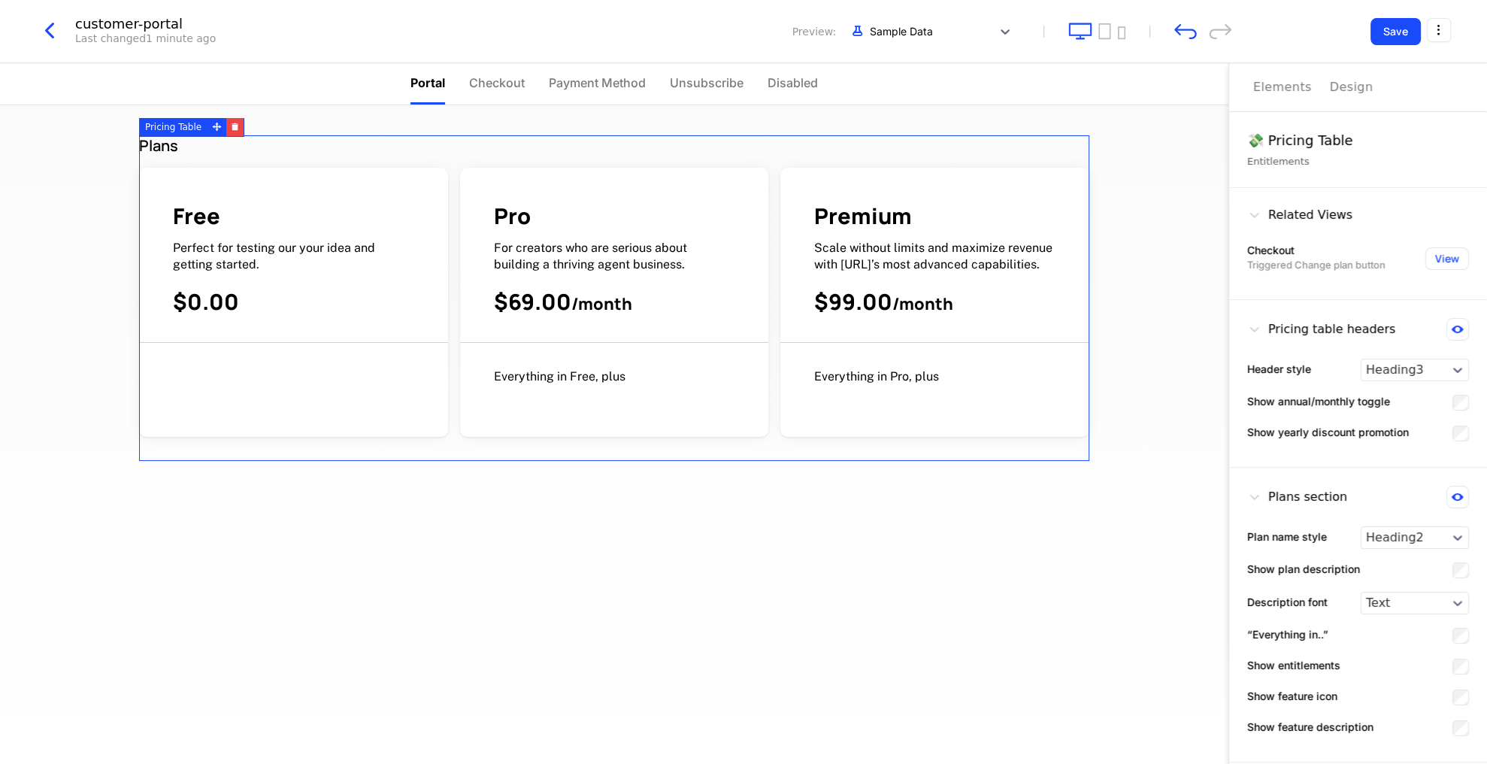
click at [1281, 87] on div "Elements" at bounding box center [1282, 87] width 59 height 18
click at [1121, 159] on div "Plans Free Perfect for testing our your idea and getting started. $0.00 Pro For…" at bounding box center [614, 434] width 1228 height 658
click at [300, 118] on div "Plans Free Perfect for testing our your idea and getting started. $0.00 Pro For…" at bounding box center [614, 394] width 962 height 578
click at [271, 175] on div "Free Perfect for testing our your idea and getting started. $0.00" at bounding box center [293, 302] width 309 height 269
click at [1263, 92] on div "Elements" at bounding box center [1282, 87] width 59 height 18
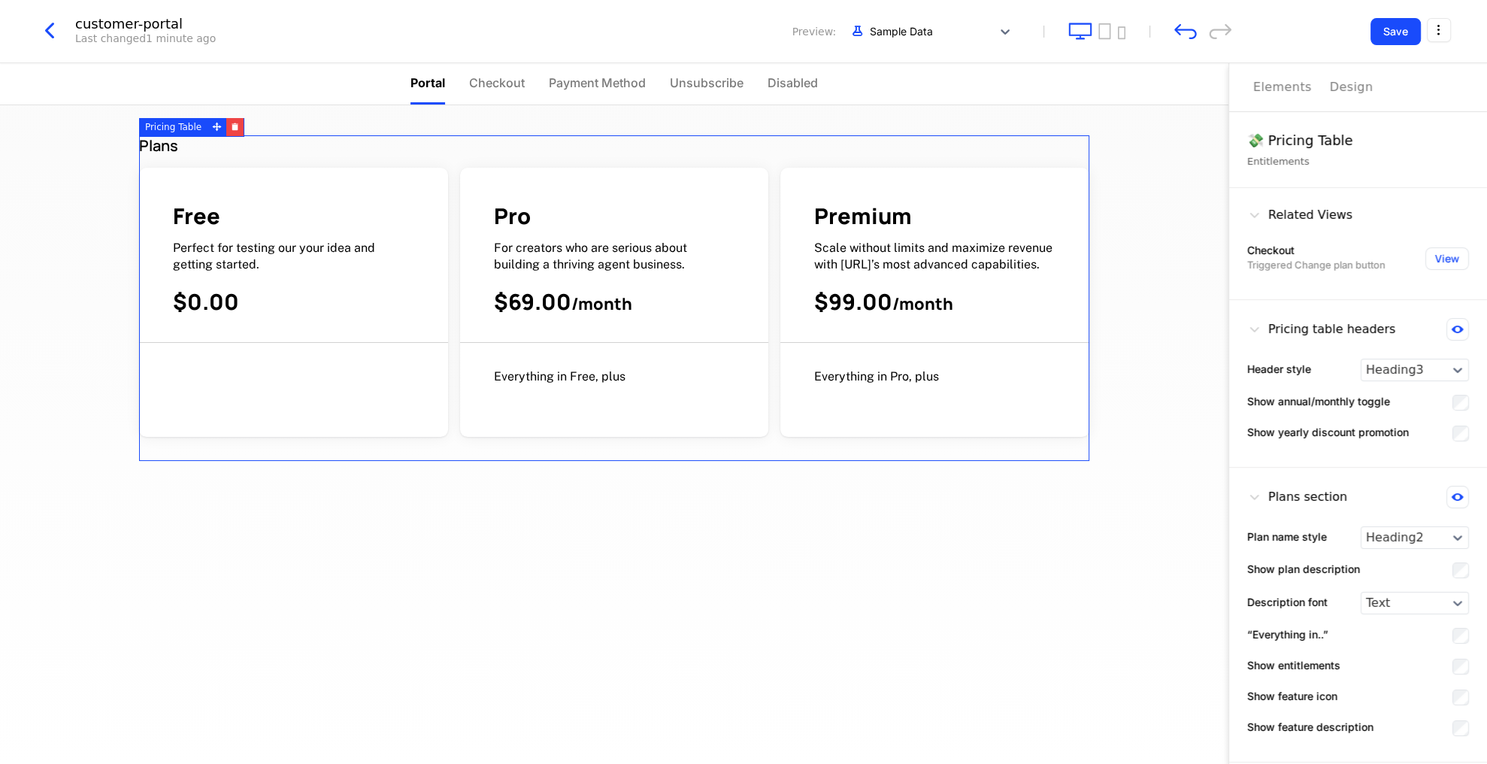
click at [1269, 131] on div "💸 Pricing Table" at bounding box center [1358, 140] width 222 height 21
click at [1179, 149] on div "Plans Free Perfect for testing our your idea and getting started. $0.00 Pro For…" at bounding box center [614, 434] width 1228 height 658
click at [1181, 156] on div "Plans Free Perfect for testing our your idea and getting started. $0.00 Pro For…" at bounding box center [614, 434] width 1228 height 658
click at [1182, 154] on div "Plans Free Perfect for testing our your idea and getting started. $0.00 Pro For…" at bounding box center [614, 434] width 1228 height 658
drag, startPoint x: 1182, startPoint y: 154, endPoint x: 1197, endPoint y: 158, distance: 15.5
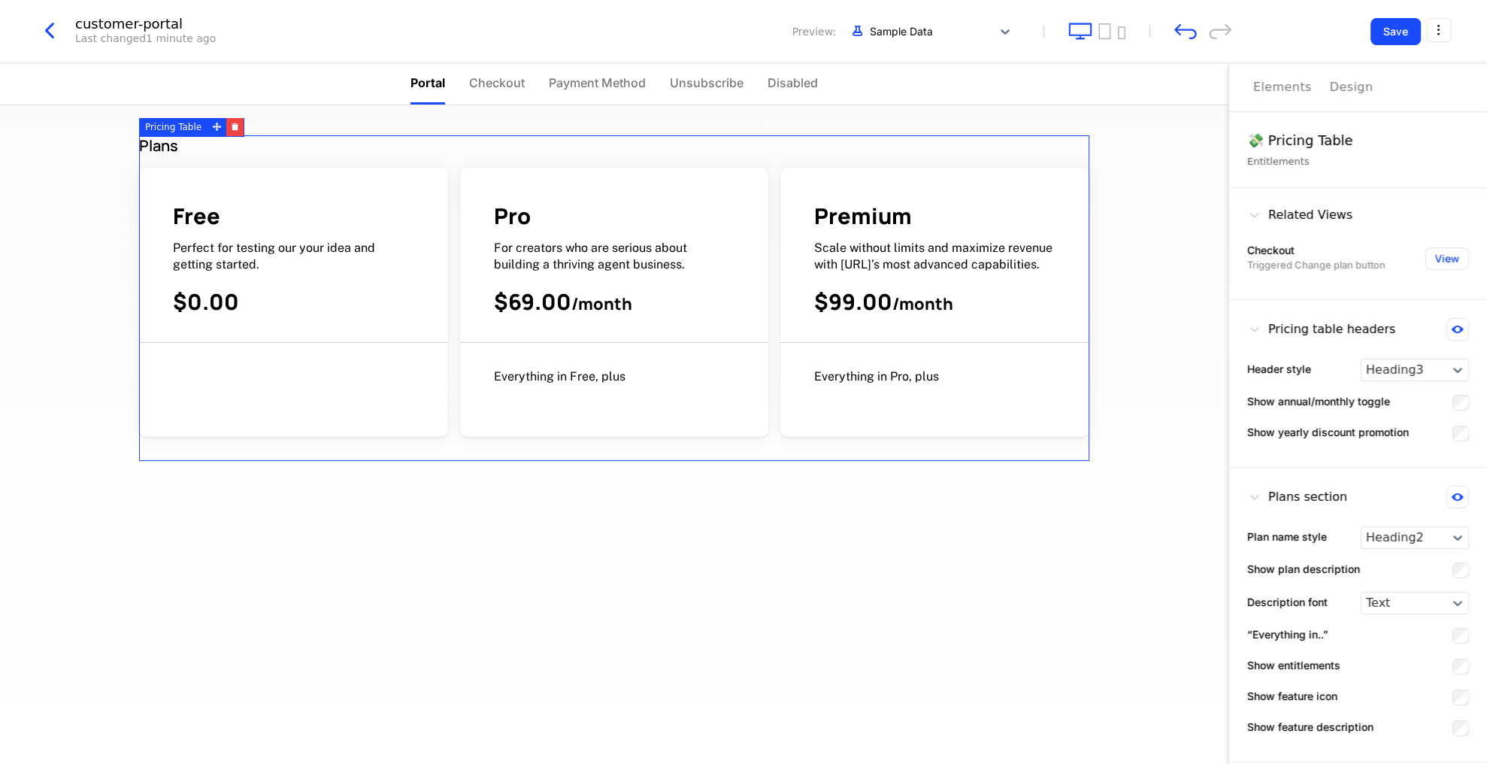
click at [1181, 153] on div "Plans Free Perfect for testing our your idea and getting started. $0.00 Pro For…" at bounding box center [614, 434] width 1228 height 658
click at [976, 126] on div "Plans Free Perfect for testing our your idea and getting started. $0.00 Pro For…" at bounding box center [614, 394] width 962 height 578
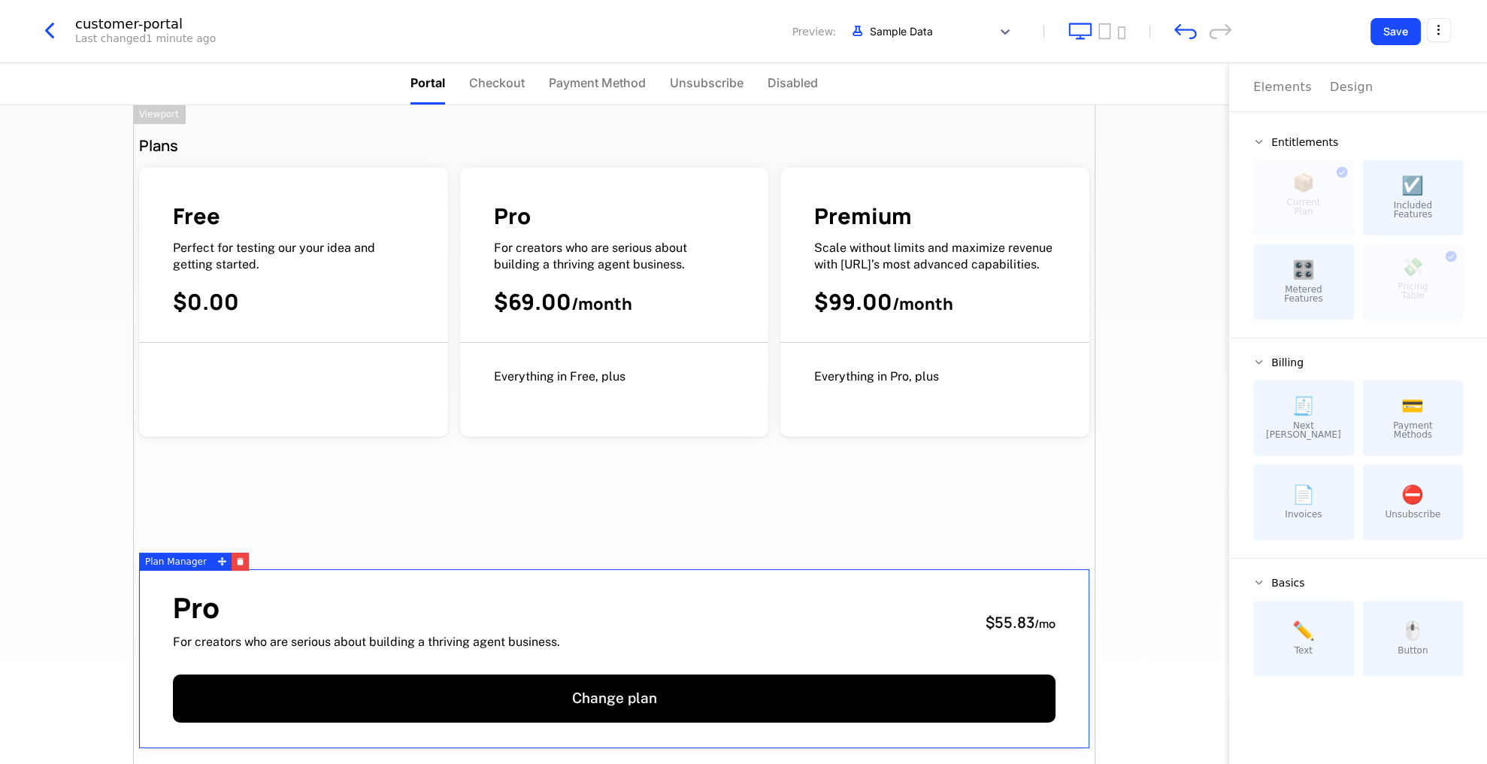
drag, startPoint x: 223, startPoint y: 573, endPoint x: 207, endPoint y: 558, distance: 22.3
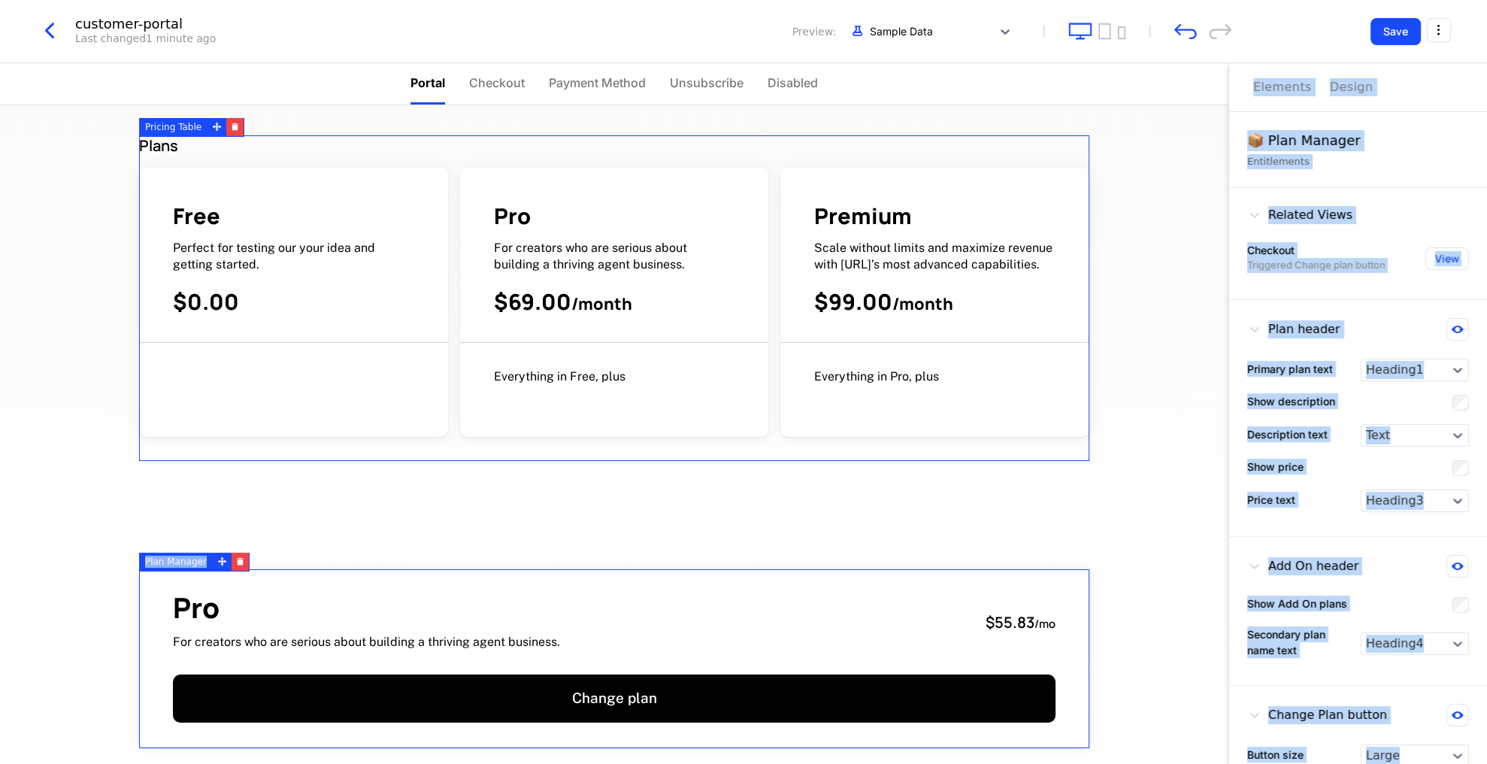
drag, startPoint x: 207, startPoint y: 555, endPoint x: 238, endPoint y: 201, distance: 355.4
click at [240, 153] on div "customer-portal Last changed 1 minute ago Preview: Sample Data Save Portal Chec…" at bounding box center [743, 350] width 1487 height 700
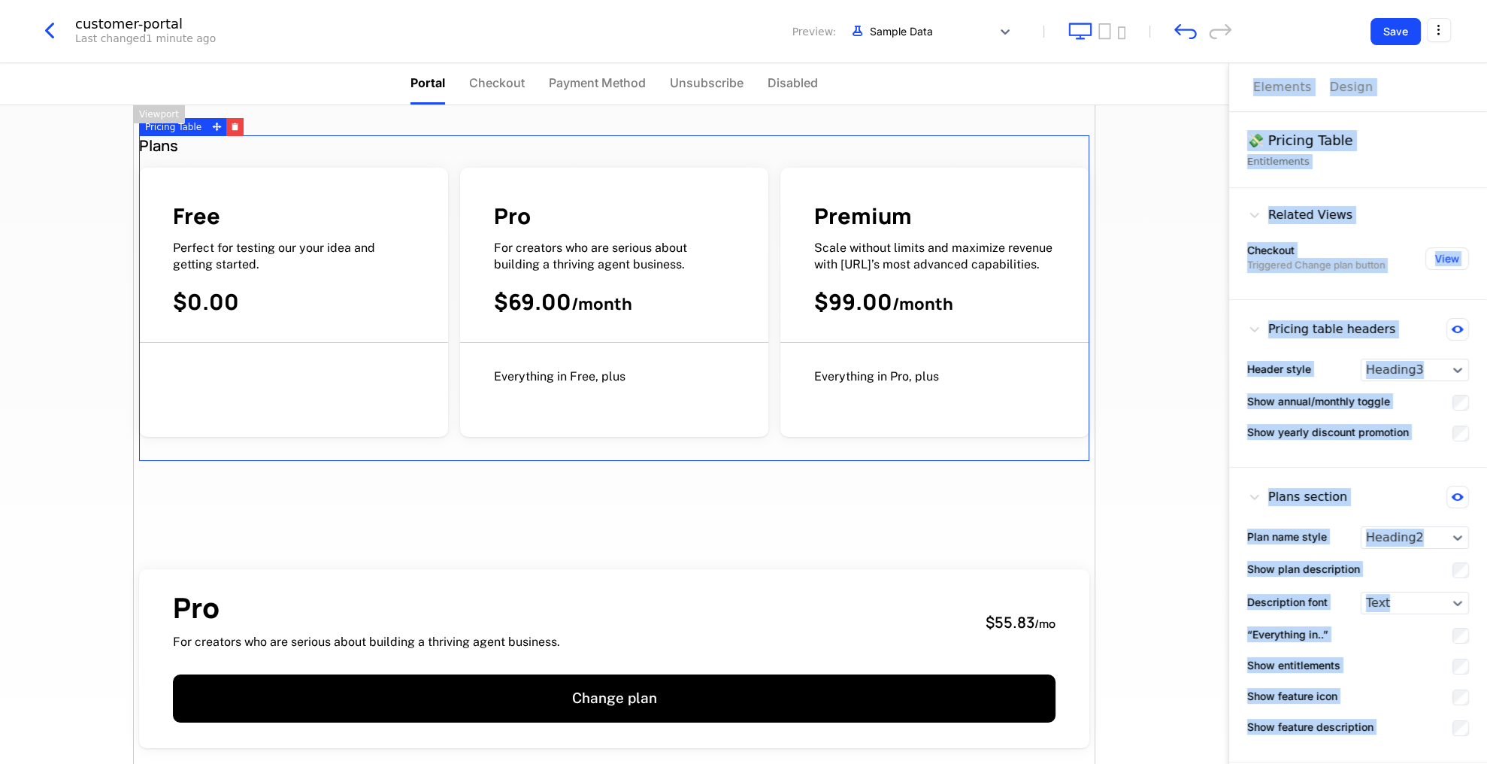
click at [231, 124] on icon "button" at bounding box center [235, 126] width 8 height 8
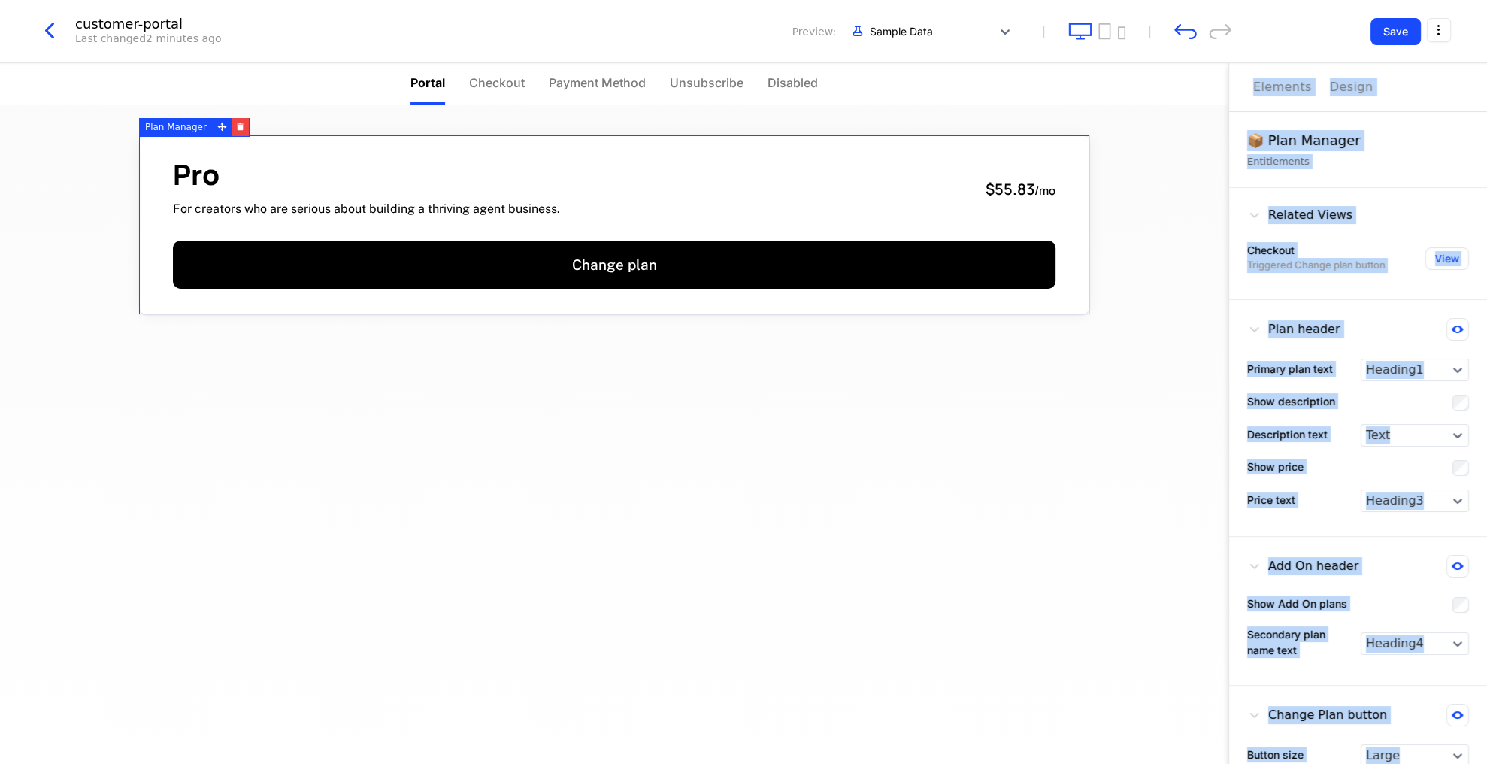
drag, startPoint x: 1390, startPoint y: 216, endPoint x: 1387, endPoint y: 208, distance: 9.1
click at [1390, 216] on div "Related Views" at bounding box center [1358, 218] width 222 height 24
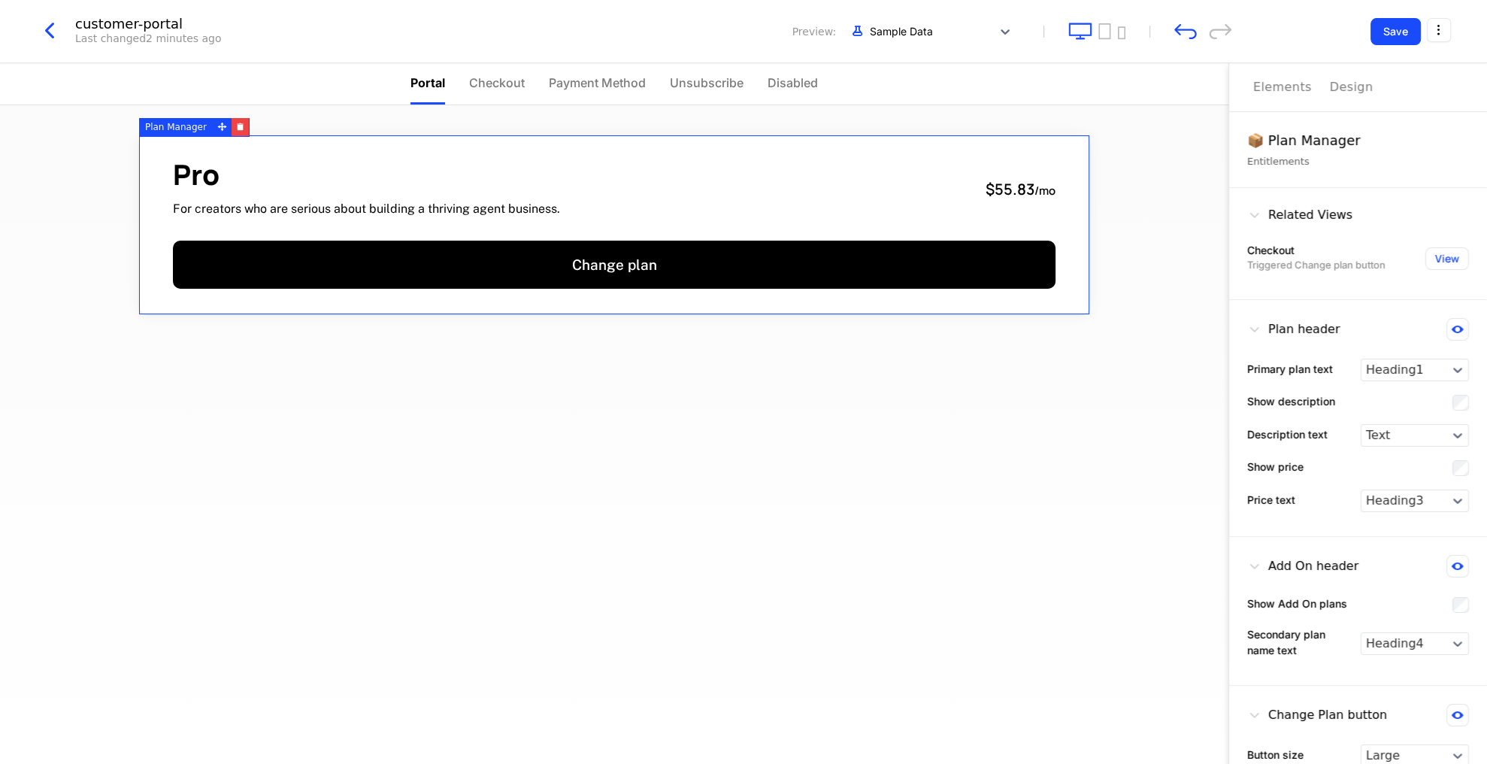
drag, startPoint x: 1278, startPoint y: 157, endPoint x: 1246, endPoint y: 156, distance: 31.6
click at [1263, 156] on div "Entitlements" at bounding box center [1358, 161] width 222 height 15
click at [1138, 161] on div "Pro For creators who are serious about building a thriving agent business. $55.…" at bounding box center [614, 434] width 1228 height 658
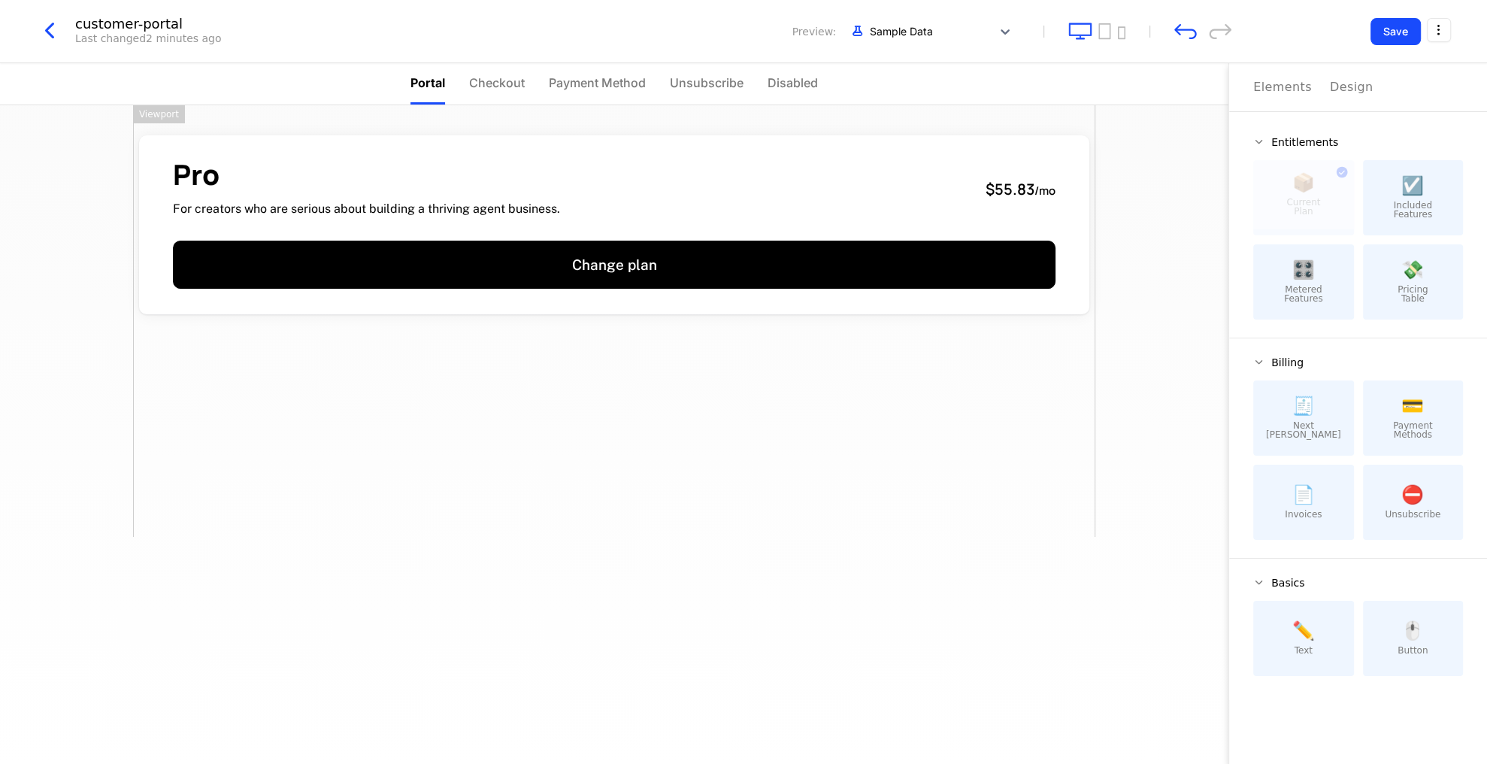
drag, startPoint x: 978, startPoint y: 122, endPoint x: 921, endPoint y: 122, distance: 57.1
click at [978, 122] on div "Pro For creators who are serious about building a thriving agent business. $55.…" at bounding box center [614, 320] width 962 height 431
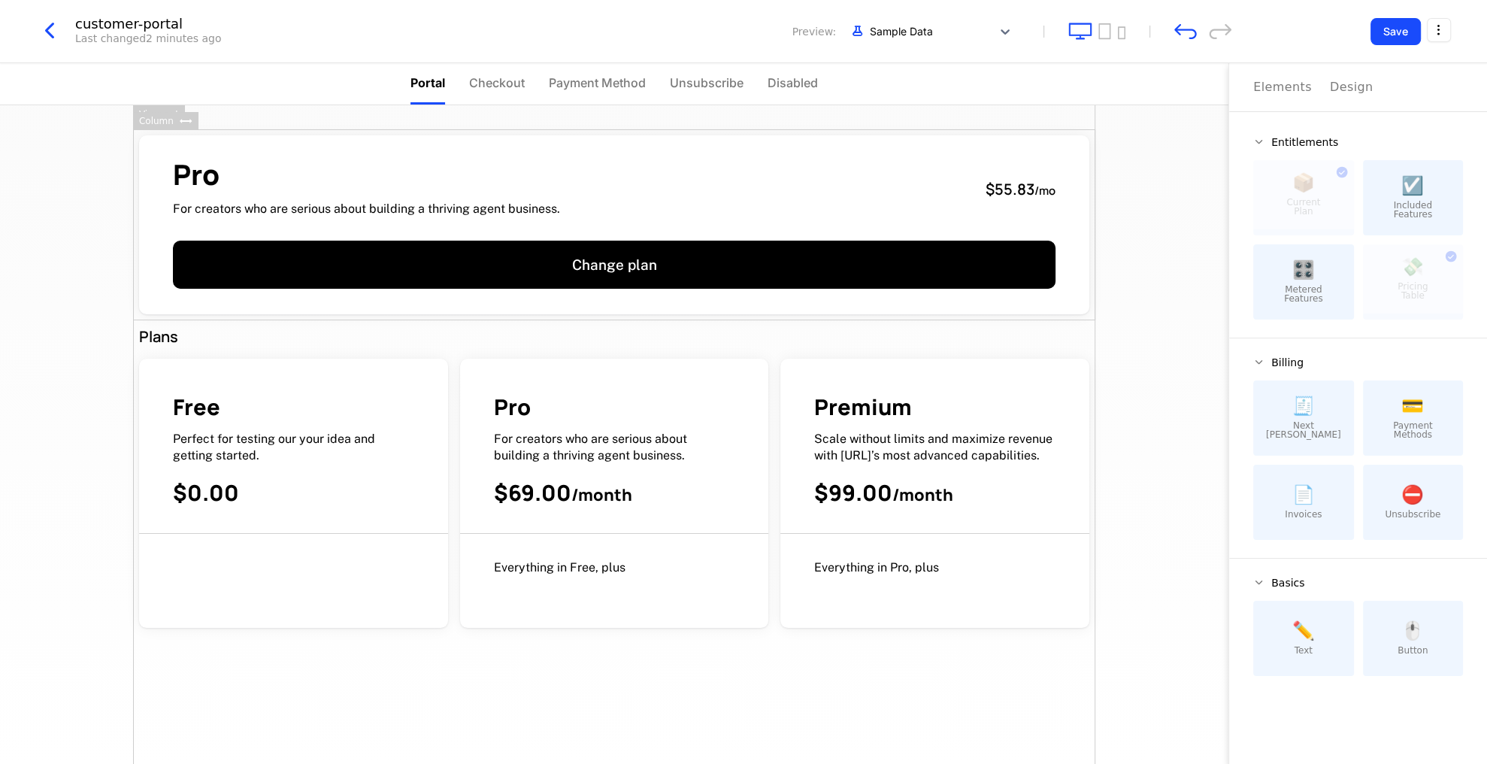
click at [1411, 32] on button "Save" at bounding box center [1395, 31] width 50 height 27
